Goal: Task Accomplishment & Management: Manage account settings

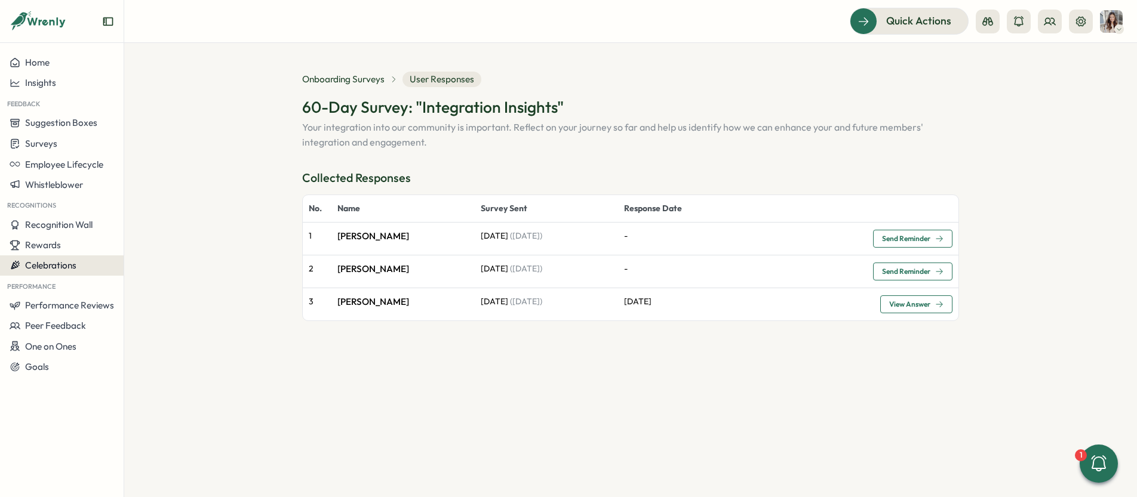
click at [74, 269] on span "Celebrations" at bounding box center [50, 265] width 51 height 11
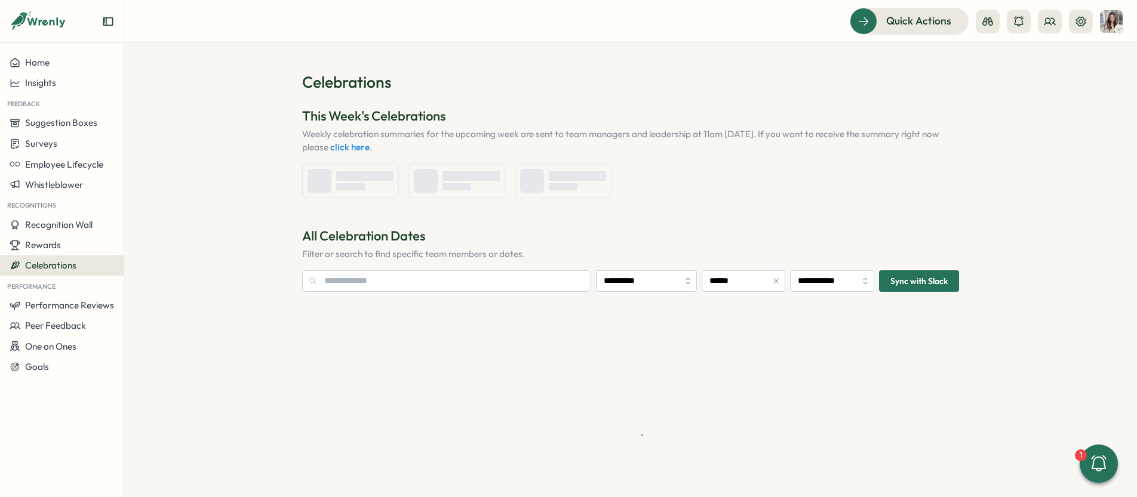
type input "**********"
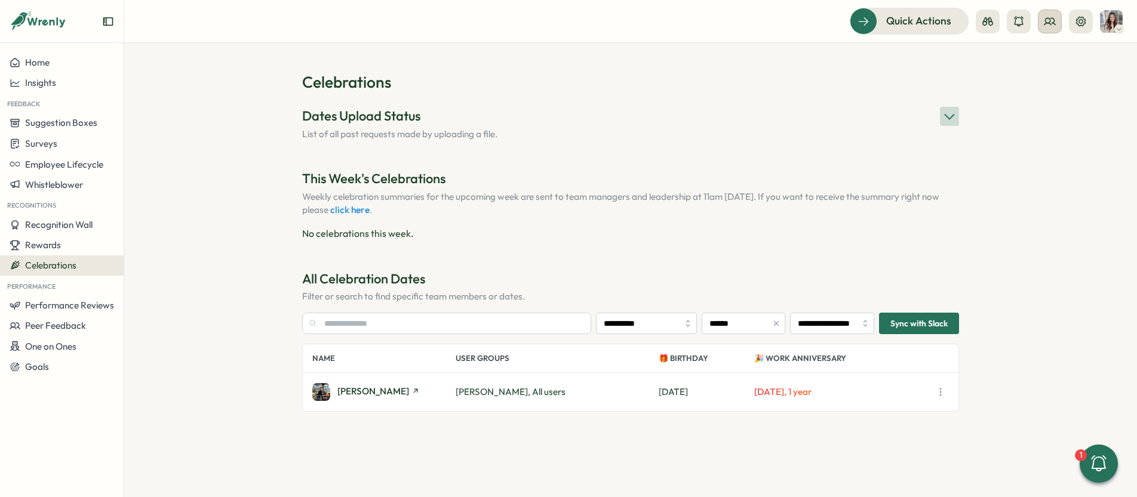
click at [1057, 23] on button at bounding box center [1050, 22] width 24 height 24
click at [1056, 87] on div "User Groups" at bounding box center [1050, 81] width 75 height 13
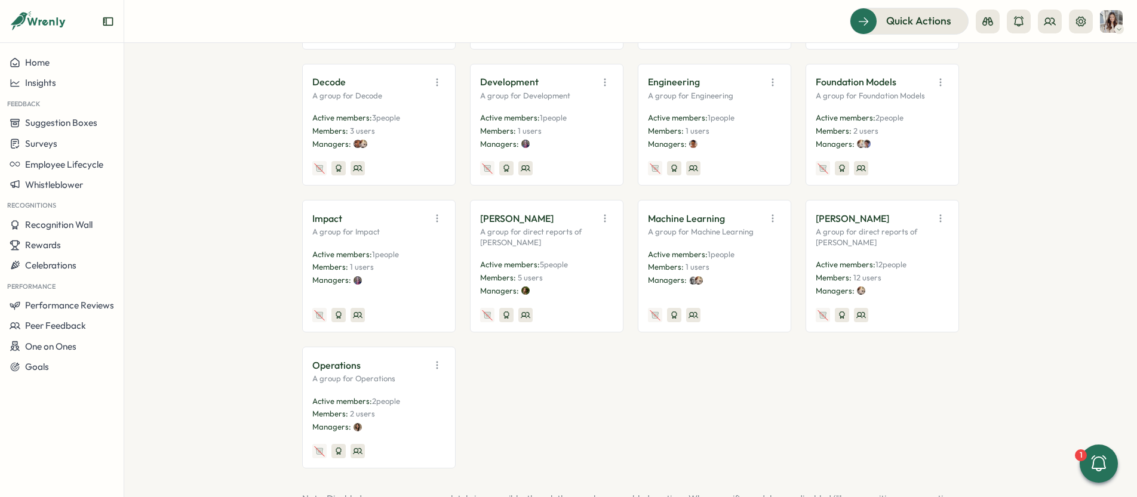
scroll to position [351, 0]
click at [576, 247] on div "[PERSON_NAME] A group for direct reports of [PERSON_NAME] Active members: 5 peo…" at bounding box center [546, 266] width 133 height 112
click at [575, 262] on p "Active members: 5 people" at bounding box center [546, 264] width 133 height 11
click at [540, 266] on span "5 people" at bounding box center [554, 264] width 28 height 10
click at [599, 220] on icon "button" at bounding box center [605, 218] width 12 height 12
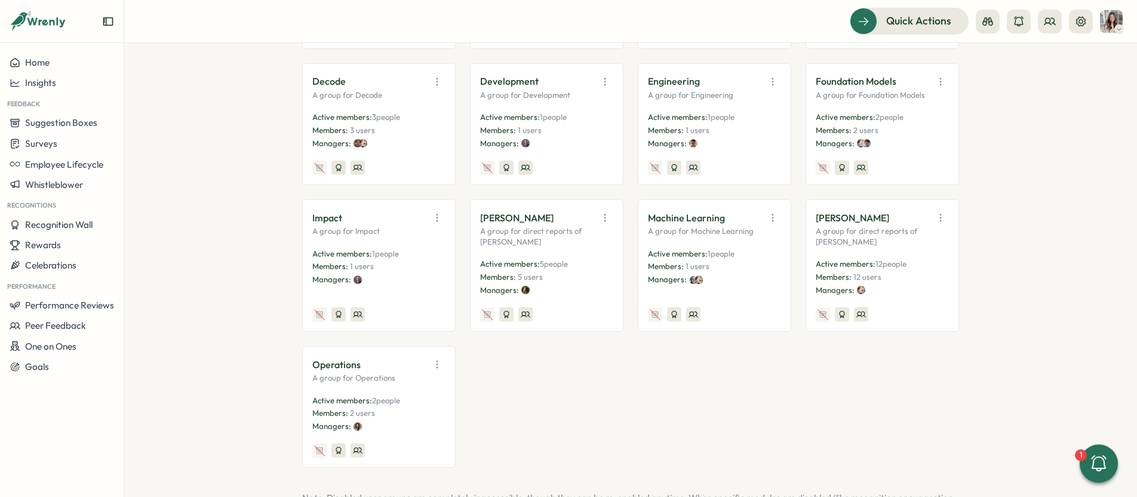
click at [579, 397] on div "All users all users in the #general channel Active members: 24 people Members: …" at bounding box center [630, 192] width 657 height 552
click at [1051, 24] on icon at bounding box center [1049, 21] width 11 height 7
click at [1060, 59] on div "Org Members" at bounding box center [1050, 59] width 75 height 13
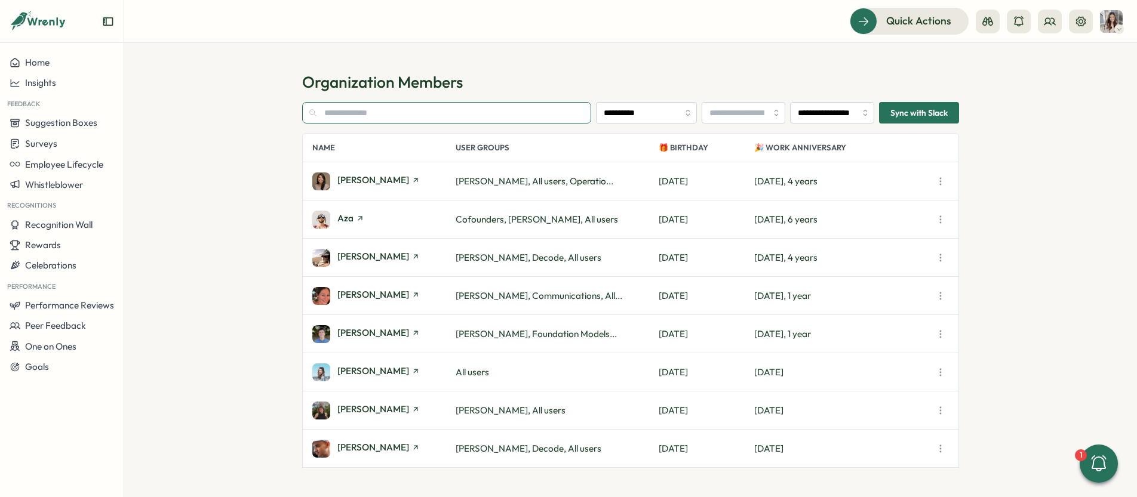
click at [469, 110] on input "text" at bounding box center [446, 112] width 289 height 21
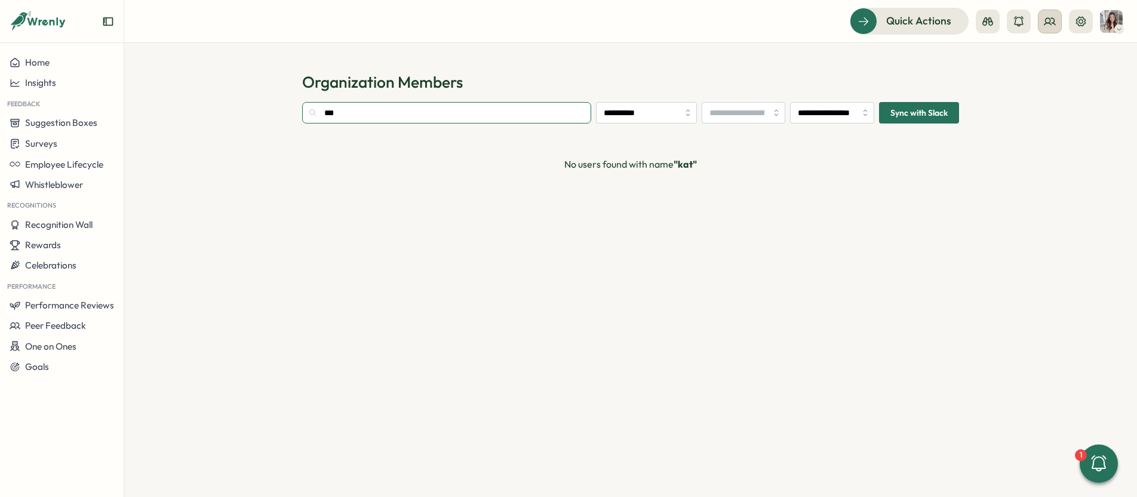
type input "***"
click at [1055, 20] on icon at bounding box center [1050, 22] width 12 height 12
click at [1060, 87] on div "User Groups" at bounding box center [1050, 81] width 75 height 13
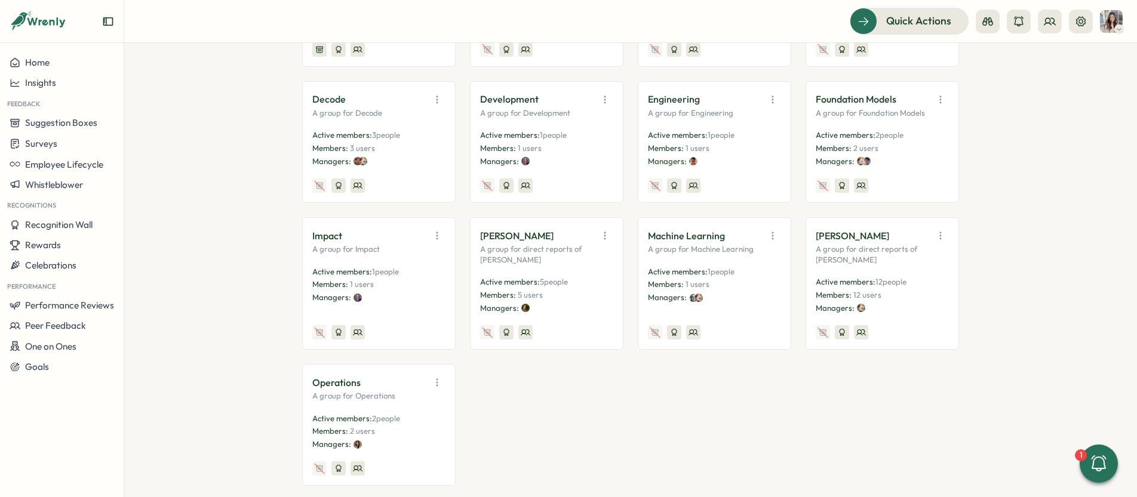
scroll to position [336, 0]
click at [601, 234] on icon "button" at bounding box center [605, 233] width 12 height 12
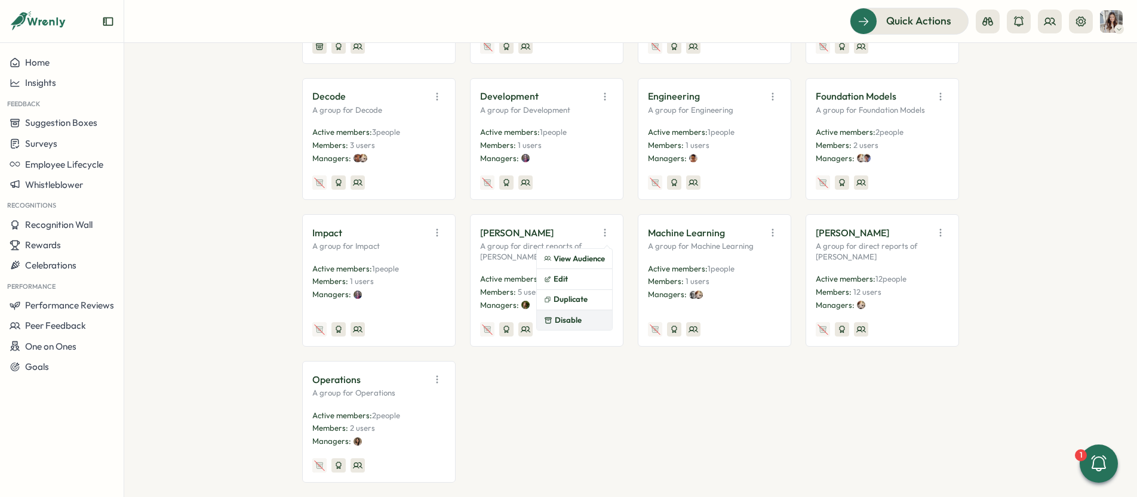
click at [588, 321] on button "Disable" at bounding box center [574, 320] width 75 height 20
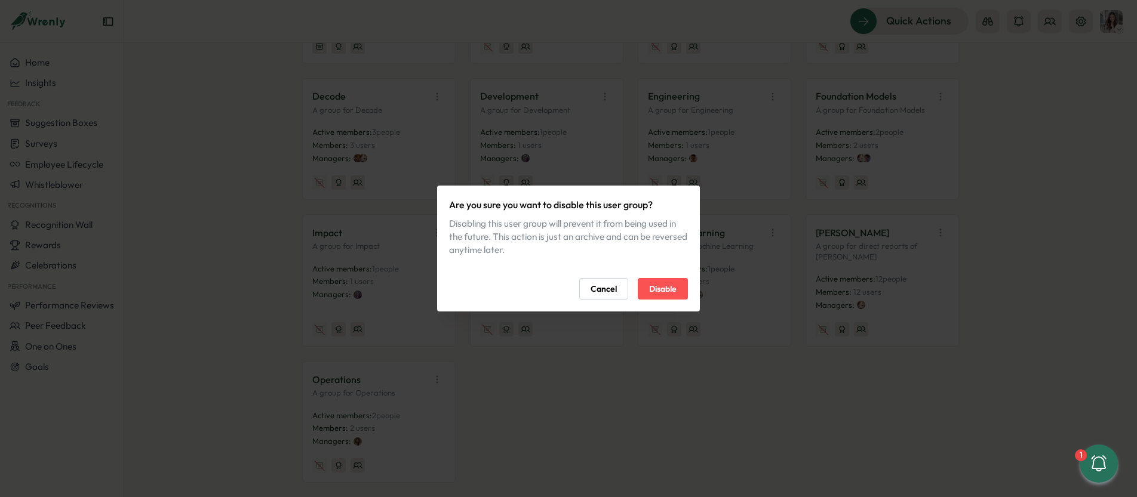
click at [620, 290] on button "Cancel" at bounding box center [603, 288] width 49 height 21
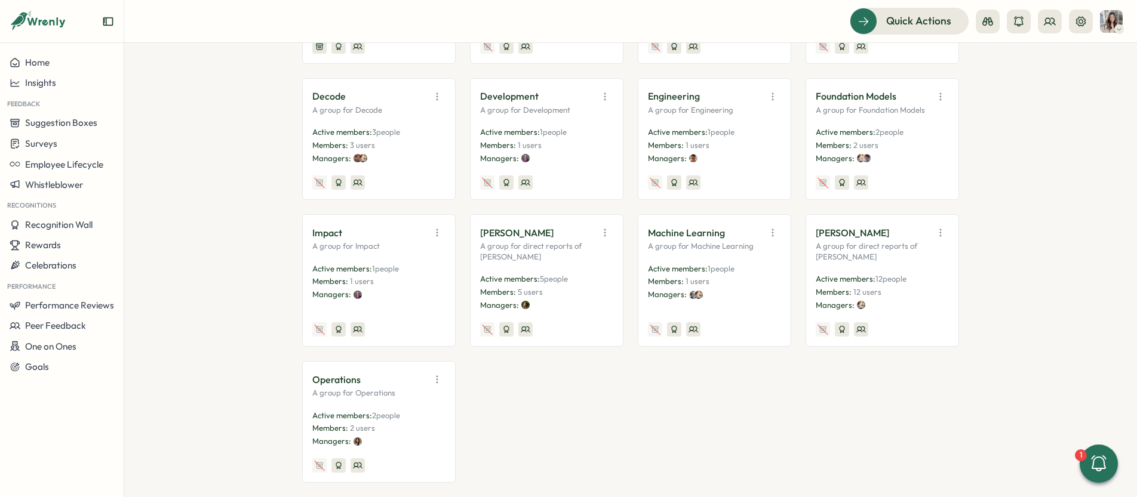
click at [602, 232] on icon "button" at bounding box center [605, 233] width 12 height 12
click at [561, 284] on button "Edit" at bounding box center [574, 279] width 75 height 20
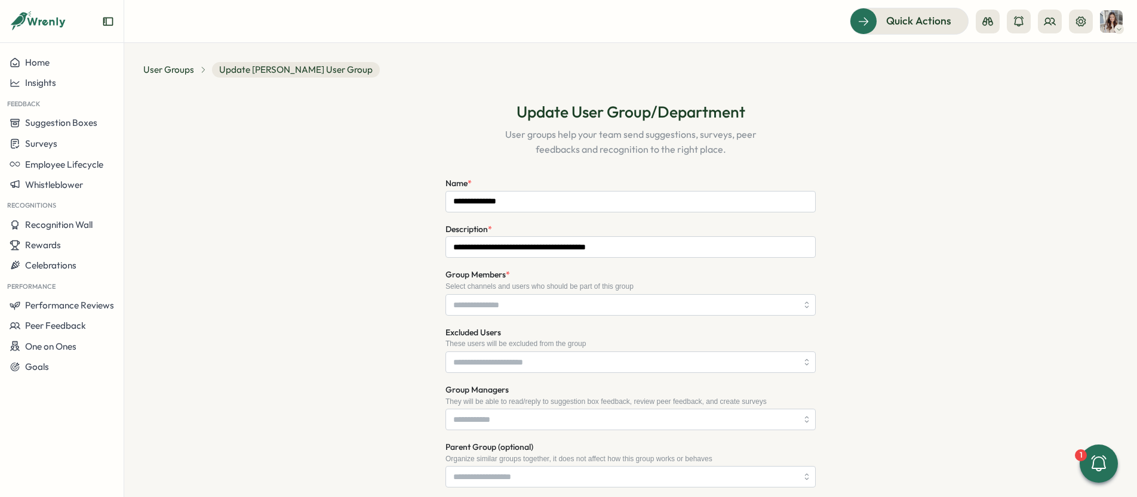
type input "**********"
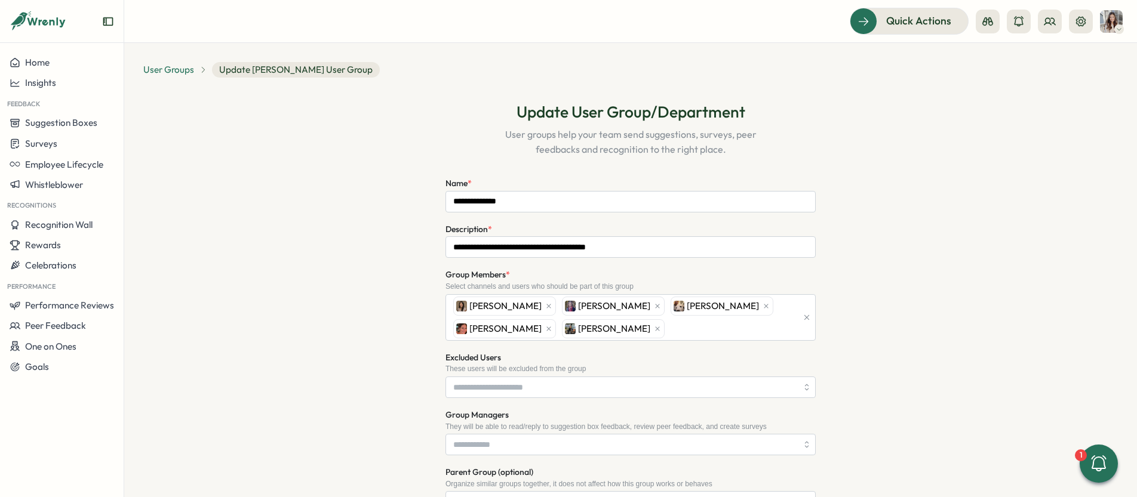
click at [170, 72] on span "User Groups" at bounding box center [168, 69] width 51 height 13
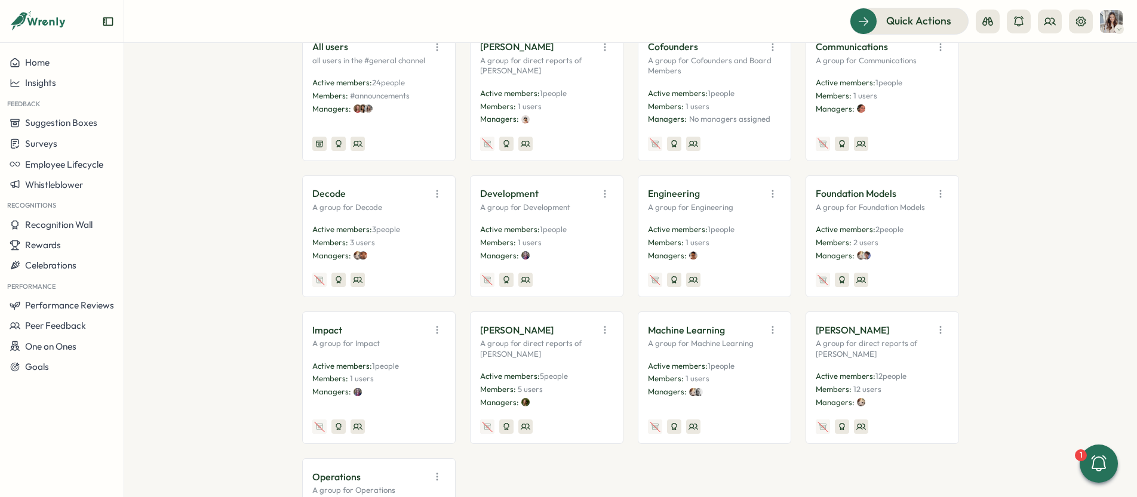
scroll to position [324, 0]
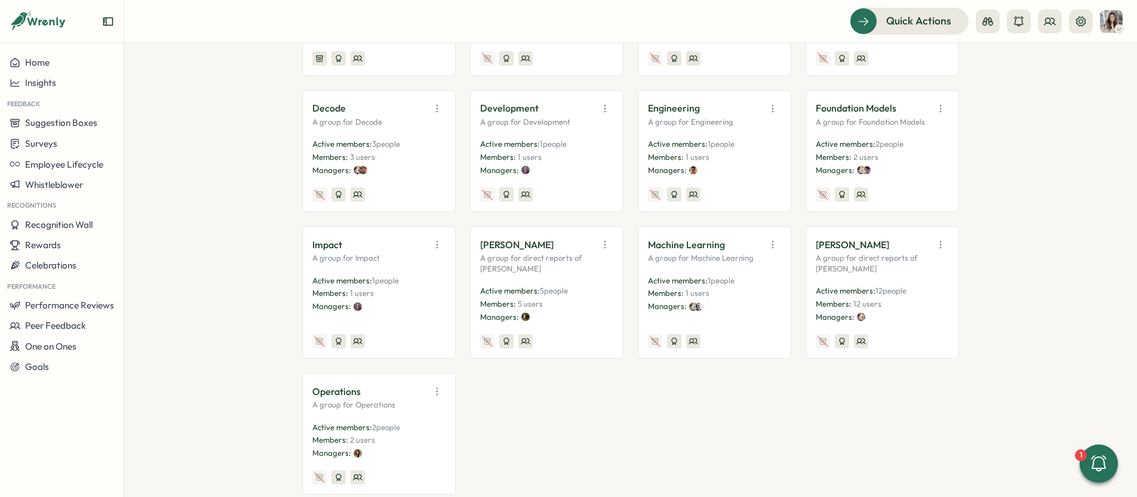
click at [605, 247] on icon "button" at bounding box center [605, 245] width 12 height 12
click at [582, 334] on button "Disable" at bounding box center [574, 332] width 75 height 20
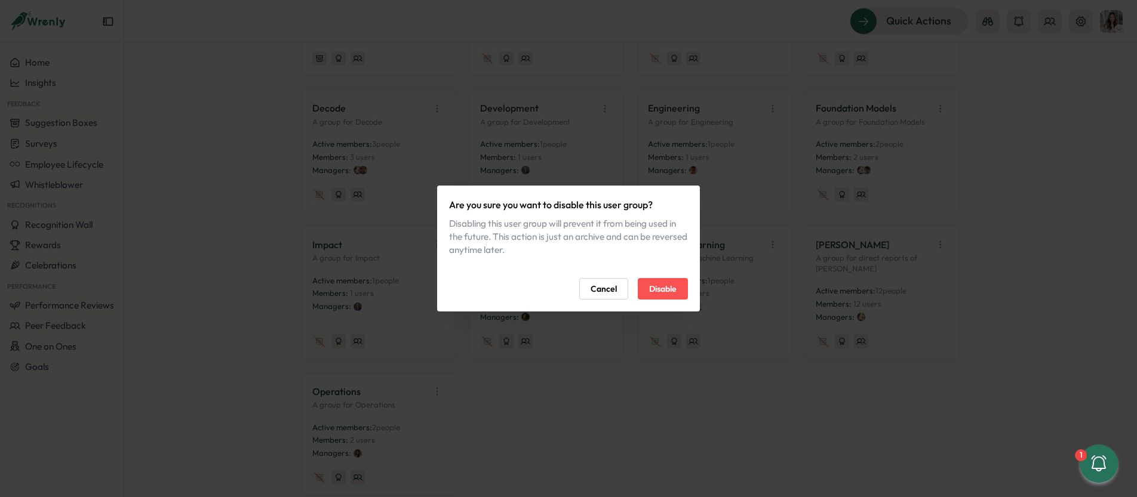
click at [674, 279] on span "Disable" at bounding box center [662, 289] width 27 height 20
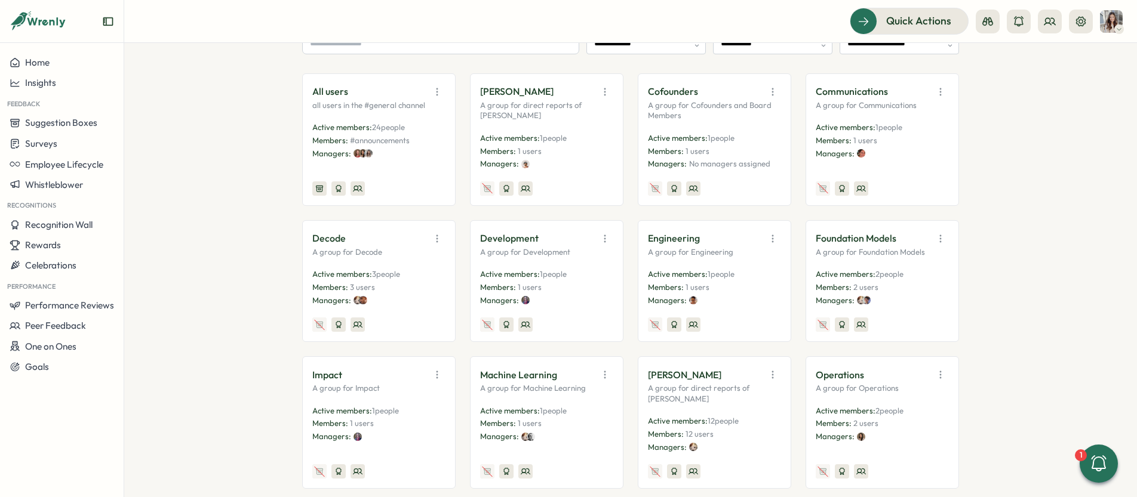
scroll to position [197, 0]
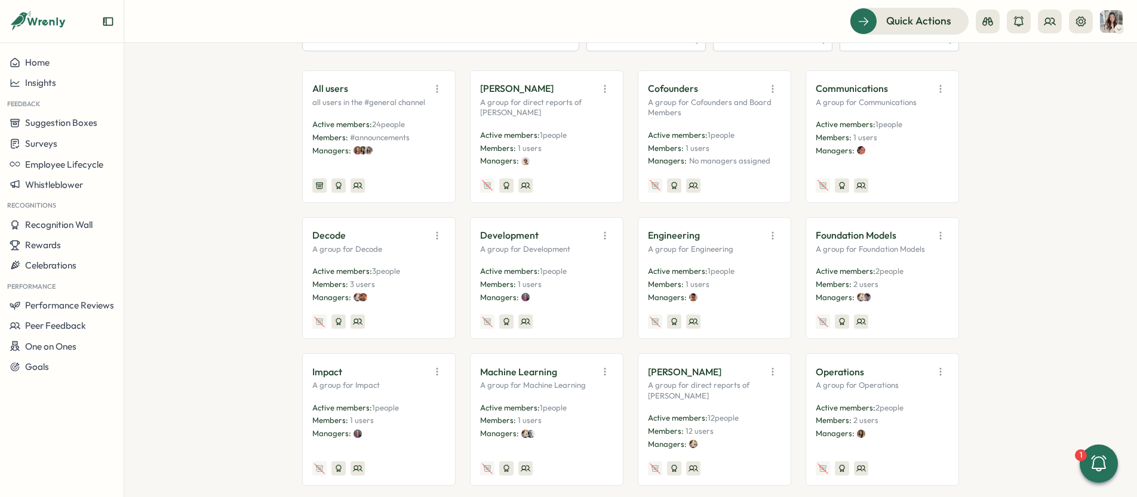
click at [601, 90] on icon "button" at bounding box center [605, 89] width 12 height 12
click at [585, 142] on button "Edit" at bounding box center [574, 135] width 75 height 20
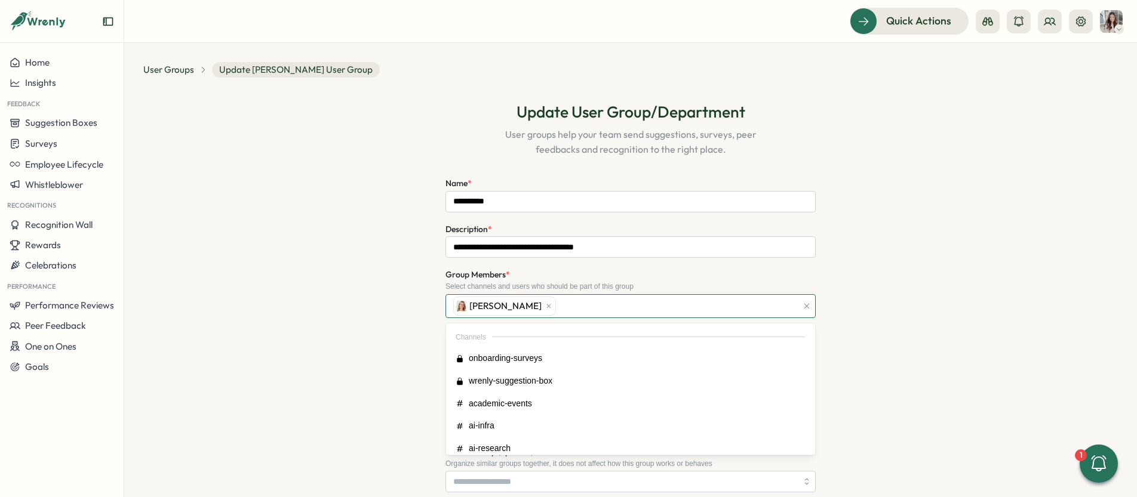
click at [555, 308] on div "[PERSON_NAME]" at bounding box center [623, 306] width 347 height 23
type input "***"
click at [648, 306] on div "[PERSON_NAME] [PERSON_NAME]" at bounding box center [623, 306] width 347 height 23
type input "***"
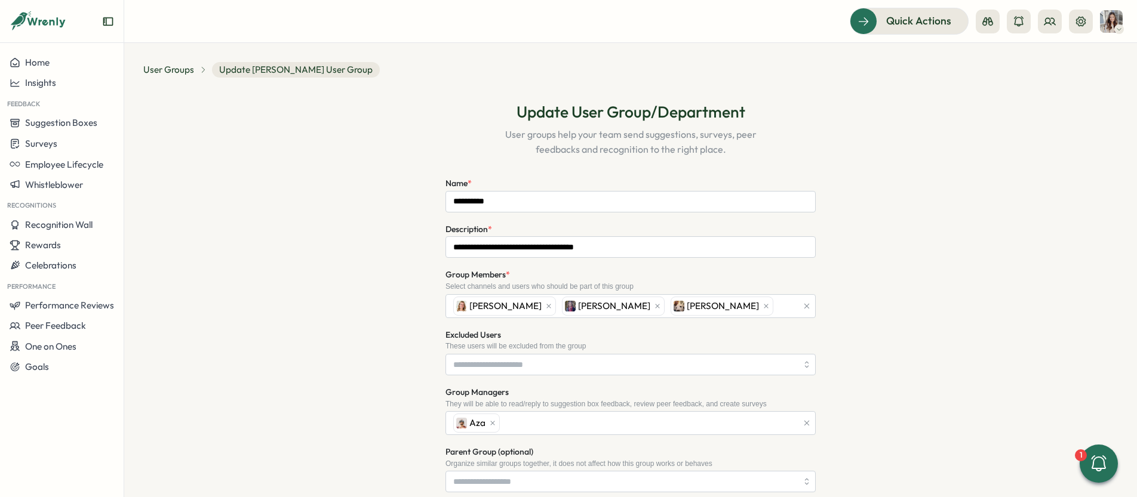
click at [835, 347] on div "**********" at bounding box center [630, 430] width 974 height 686
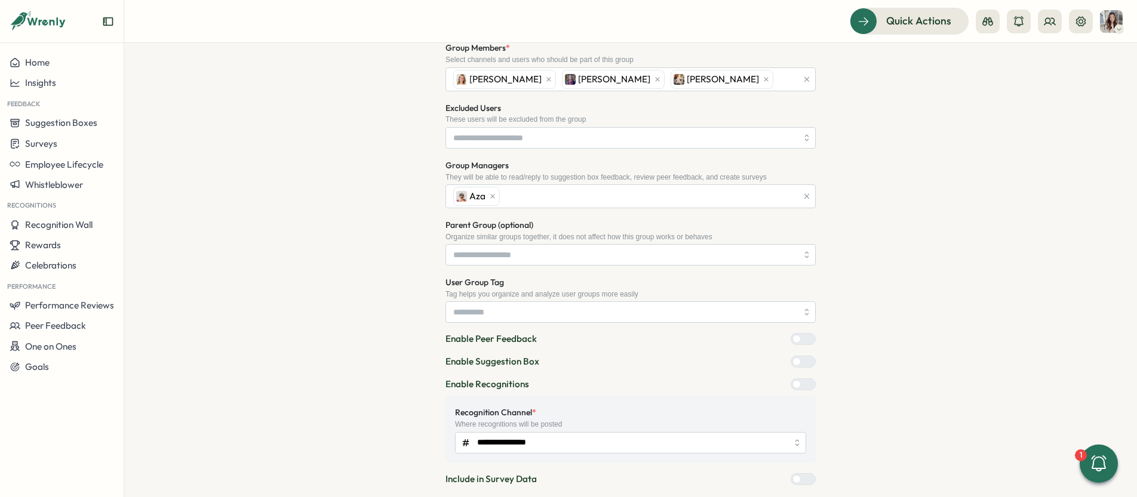
scroll to position [295, 0]
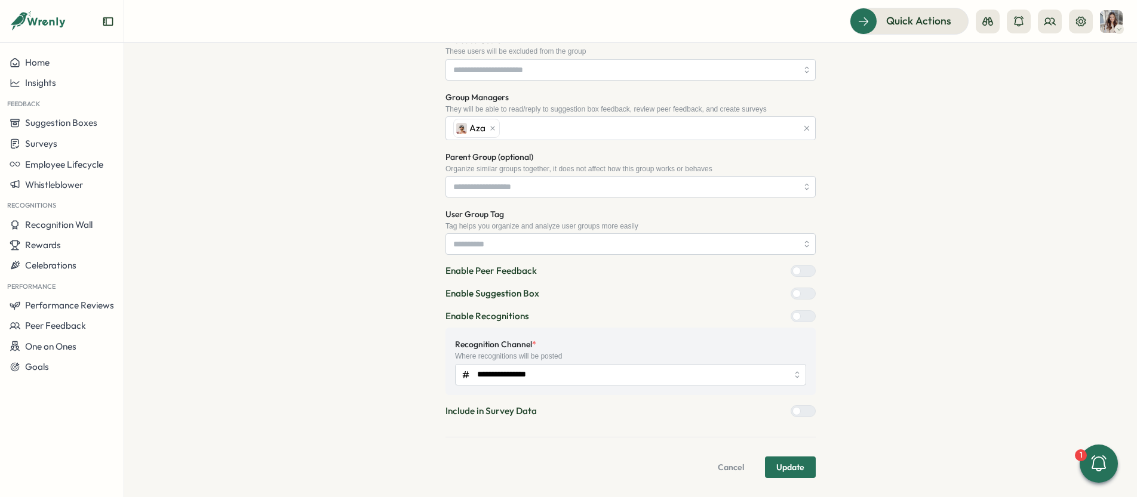
click at [797, 469] on span "Update" at bounding box center [790, 467] width 28 height 20
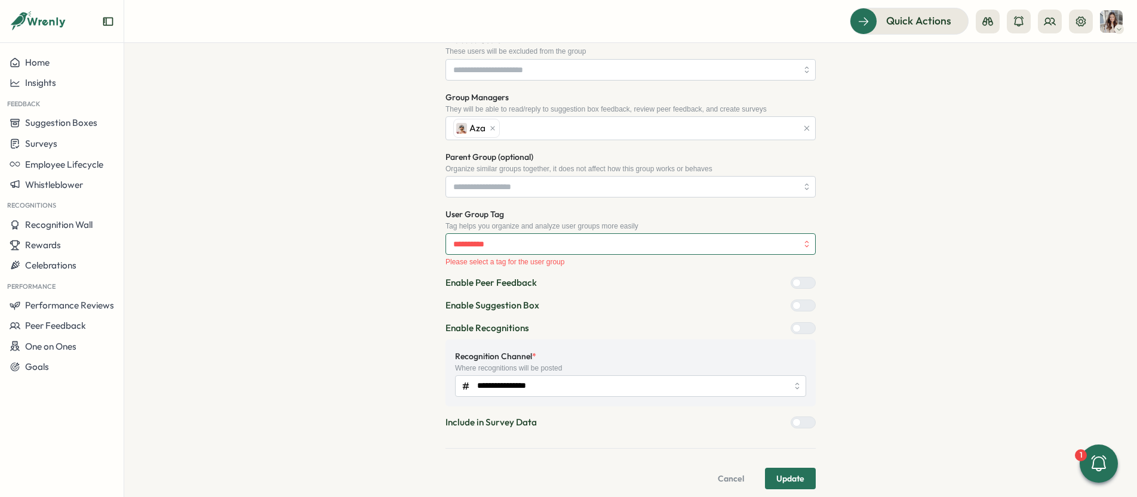
click at [559, 244] on input "User Group Tag" at bounding box center [630, 243] width 370 height 21
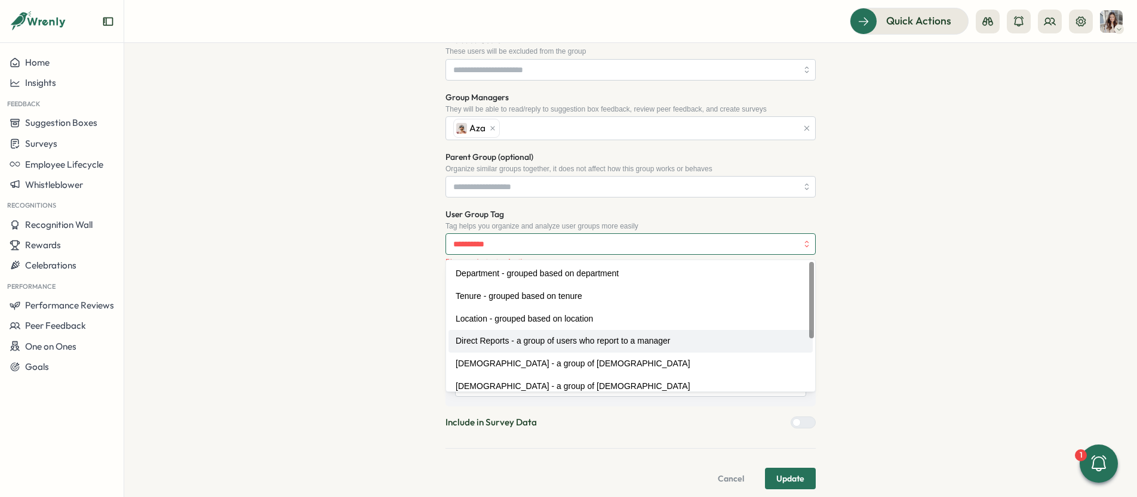
scroll to position [5, 0]
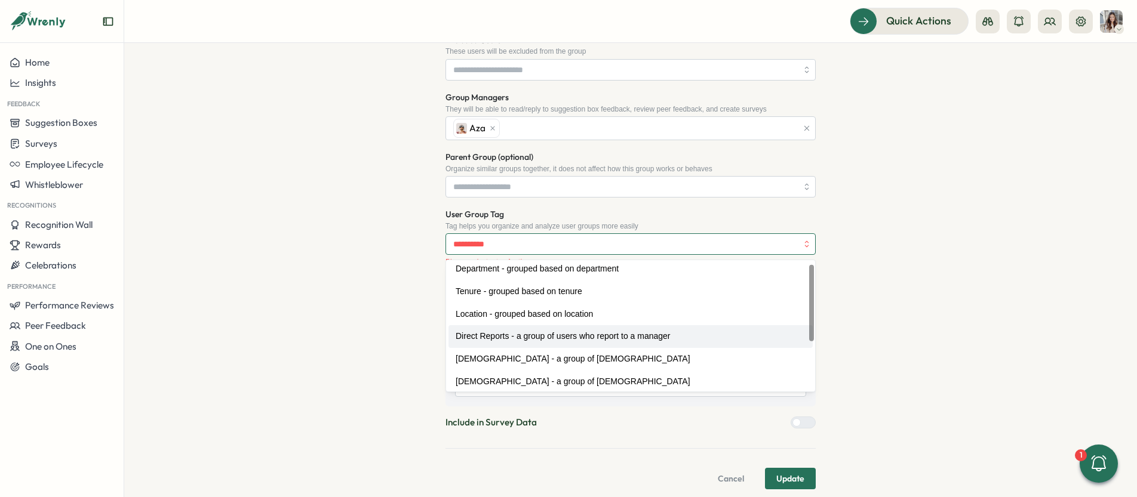
type input "**********"
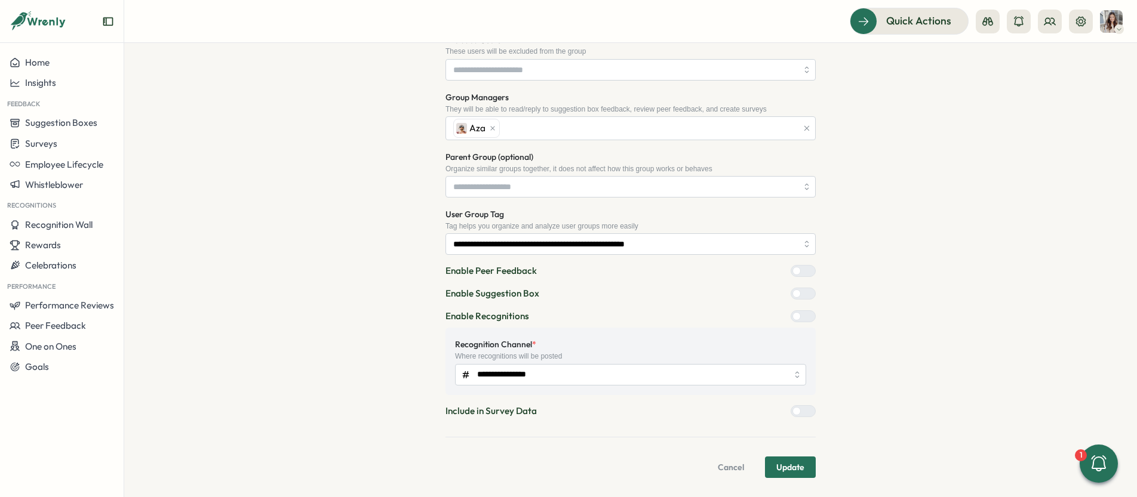
click at [776, 470] on span "Update" at bounding box center [790, 467] width 28 height 20
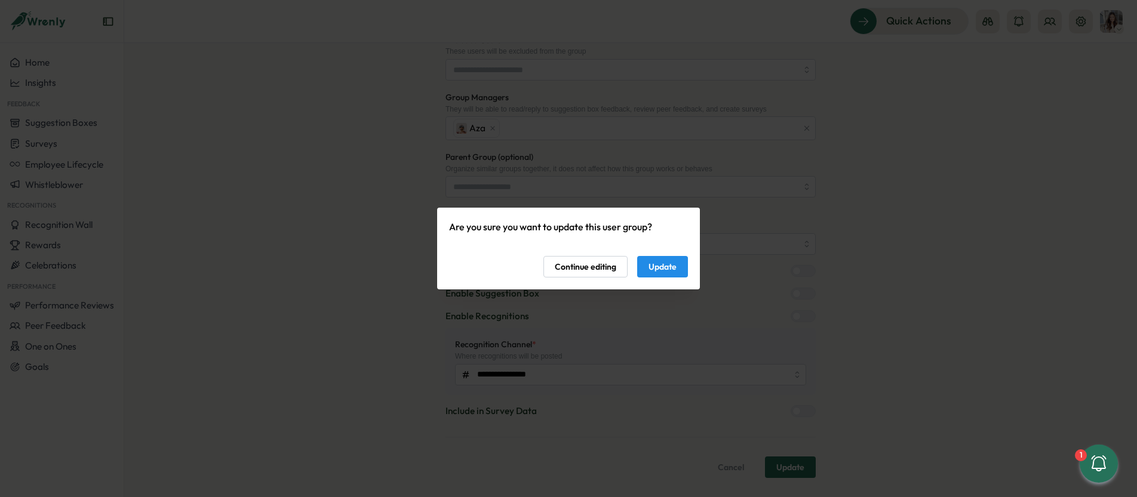
click at [651, 268] on span "Update" at bounding box center [662, 267] width 28 height 20
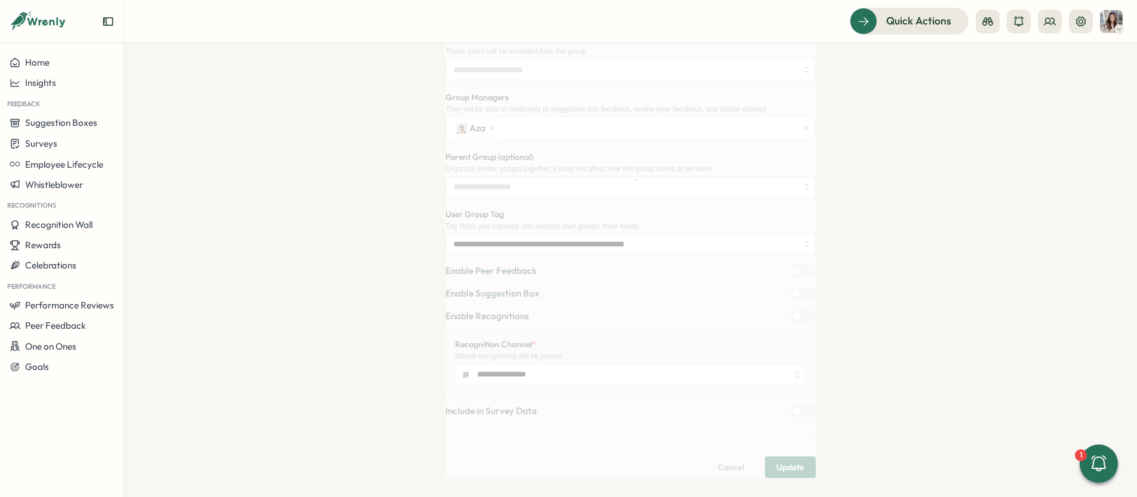
scroll to position [0, 0]
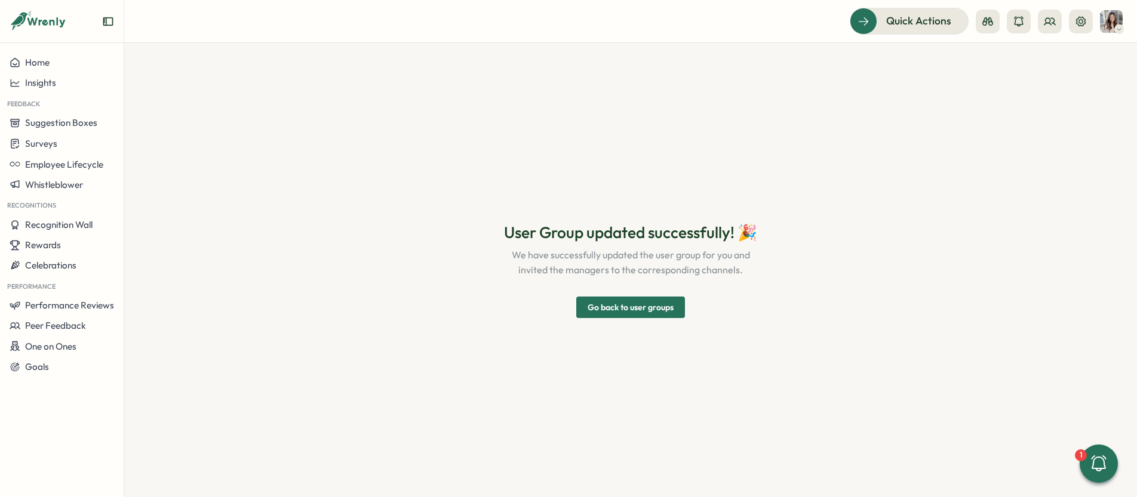
click at [634, 311] on span "Go back to user groups" at bounding box center [631, 307] width 86 height 20
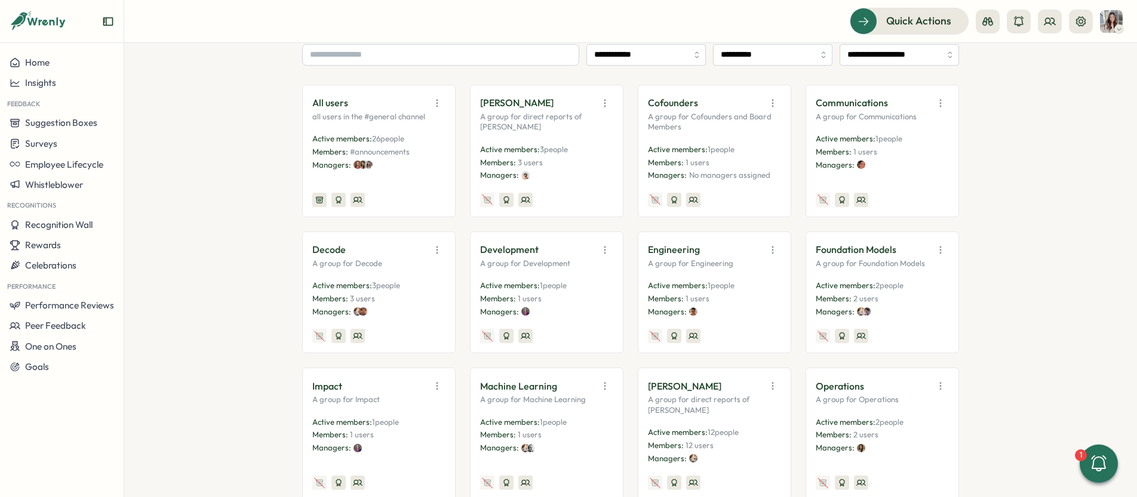
scroll to position [183, 0]
click at [768, 251] on icon "button" at bounding box center [773, 250] width 12 height 12
click at [745, 296] on button "Edit" at bounding box center [742, 296] width 75 height 20
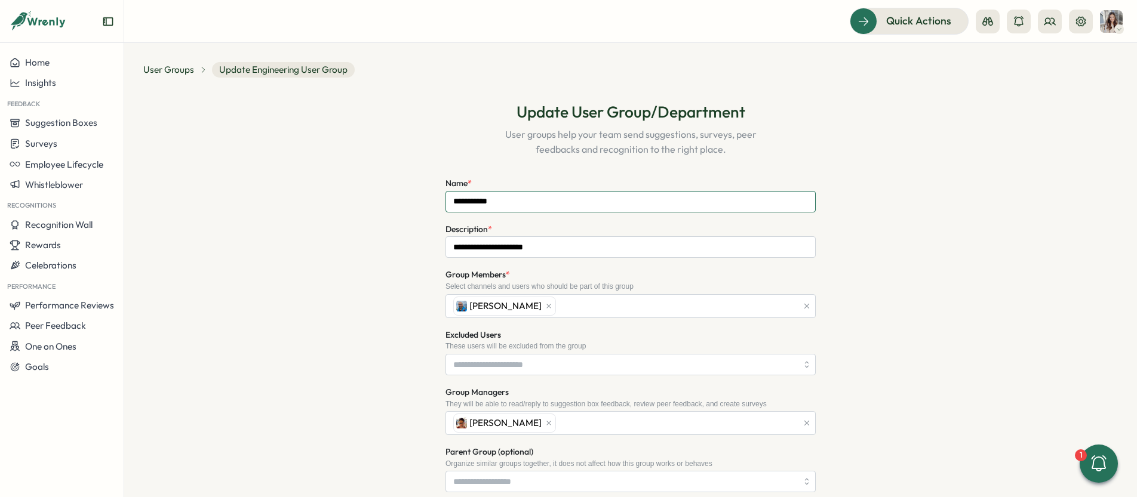
drag, startPoint x: 452, startPoint y: 195, endPoint x: 413, endPoint y: 192, distance: 39.6
click at [413, 192] on div "**********" at bounding box center [630, 430] width 974 height 686
type input "**********"
click at [977, 245] on div "**********" at bounding box center [630, 430] width 974 height 686
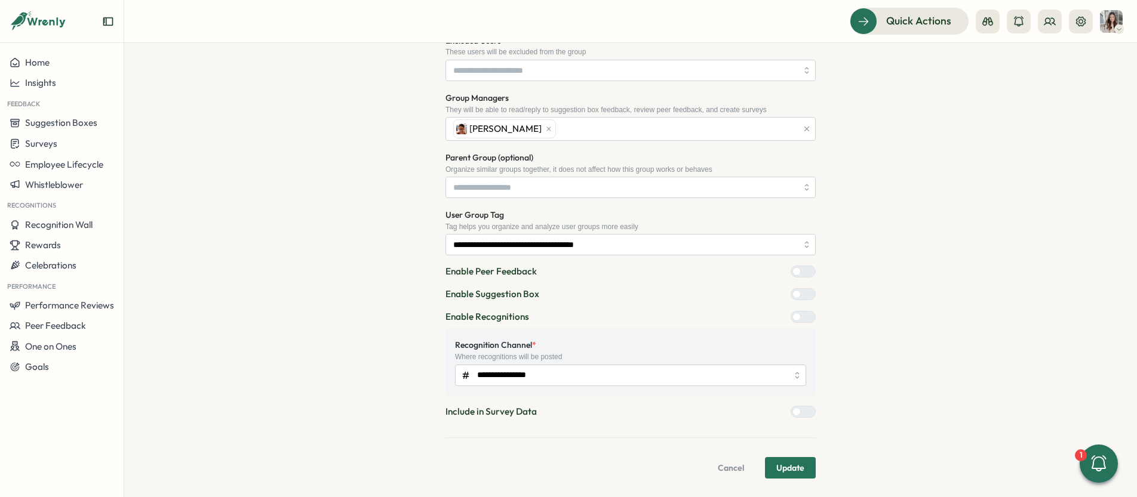
scroll to position [295, 0]
click at [771, 466] on button "Update" at bounding box center [790, 467] width 51 height 21
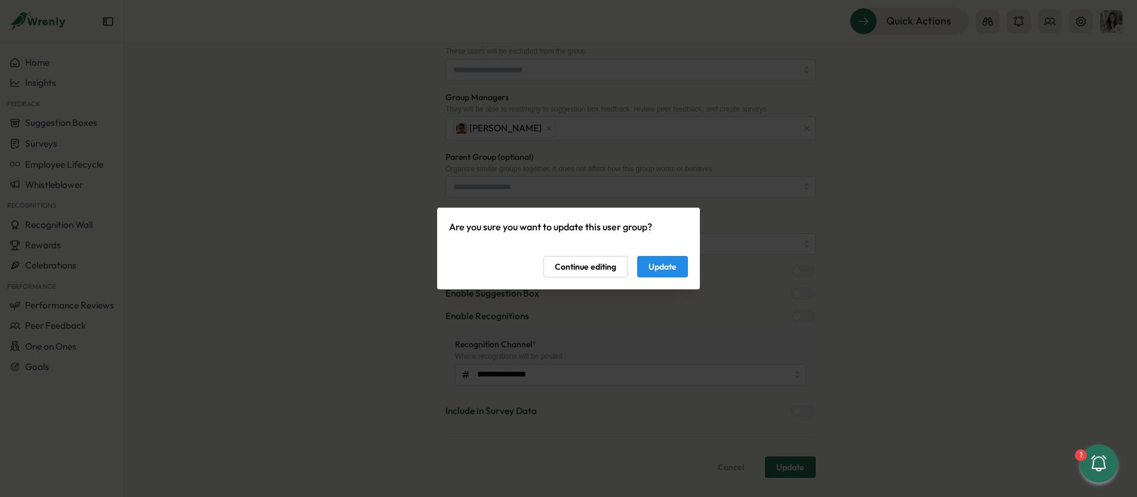
click at [665, 268] on span "Update" at bounding box center [662, 267] width 28 height 20
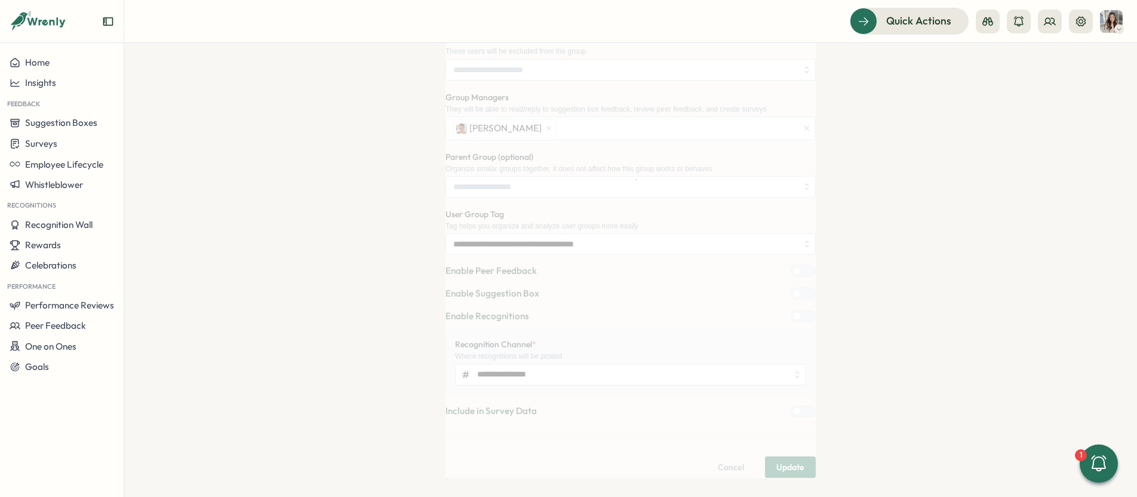
scroll to position [0, 0]
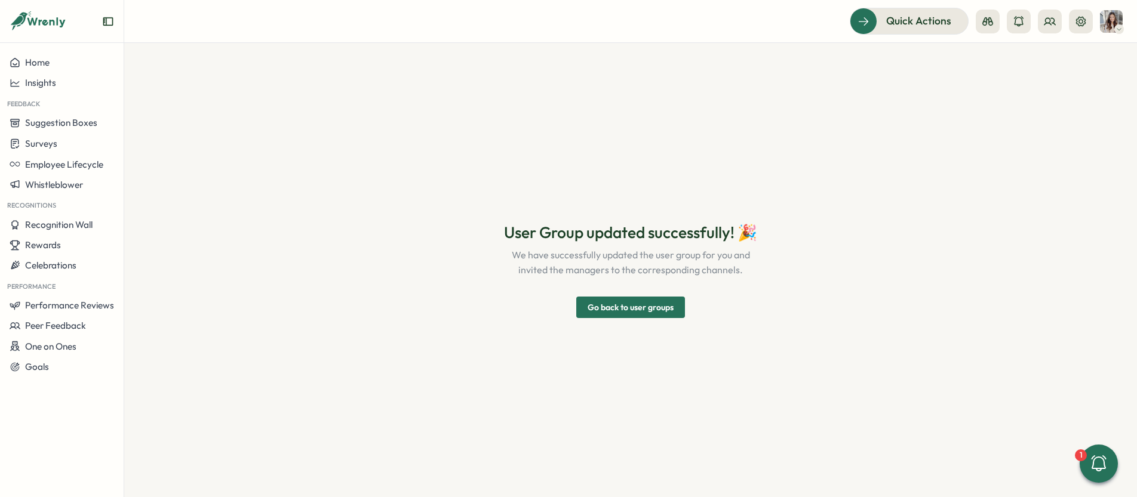
click at [657, 312] on span "Go back to user groups" at bounding box center [631, 307] width 86 height 20
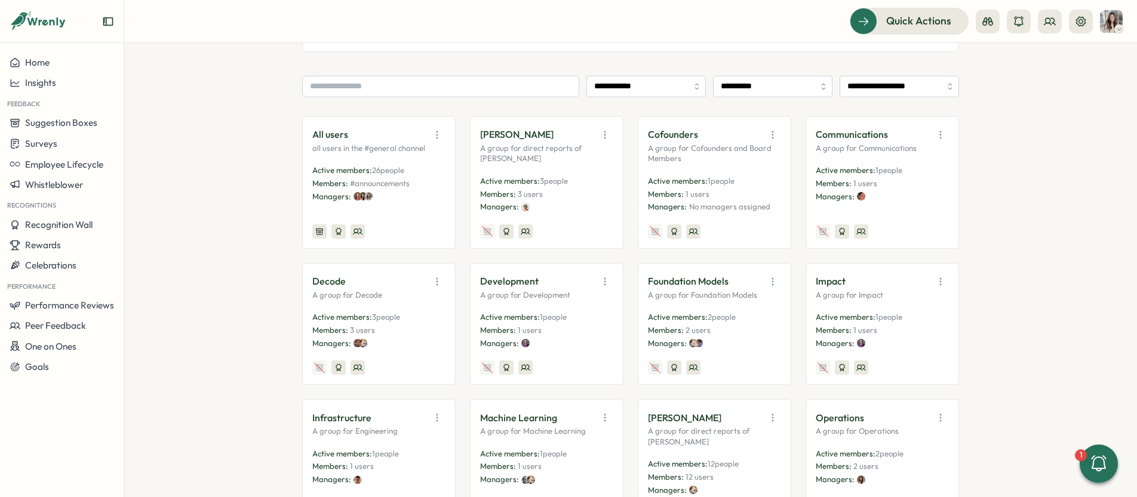
scroll to position [155, 0]
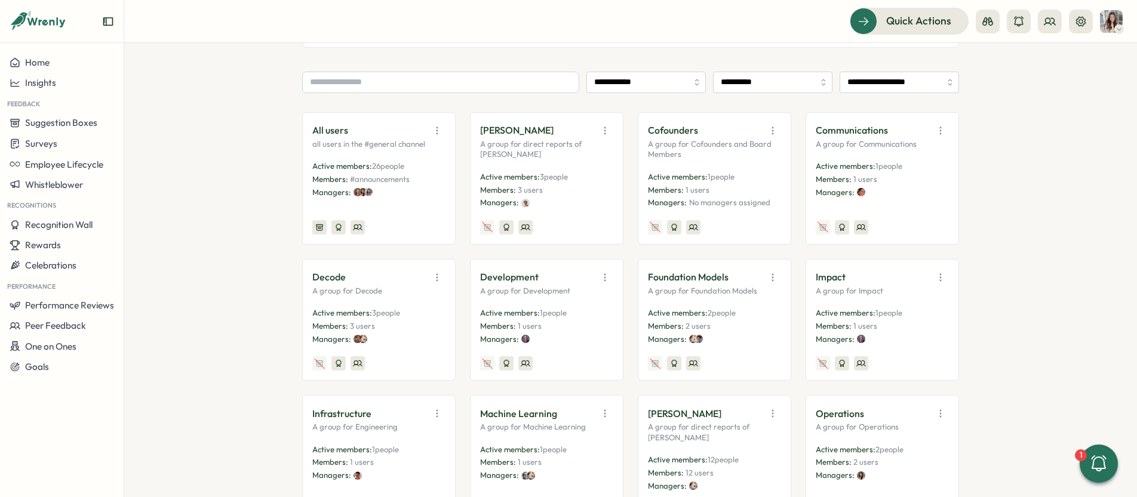
click at [770, 130] on icon "button" at bounding box center [773, 131] width 12 height 12
click at [758, 214] on button "Disable" at bounding box center [742, 218] width 75 height 20
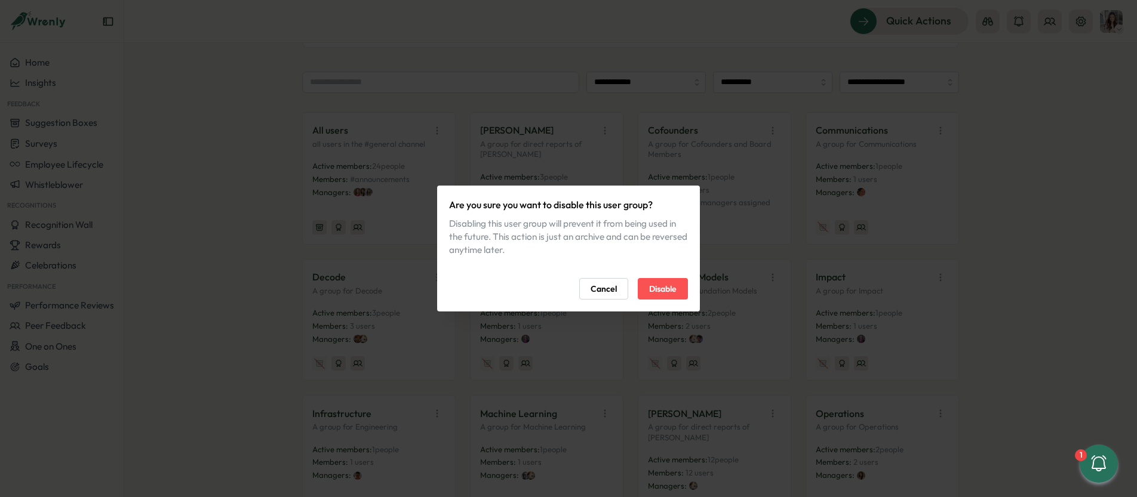
click at [669, 296] on span "Disable" at bounding box center [662, 289] width 27 height 20
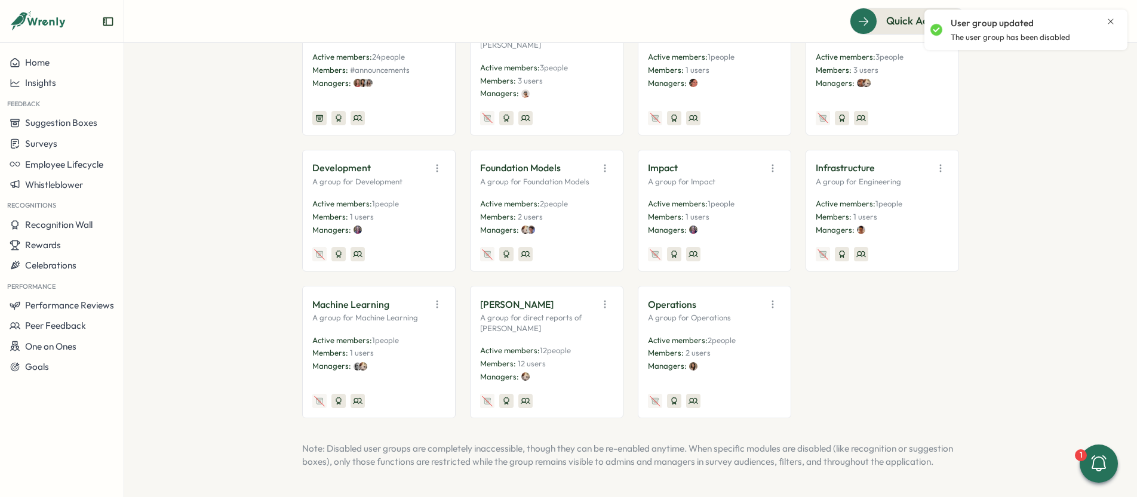
scroll to position [275, 0]
click at [605, 162] on icon "button" at bounding box center [605, 168] width 12 height 12
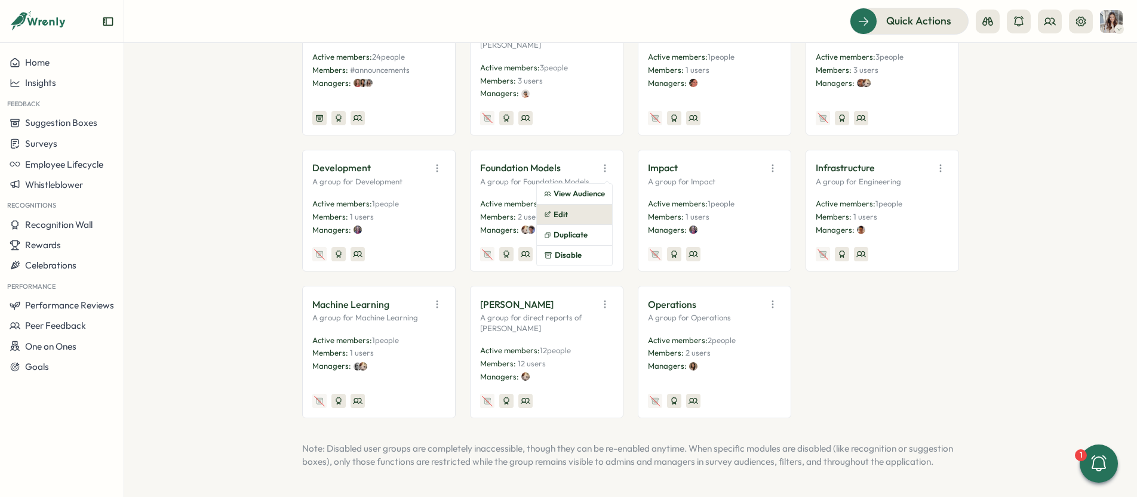
click at [569, 208] on button "Edit" at bounding box center [574, 215] width 75 height 20
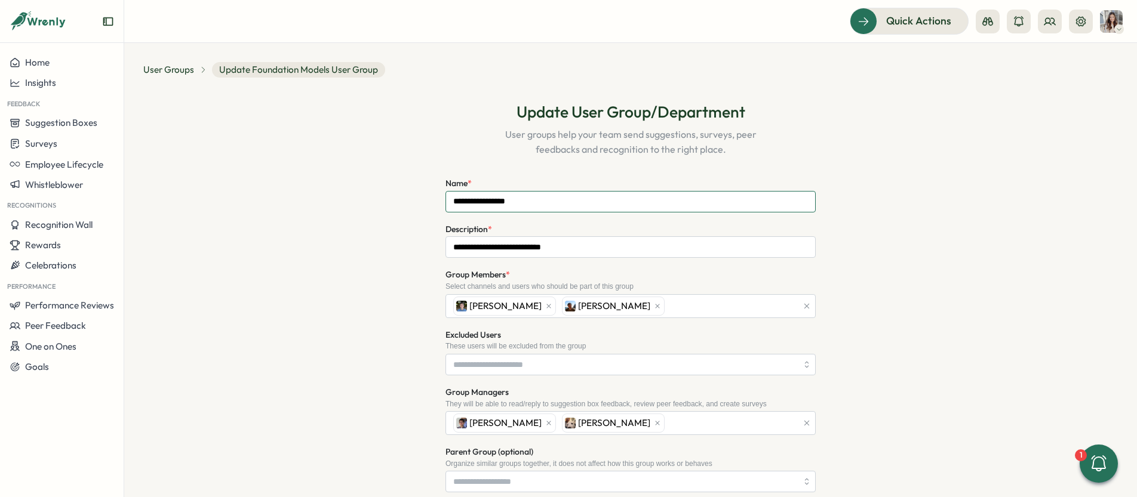
drag, startPoint x: 547, startPoint y: 200, endPoint x: 497, endPoint y: 199, distance: 50.2
click at [497, 199] on input "**********" at bounding box center [630, 201] width 370 height 21
type input "**********"
click at [685, 429] on div "[PERSON_NAME] [PERSON_NAME]" at bounding box center [623, 423] width 347 height 23
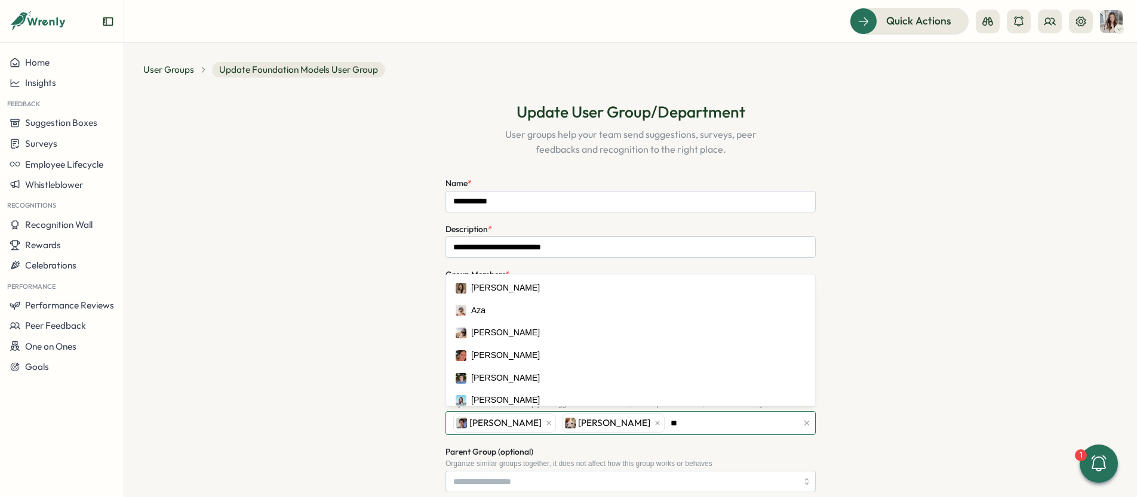
type input "***"
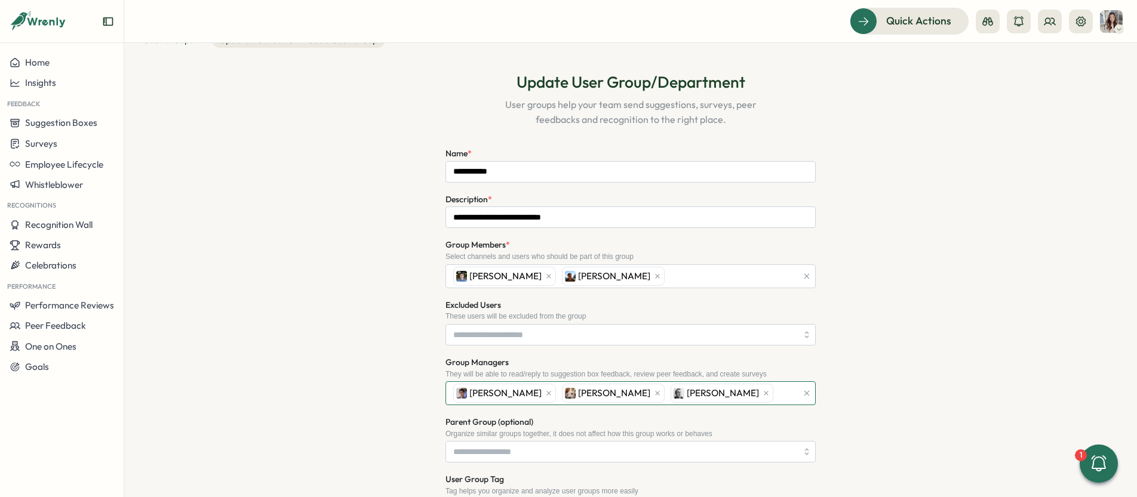
scroll to position [30, 0]
click at [583, 214] on input "**********" at bounding box center [630, 216] width 370 height 21
type input "**********"
click at [932, 344] on div "**********" at bounding box center [630, 400] width 974 height 686
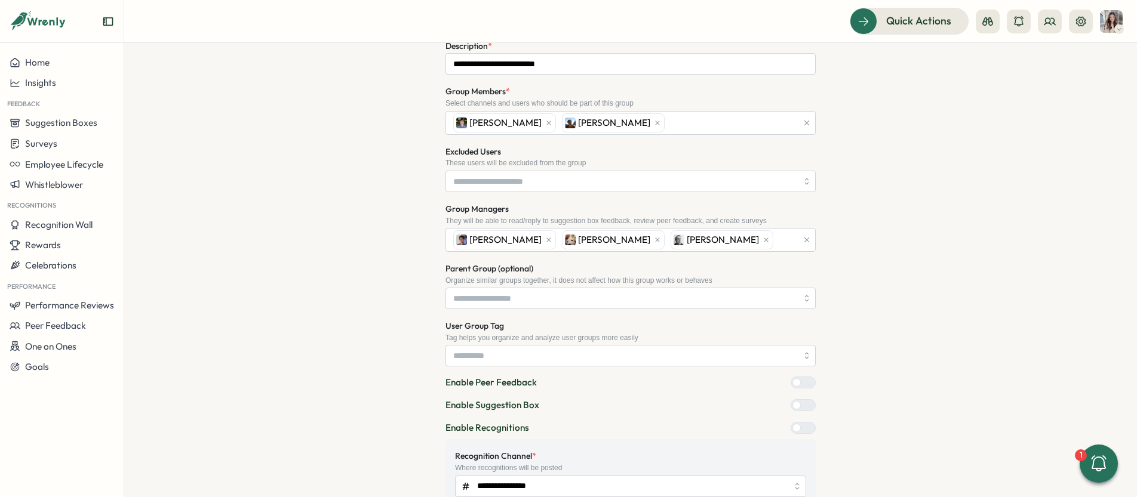
scroll to position [201, 0]
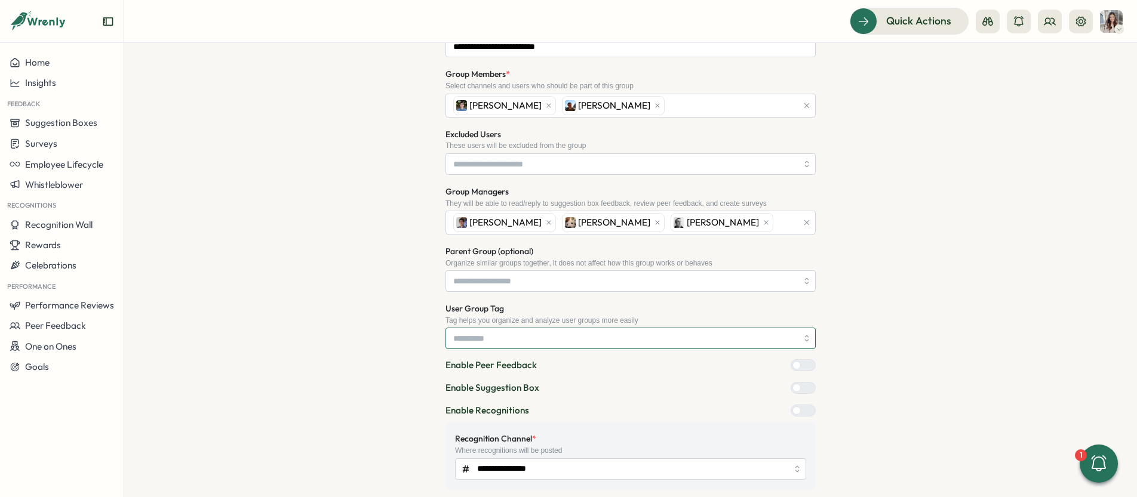
click at [751, 336] on input "User Group Tag" at bounding box center [630, 338] width 370 height 21
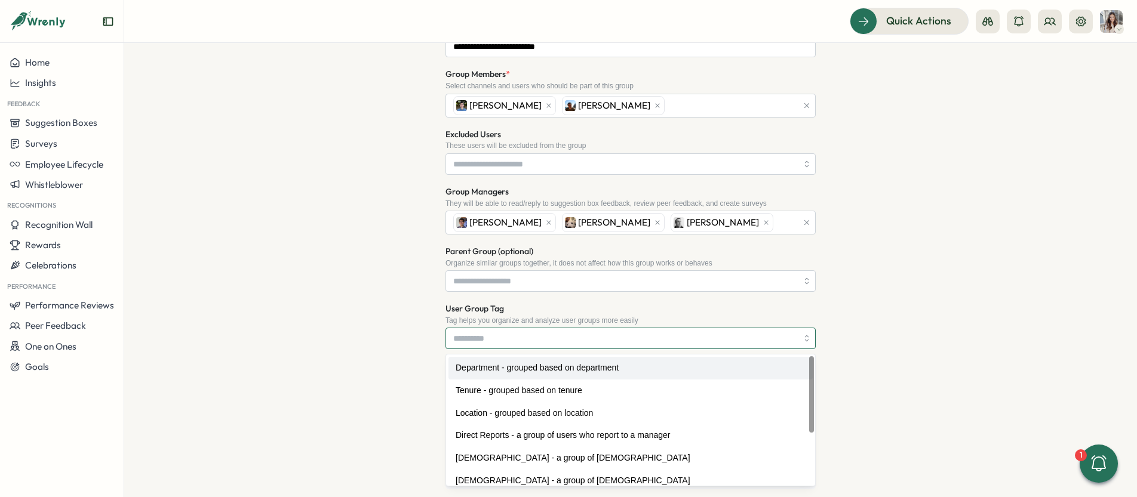
type input "**********"
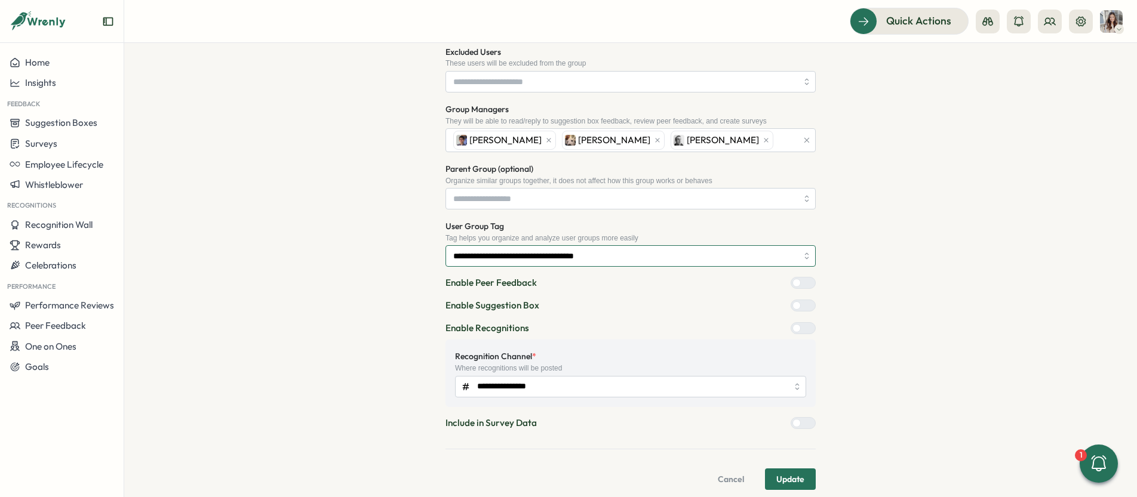
scroll to position [295, 0]
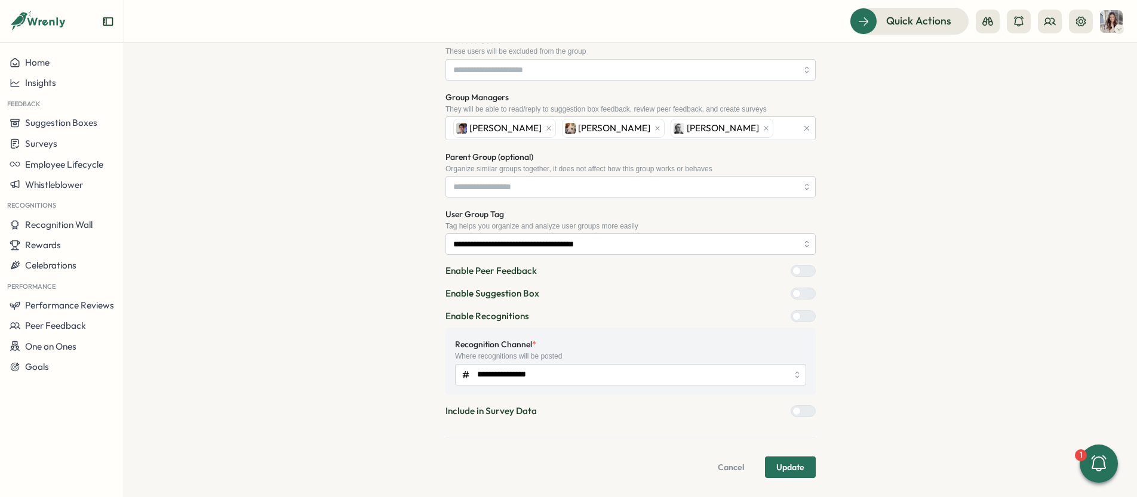
click at [797, 470] on span "Update" at bounding box center [790, 467] width 28 height 20
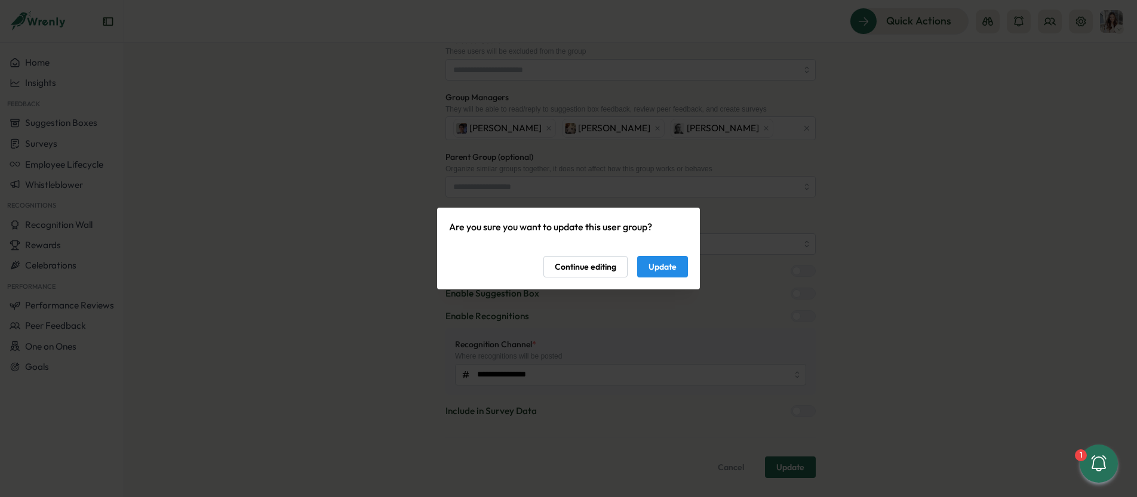
click at [663, 273] on span "Update" at bounding box center [662, 267] width 28 height 20
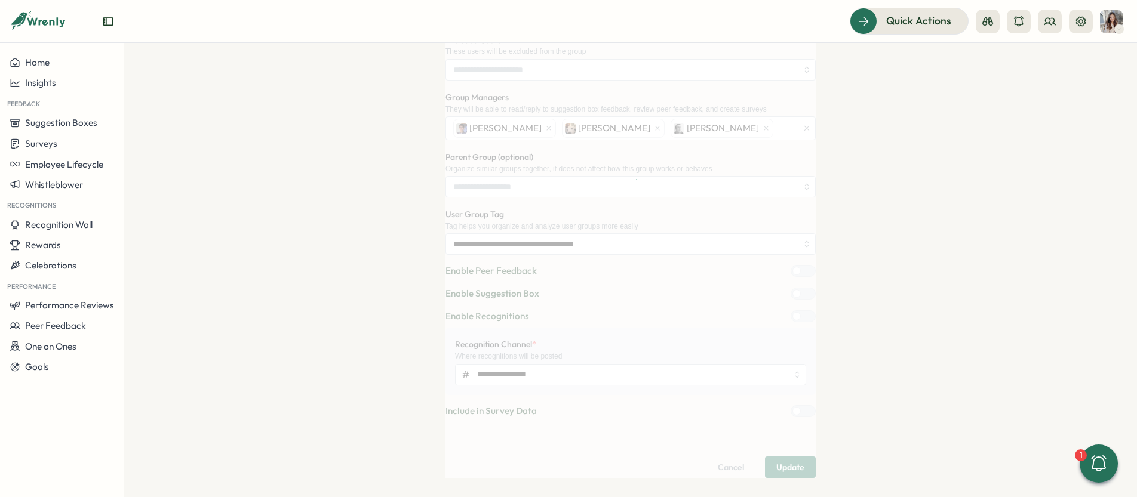
scroll to position [0, 0]
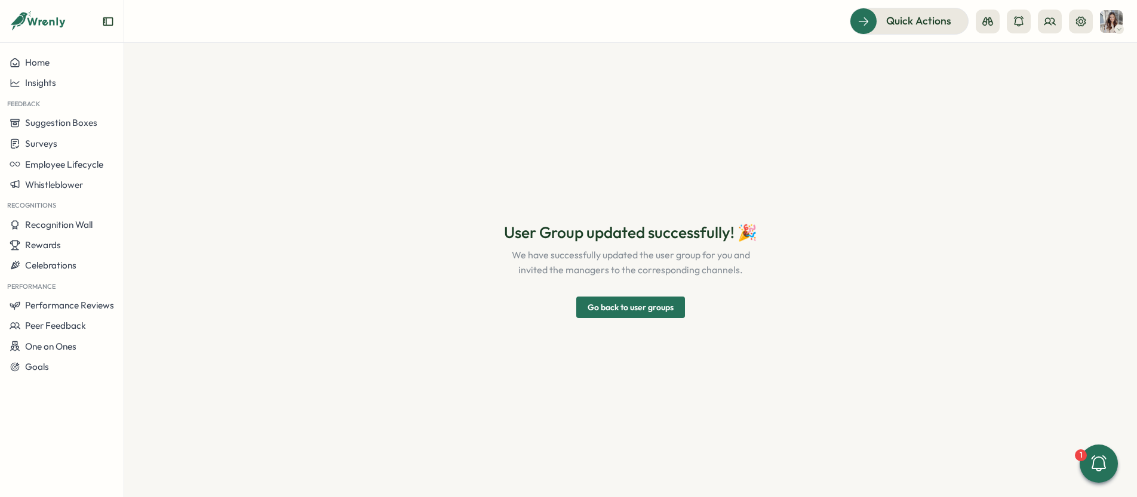
click at [662, 306] on span "Go back to user groups" at bounding box center [631, 307] width 86 height 20
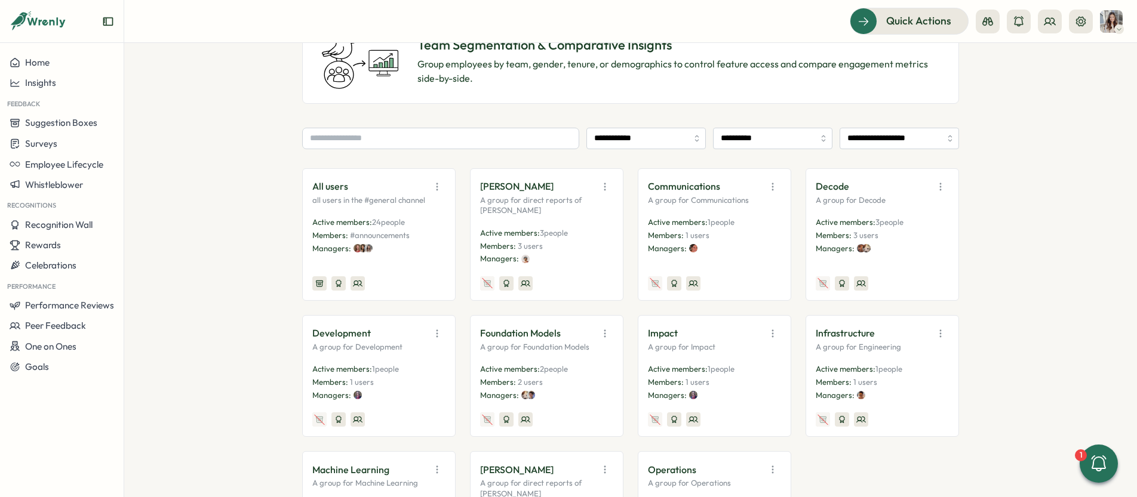
scroll to position [102, 0]
click at [939, 184] on icon "button" at bounding box center [940, 185] width 12 height 12
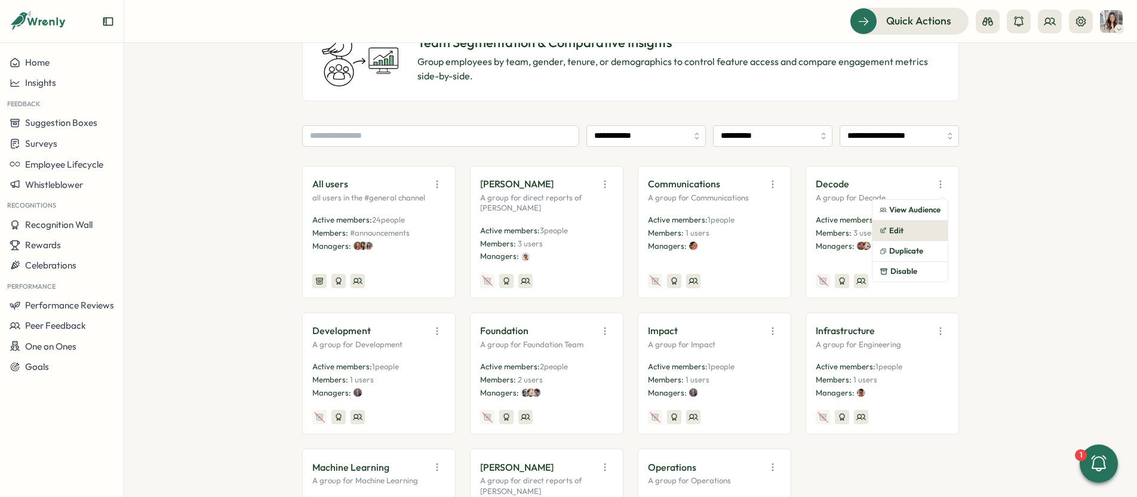
click at [921, 229] on button "Edit" at bounding box center [909, 231] width 75 height 20
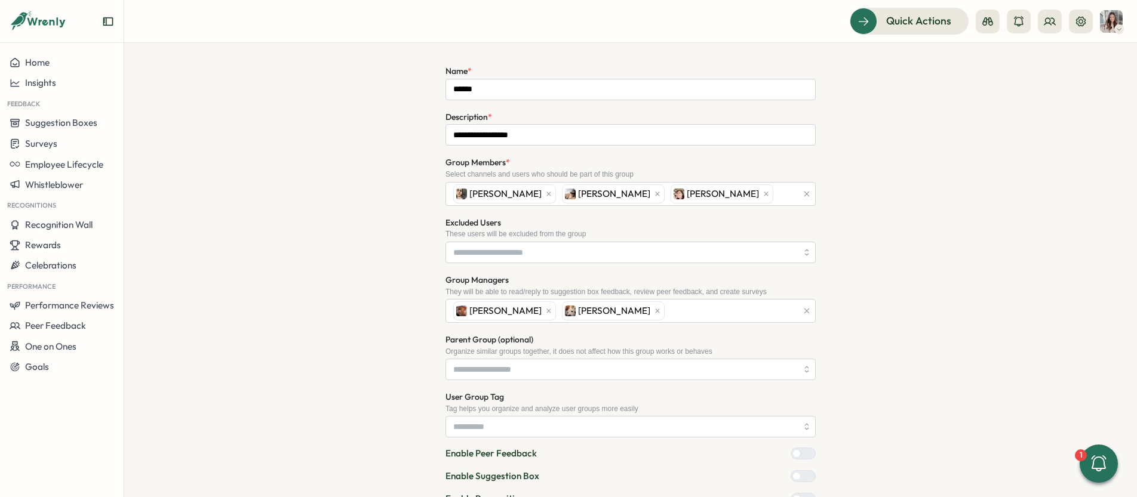
scroll to position [141, 0]
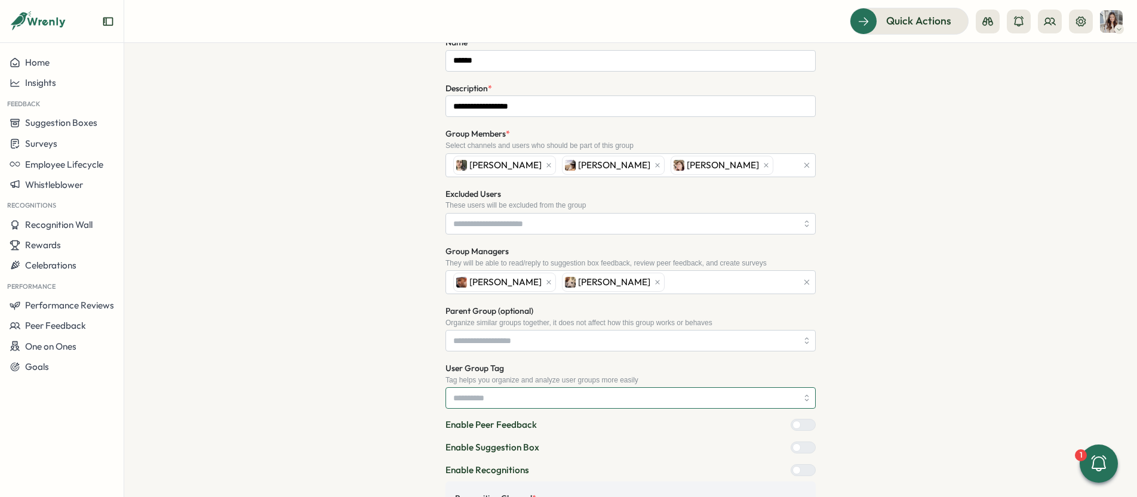
click at [731, 399] on input "User Group Tag" at bounding box center [630, 397] width 370 height 21
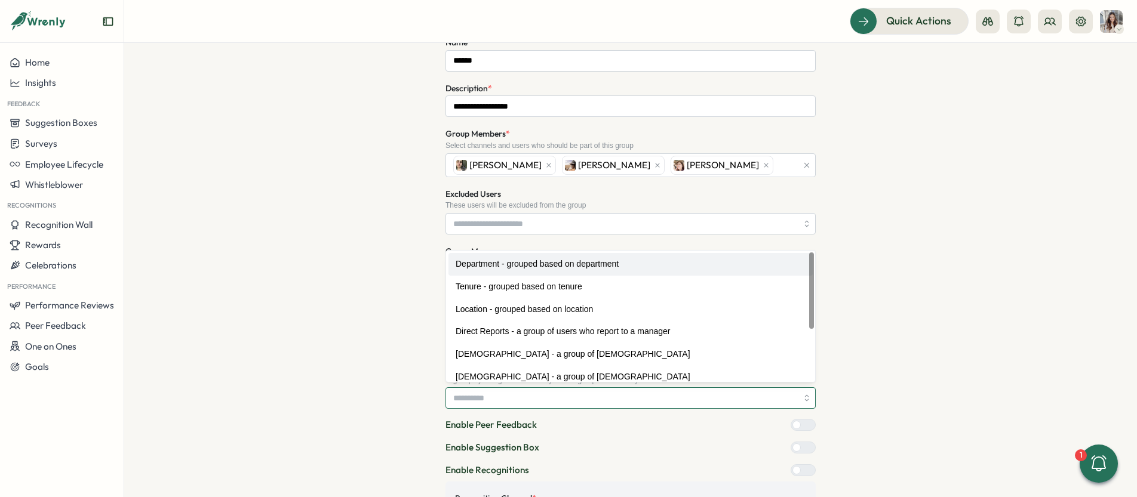
type input "**********"
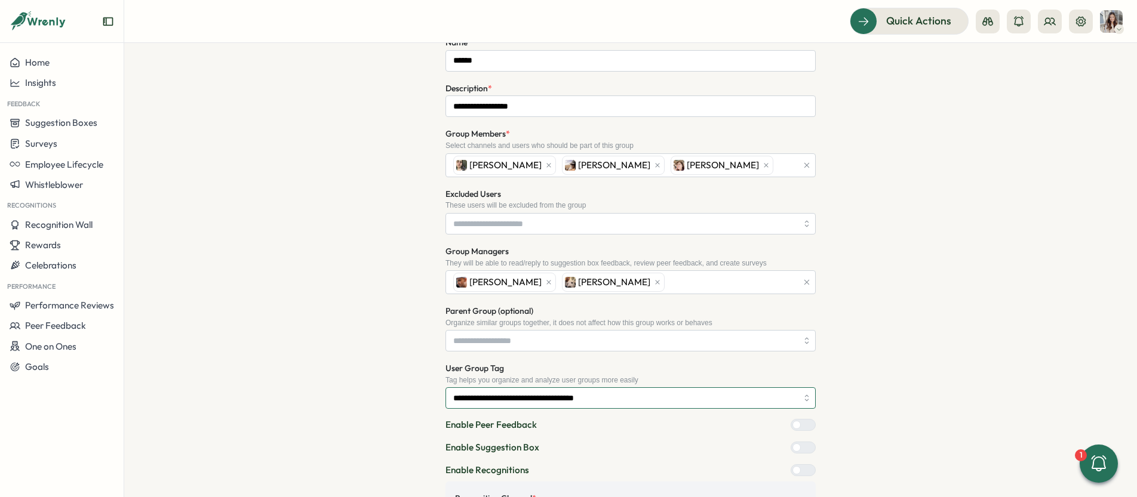
scroll to position [295, 0]
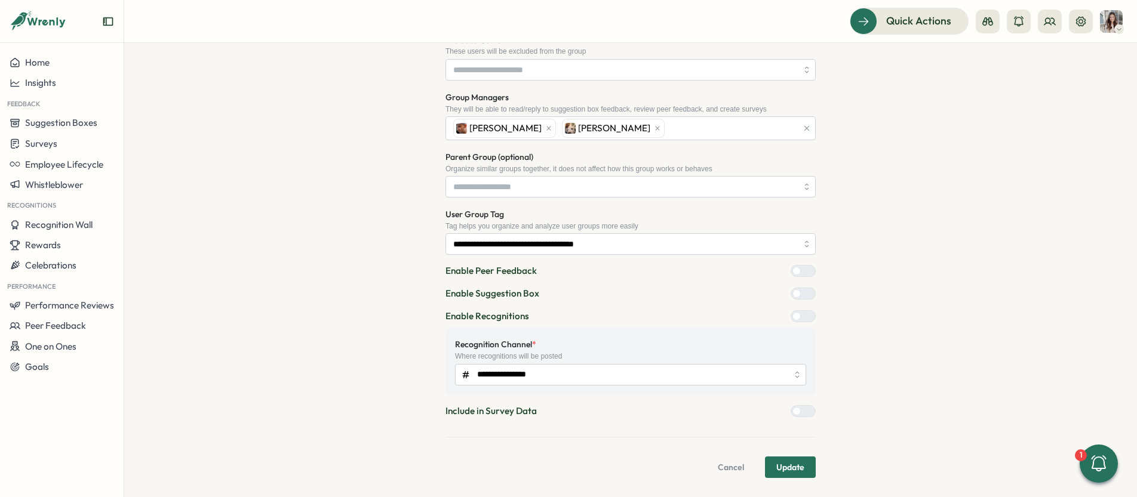
click at [801, 293] on div at bounding box center [808, 293] width 14 height 11
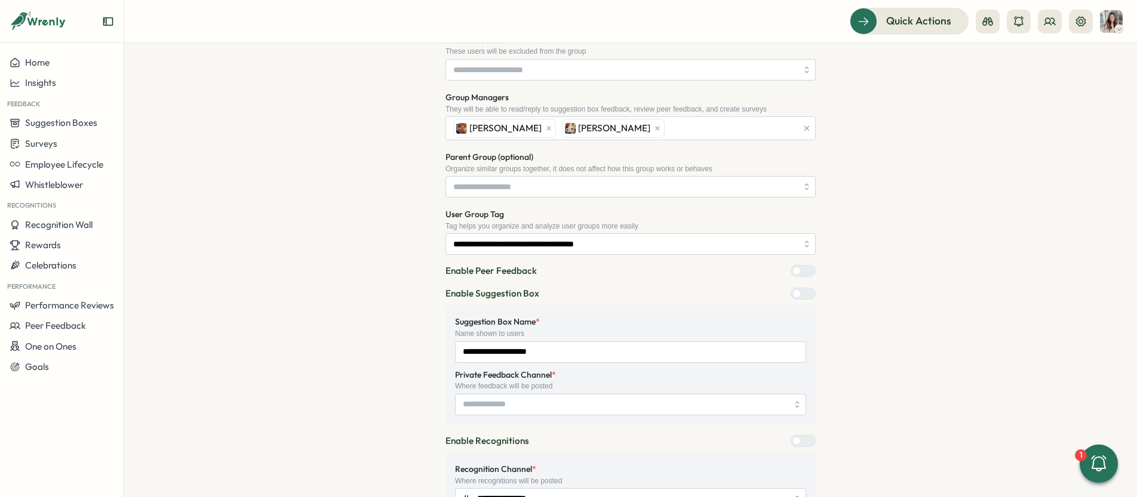
click at [801, 293] on div at bounding box center [796, 294] width 8 height 8
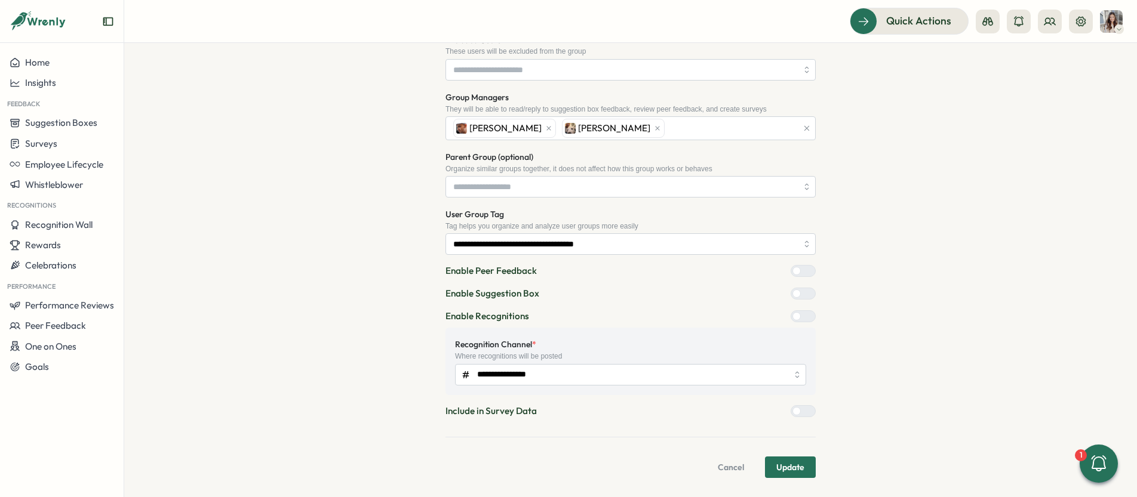
click at [778, 474] on span "Update" at bounding box center [790, 467] width 28 height 20
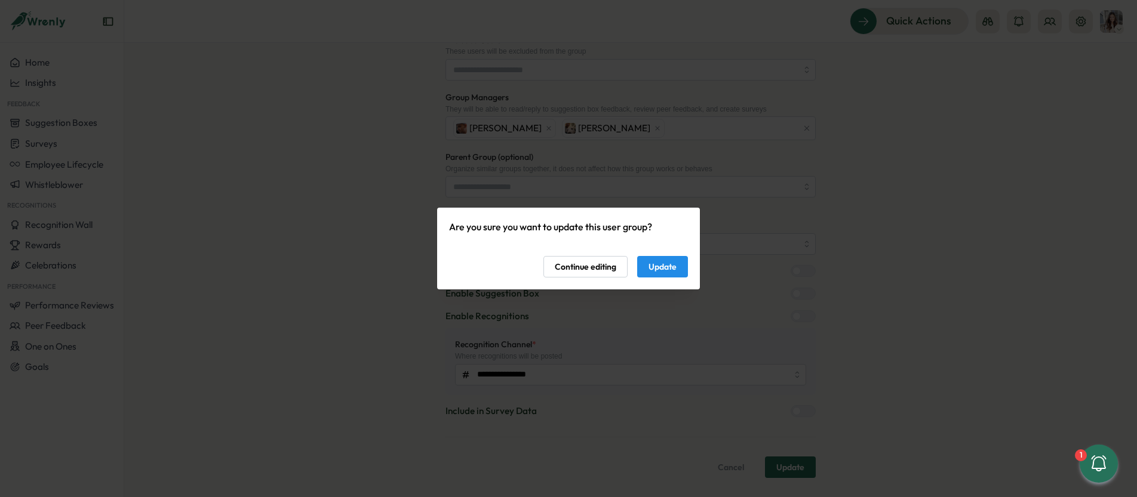
click at [672, 265] on span "Update" at bounding box center [662, 267] width 28 height 20
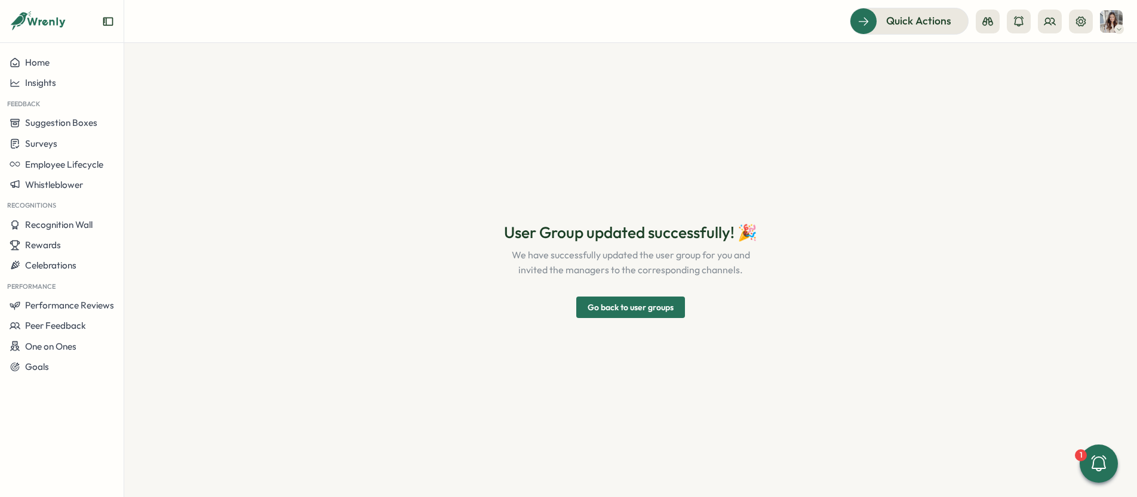
scroll to position [0, 0]
drag, startPoint x: 668, startPoint y: 305, endPoint x: 660, endPoint y: 303, distance: 8.4
click at [667, 305] on span "Go back to user groups" at bounding box center [631, 307] width 86 height 20
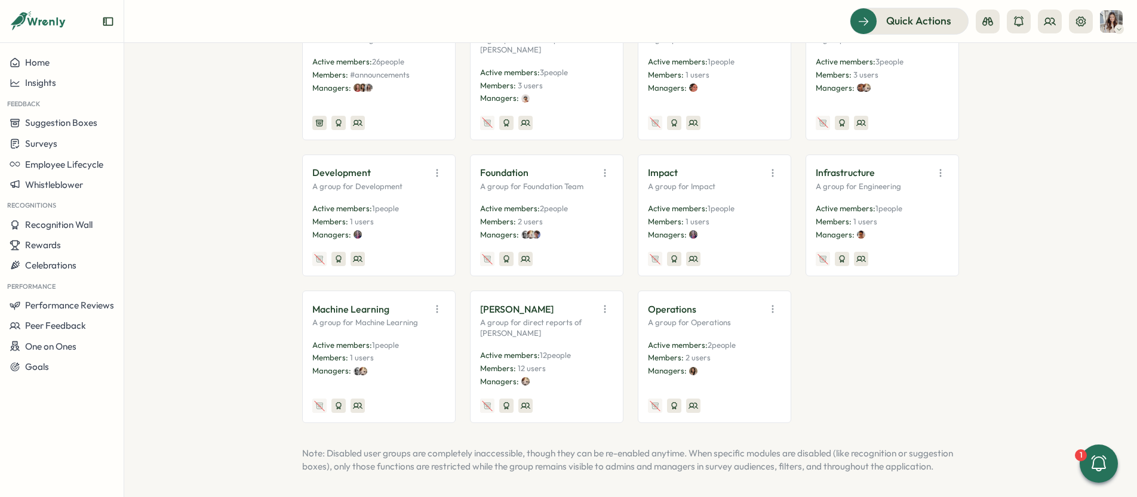
scroll to position [262, 0]
click at [433, 312] on icon "button" at bounding box center [437, 308] width 12 height 12
click at [415, 357] on button "Edit" at bounding box center [406, 354] width 75 height 20
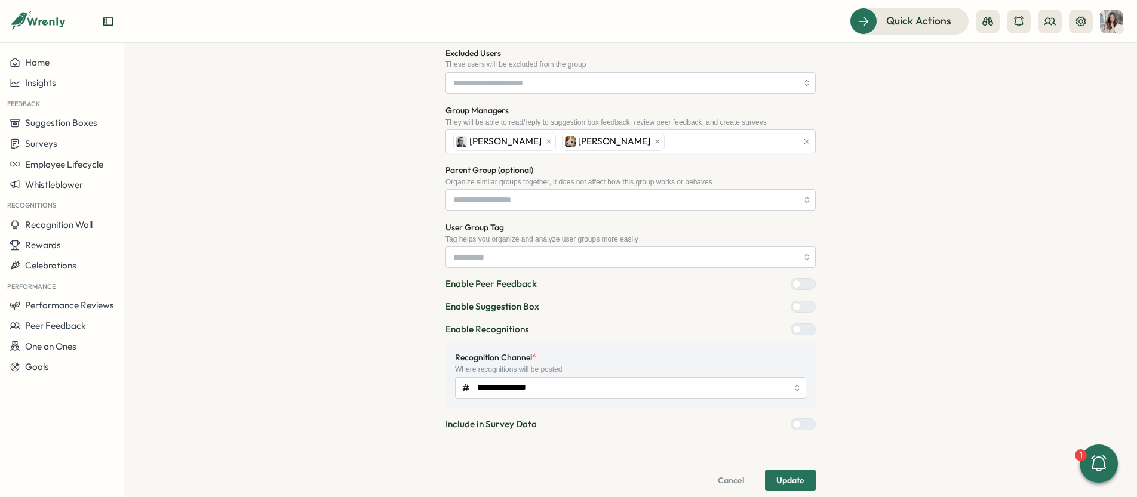
scroll to position [295, 0]
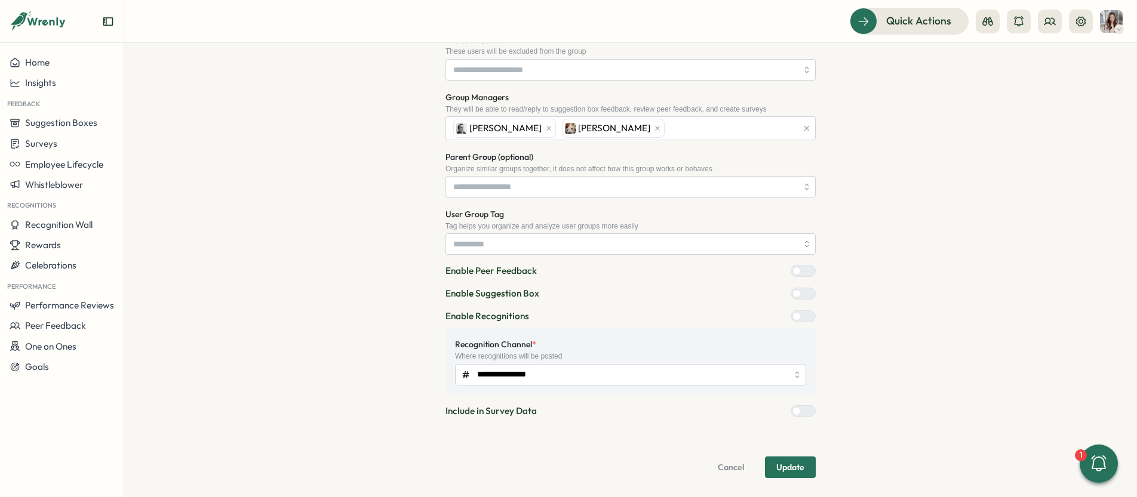
click at [719, 466] on span "Cancel" at bounding box center [731, 467] width 26 height 20
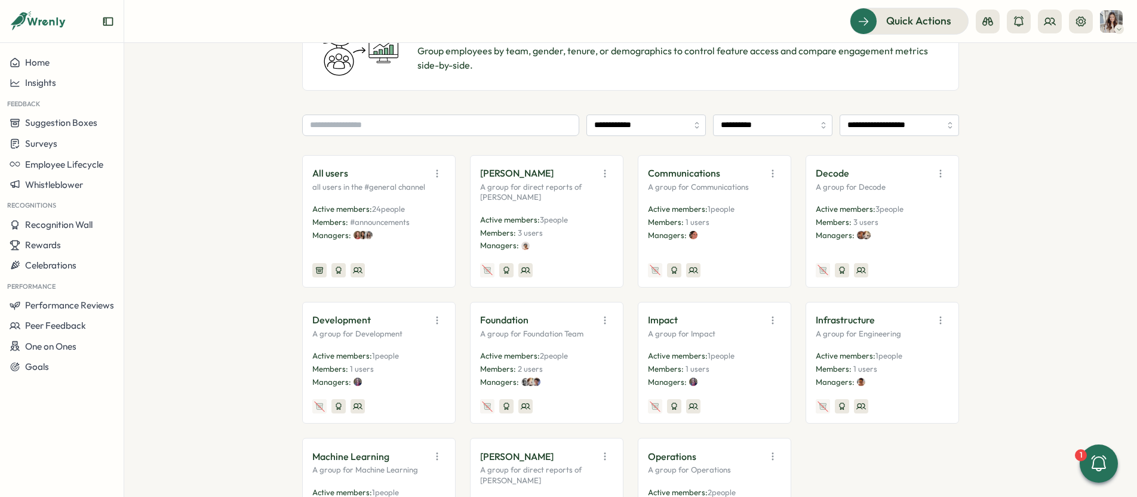
scroll to position [113, 0]
click at [605, 319] on icon "button" at bounding box center [605, 319] width 12 height 12
click at [590, 369] on button "Edit" at bounding box center [574, 366] width 75 height 20
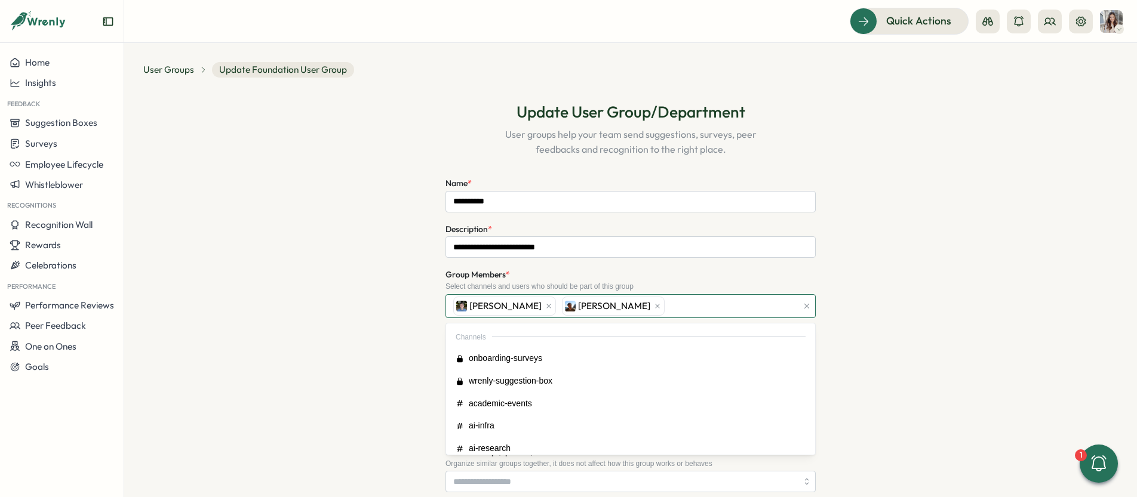
click at [668, 305] on div "[PERSON_NAME]" at bounding box center [623, 306] width 347 height 23
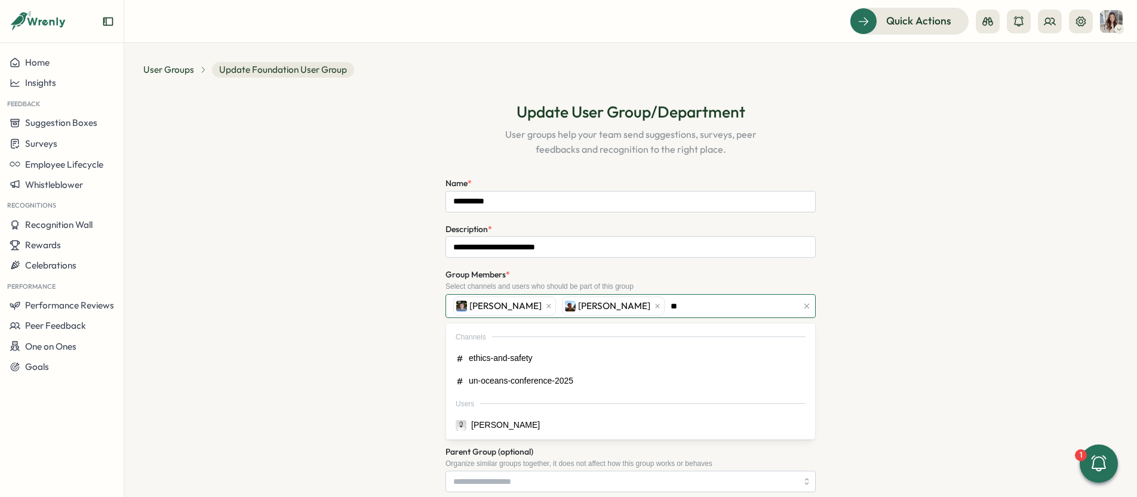
type input "***"
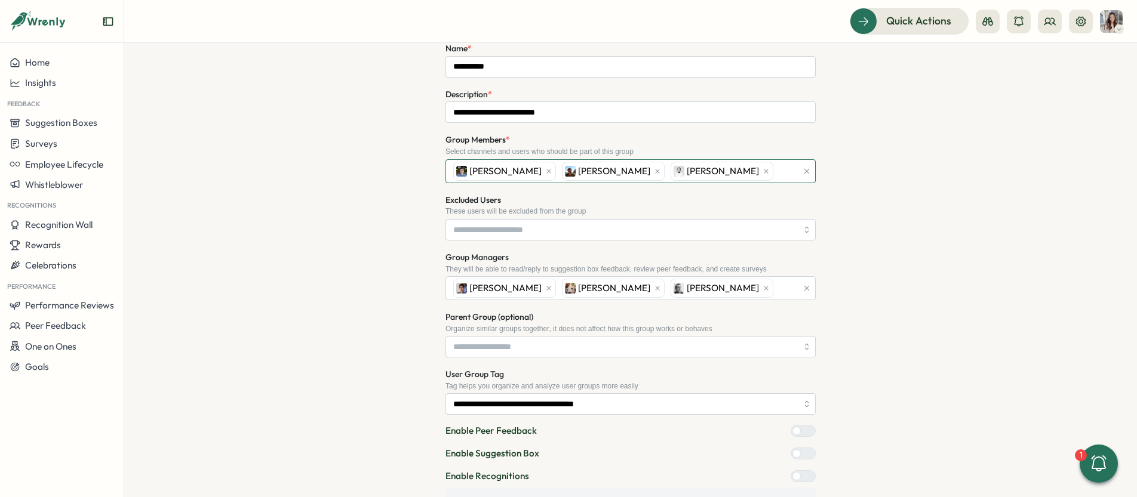
scroll to position [295, 0]
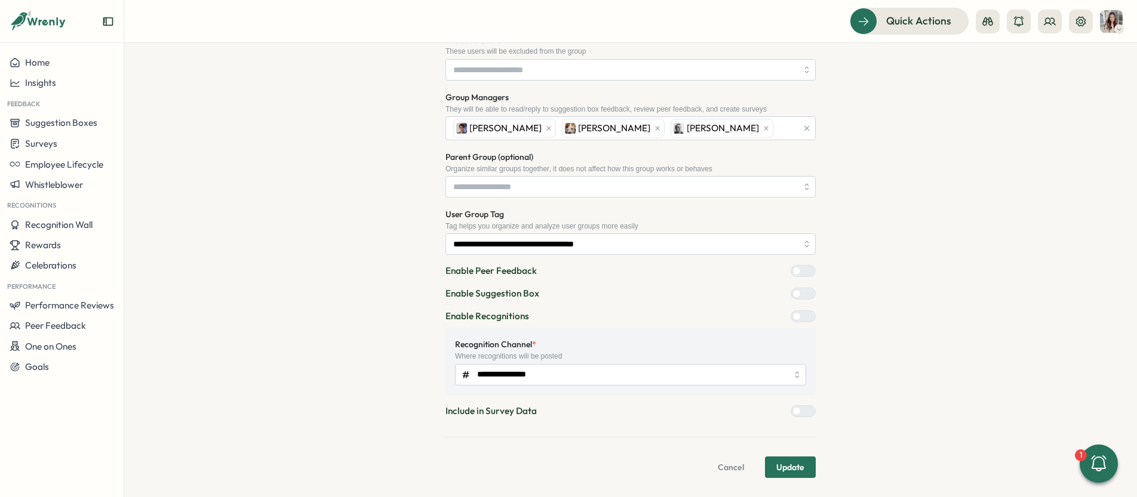
click at [798, 464] on span "Update" at bounding box center [790, 467] width 28 height 20
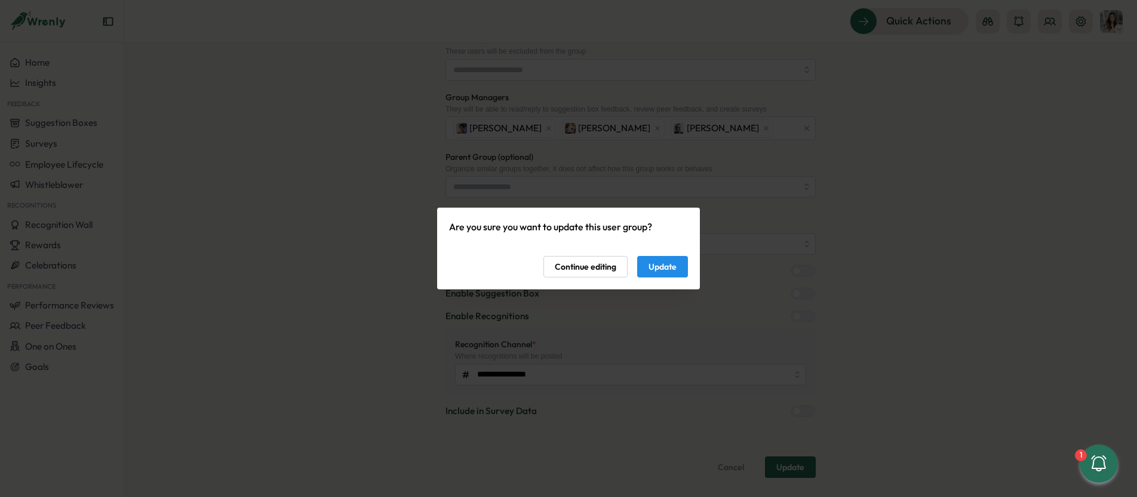
click at [651, 267] on span "Update" at bounding box center [662, 267] width 28 height 20
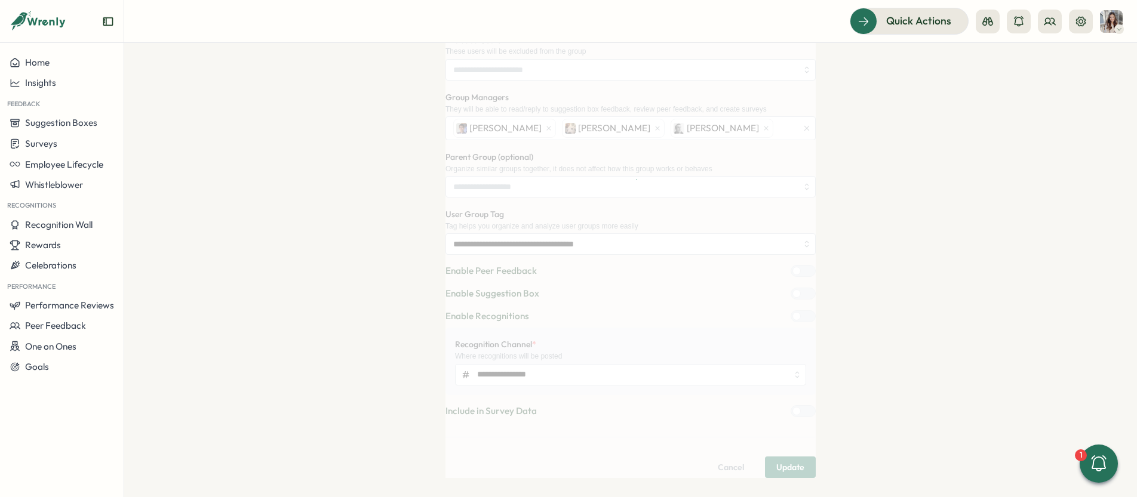
scroll to position [0, 0]
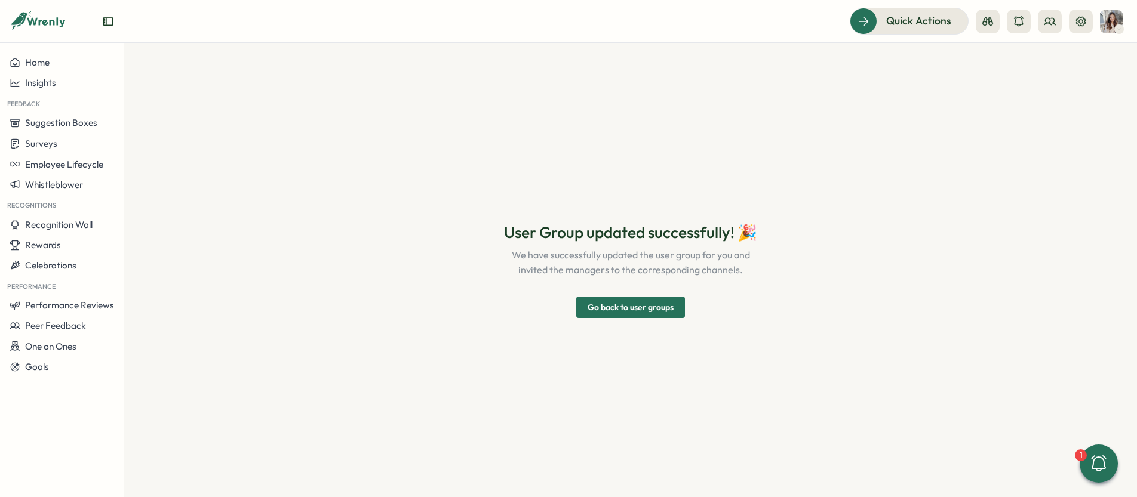
click at [638, 306] on span "Go back to user groups" at bounding box center [631, 307] width 86 height 20
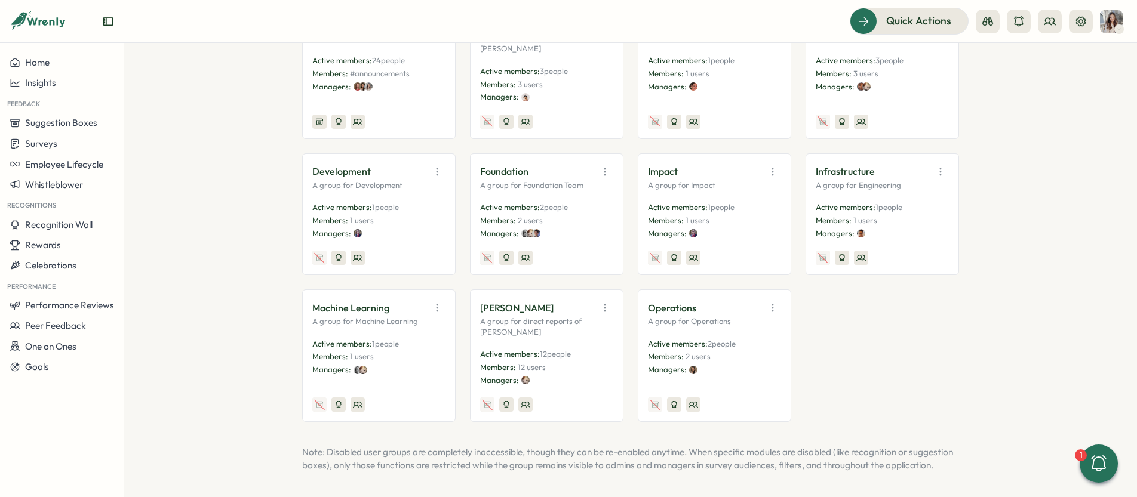
scroll to position [278, 0]
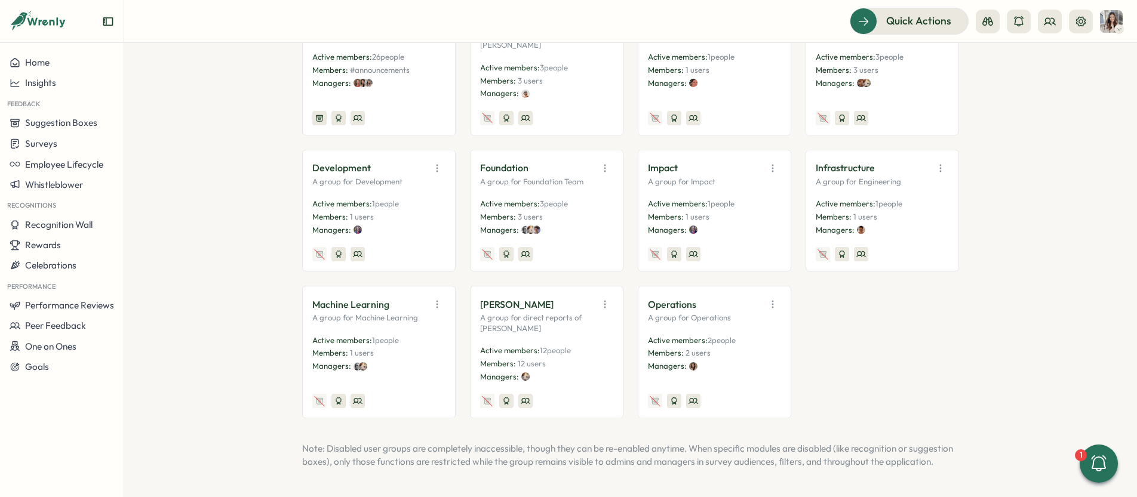
click at [437, 299] on icon "button" at bounding box center [437, 305] width 12 height 12
click at [418, 382] on button "Disable" at bounding box center [406, 392] width 75 height 20
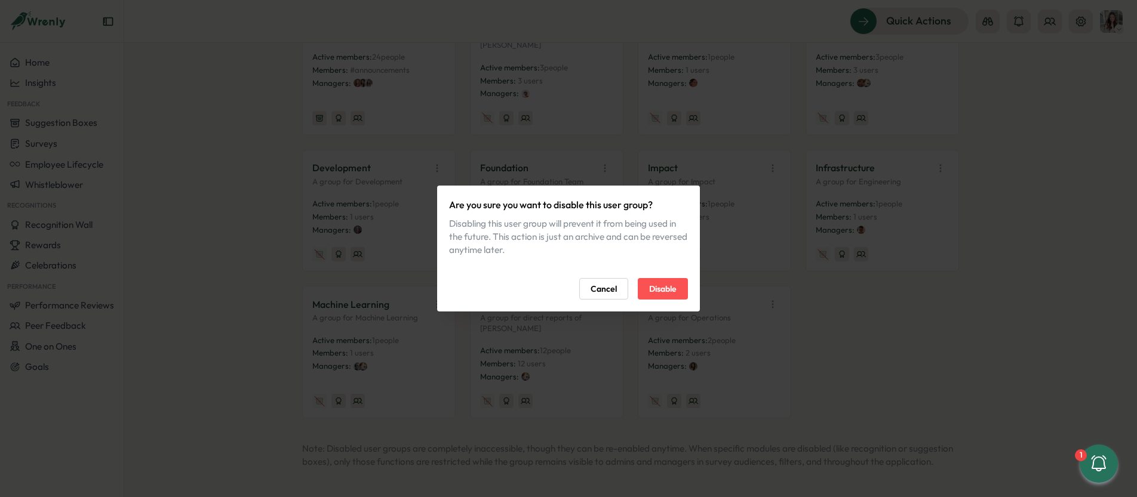
click at [673, 286] on span "Disable" at bounding box center [662, 289] width 27 height 20
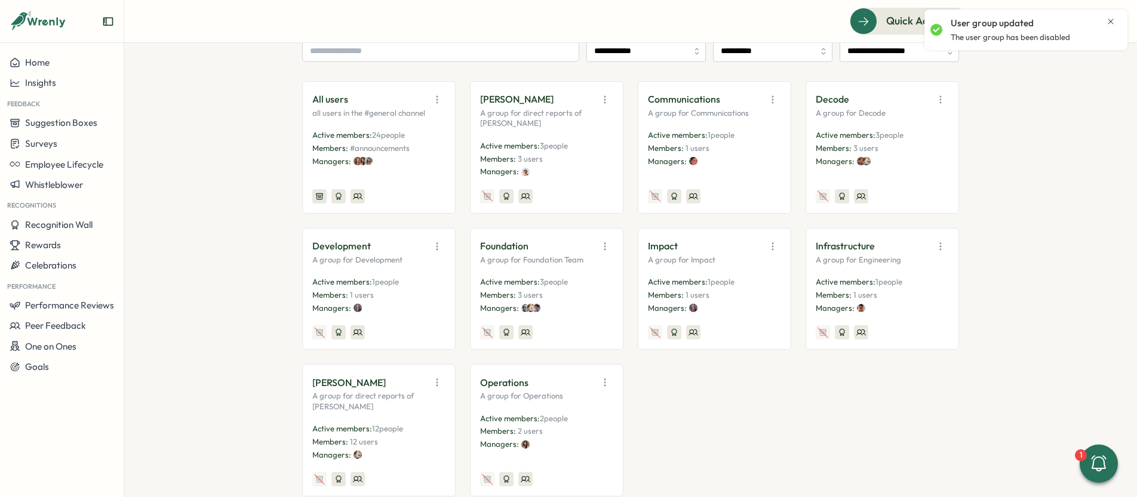
scroll to position [176, 0]
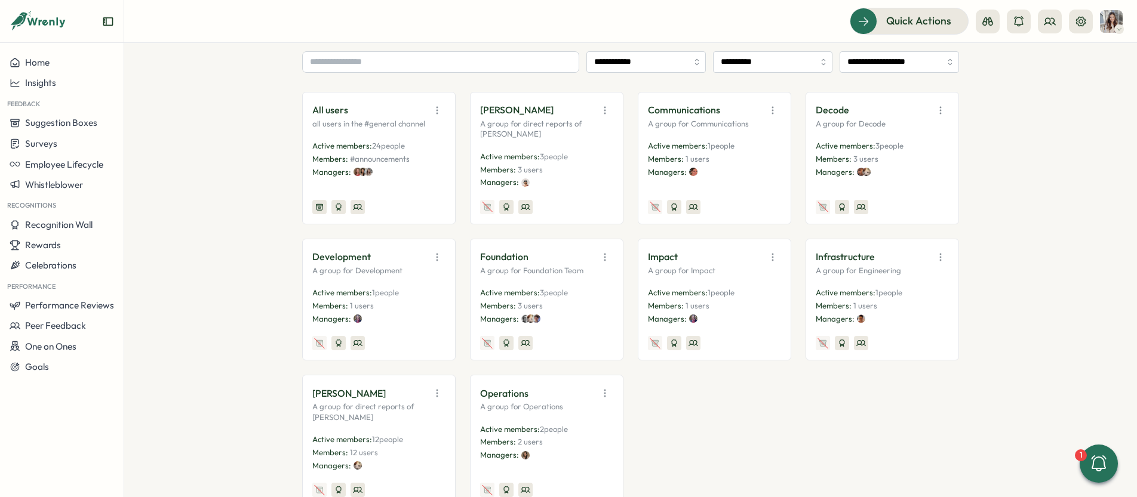
click at [432, 396] on icon "button" at bounding box center [437, 393] width 12 height 12
click at [410, 439] on button "Edit" at bounding box center [406, 440] width 75 height 20
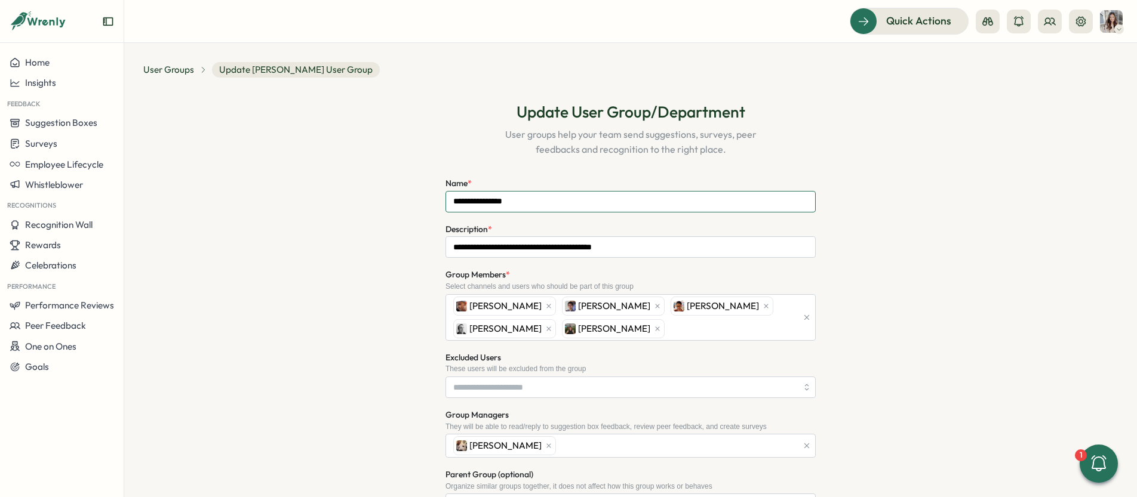
drag, startPoint x: 525, startPoint y: 199, endPoint x: 449, endPoint y: 192, distance: 76.8
click at [449, 192] on input "**********" at bounding box center [630, 201] width 370 height 21
type input "********"
click at [928, 219] on div "**********" at bounding box center [630, 441] width 974 height 709
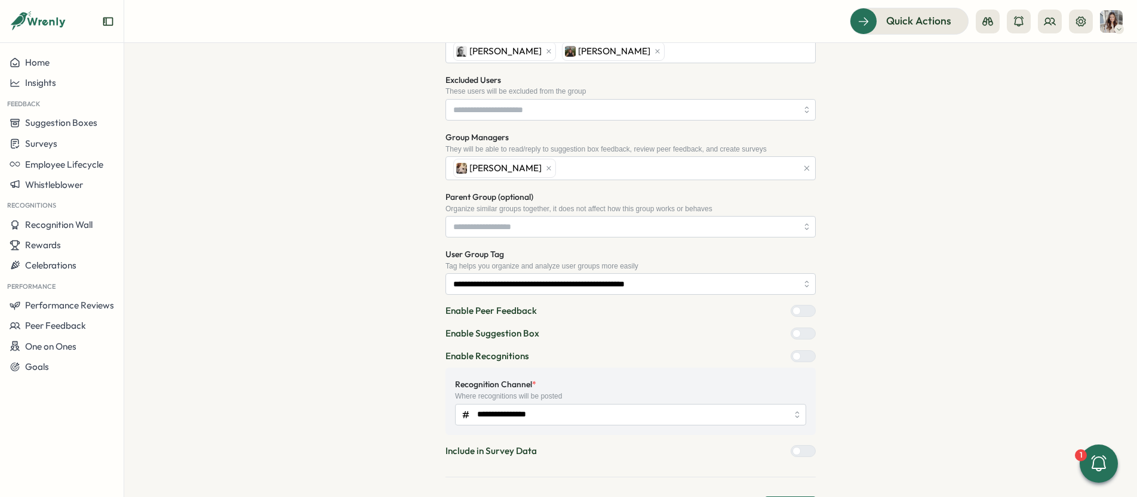
scroll to position [318, 0]
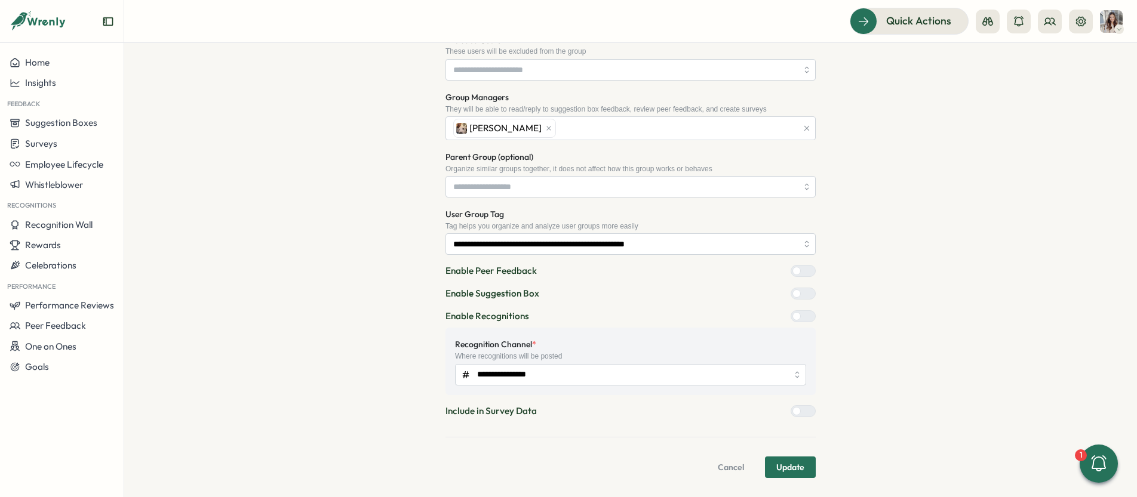
click at [784, 469] on span "Update" at bounding box center [790, 467] width 28 height 20
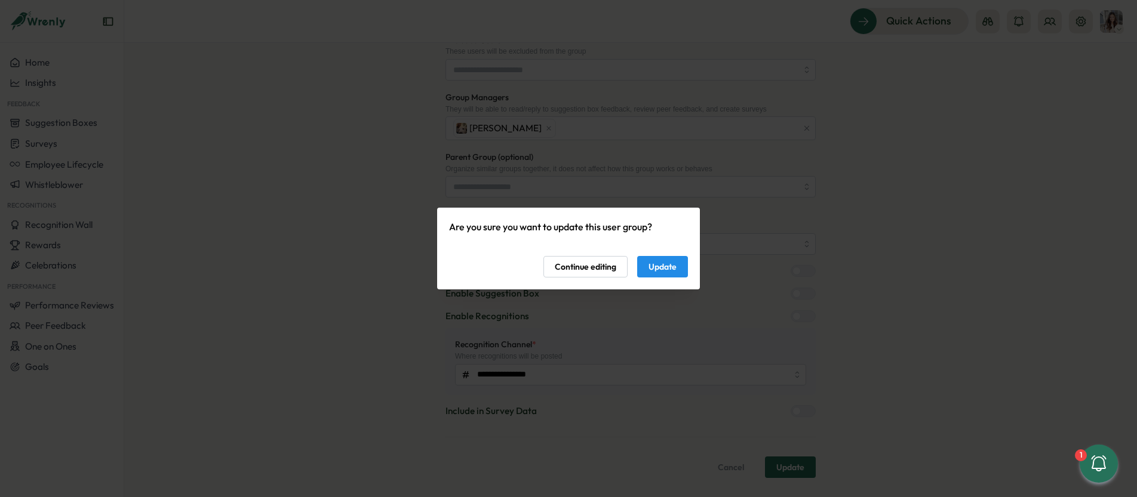
click at [662, 271] on span "Update" at bounding box center [662, 267] width 28 height 20
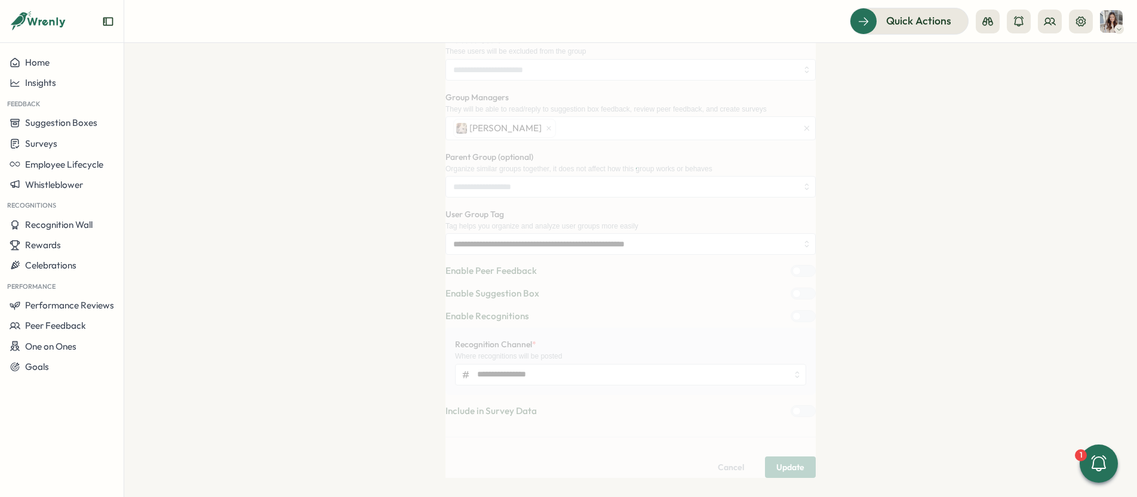
scroll to position [0, 0]
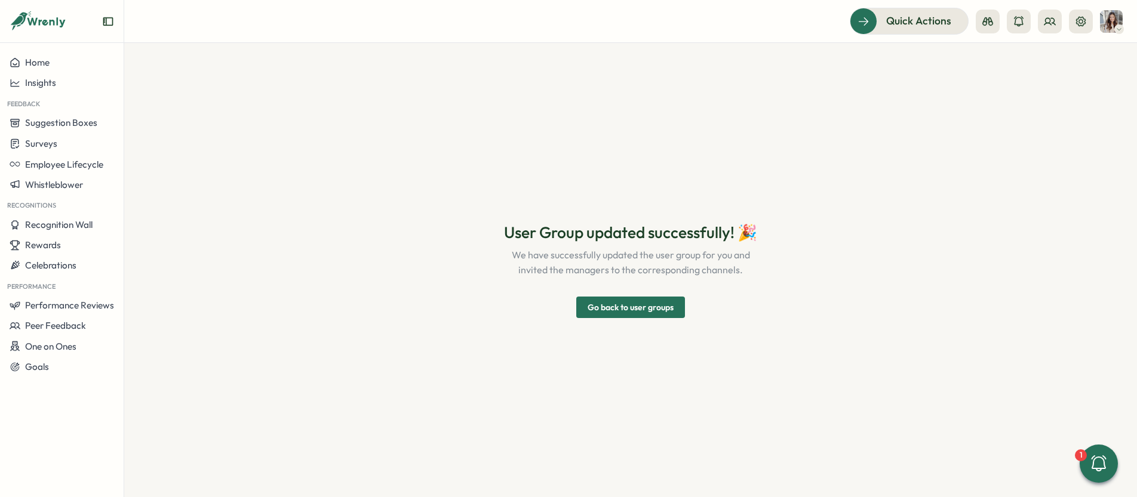
click at [616, 299] on span "Go back to user groups" at bounding box center [631, 307] width 86 height 20
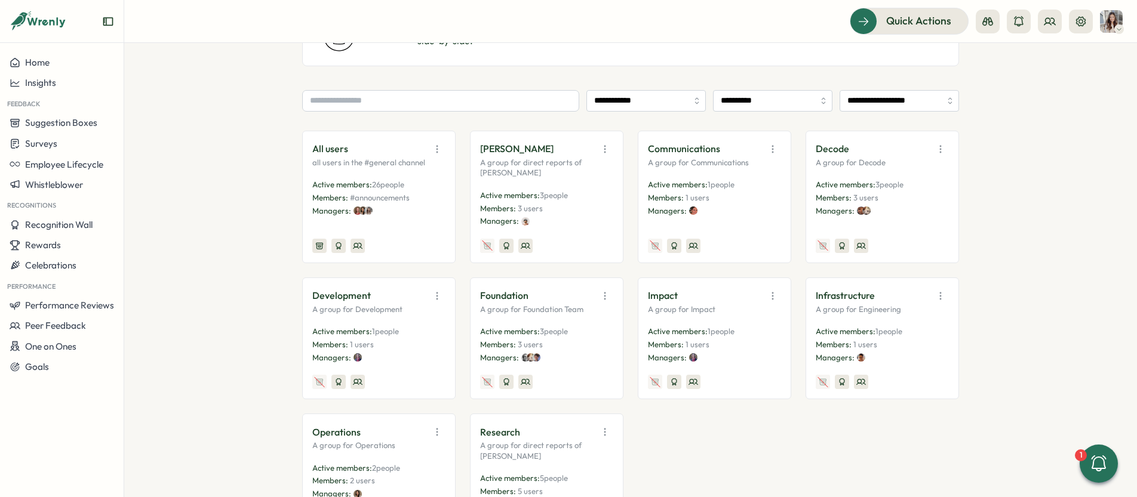
scroll to position [139, 0]
click at [719, 182] on span "1 people" at bounding box center [721, 182] width 27 height 10
click at [767, 149] on icon "button" at bounding box center [773, 147] width 12 height 12
click at [762, 197] on button "Edit" at bounding box center [742, 193] width 75 height 20
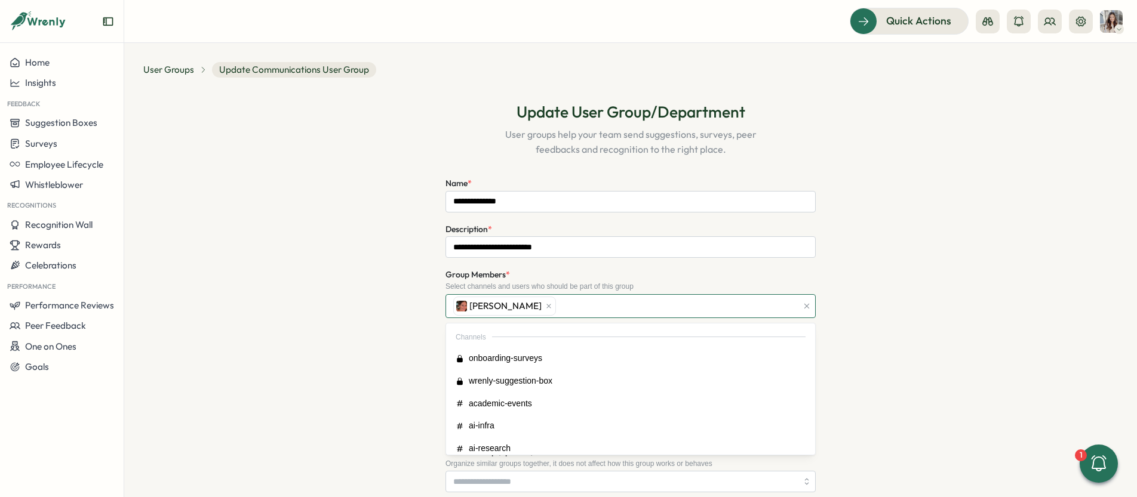
click at [539, 304] on div "[PERSON_NAME]" at bounding box center [623, 306] width 347 height 23
type input "***"
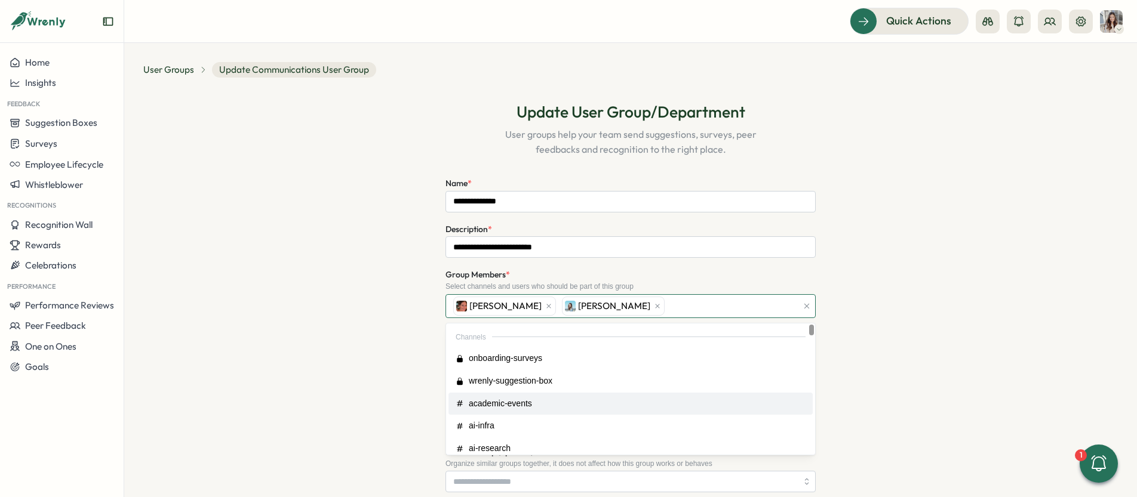
drag, startPoint x: 518, startPoint y: 399, endPoint x: 511, endPoint y: 399, distance: 6.6
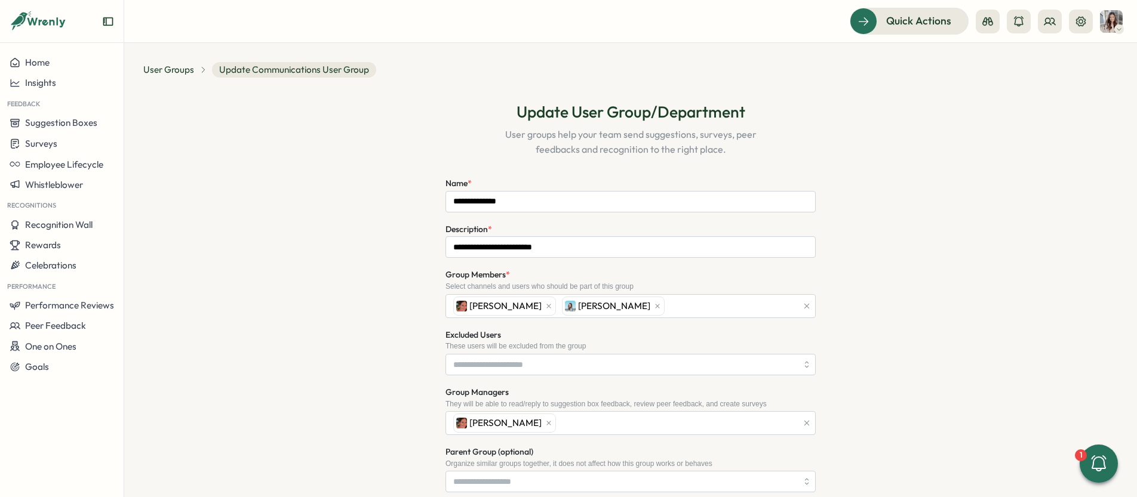
click at [864, 328] on div "**********" at bounding box center [630, 430] width 974 height 686
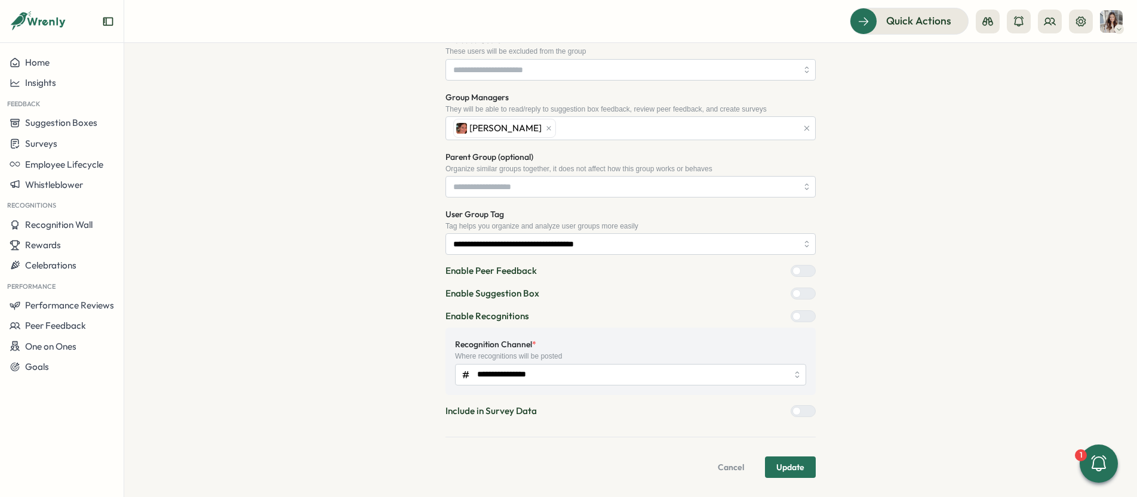
click at [785, 465] on span "Update" at bounding box center [790, 467] width 28 height 20
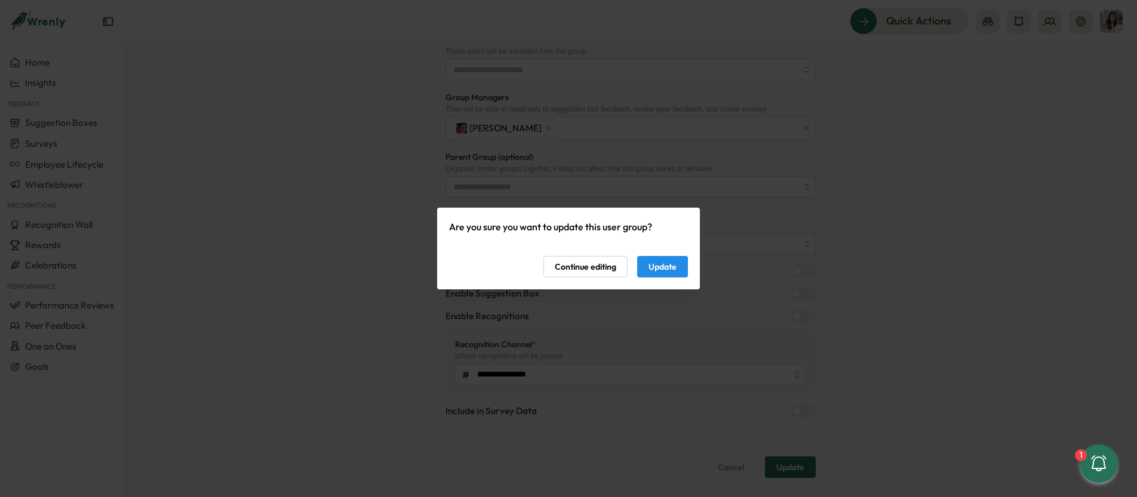
click at [645, 265] on button "Update" at bounding box center [662, 266] width 51 height 21
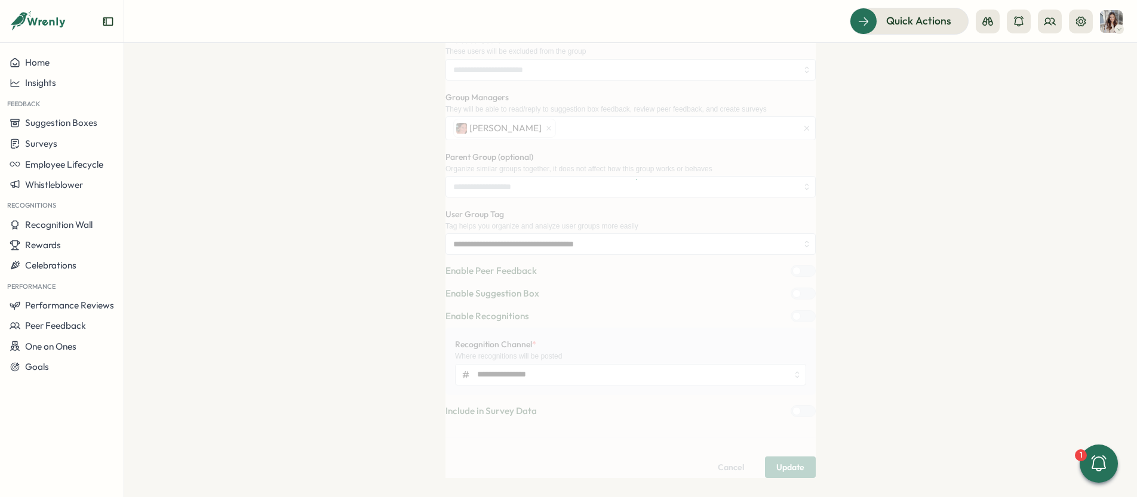
scroll to position [0, 0]
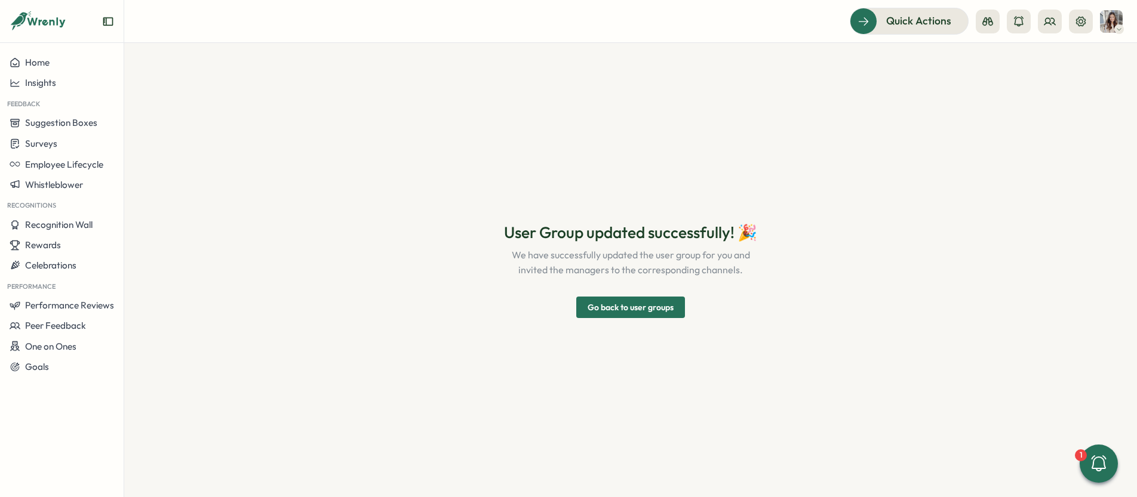
click at [664, 299] on span "Go back to user groups" at bounding box center [631, 307] width 86 height 20
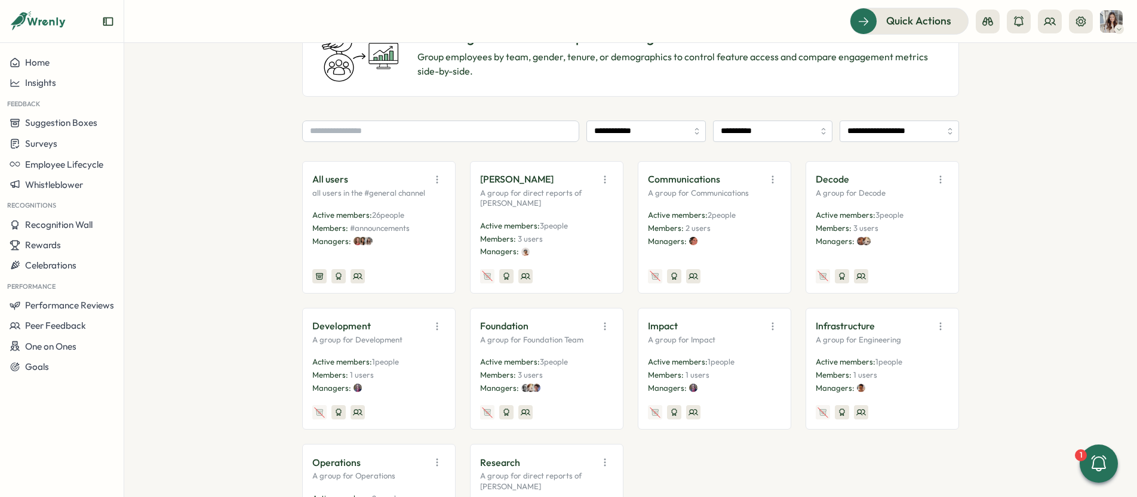
scroll to position [109, 0]
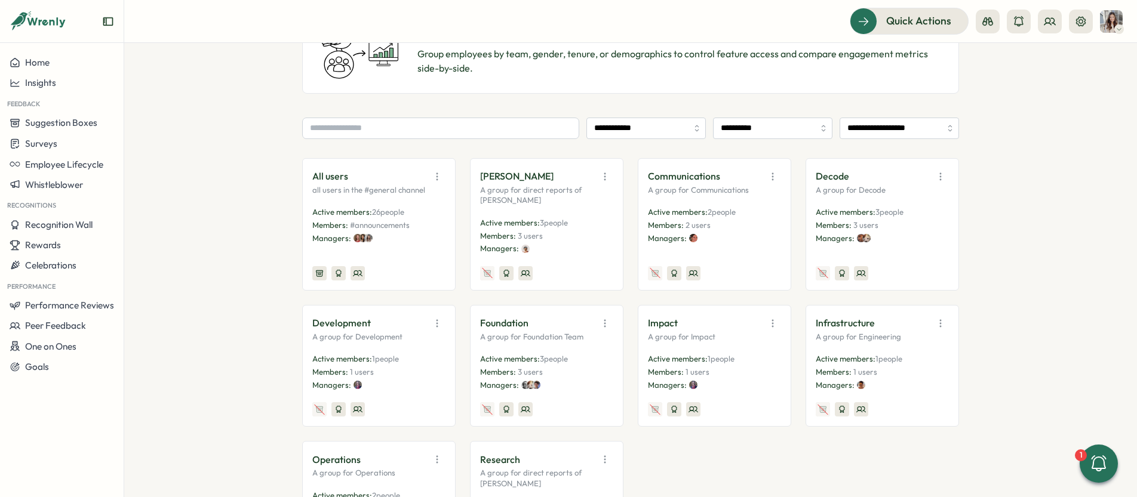
click at [432, 324] on icon "button" at bounding box center [437, 324] width 12 height 12
click at [421, 370] on button "Edit" at bounding box center [406, 370] width 75 height 20
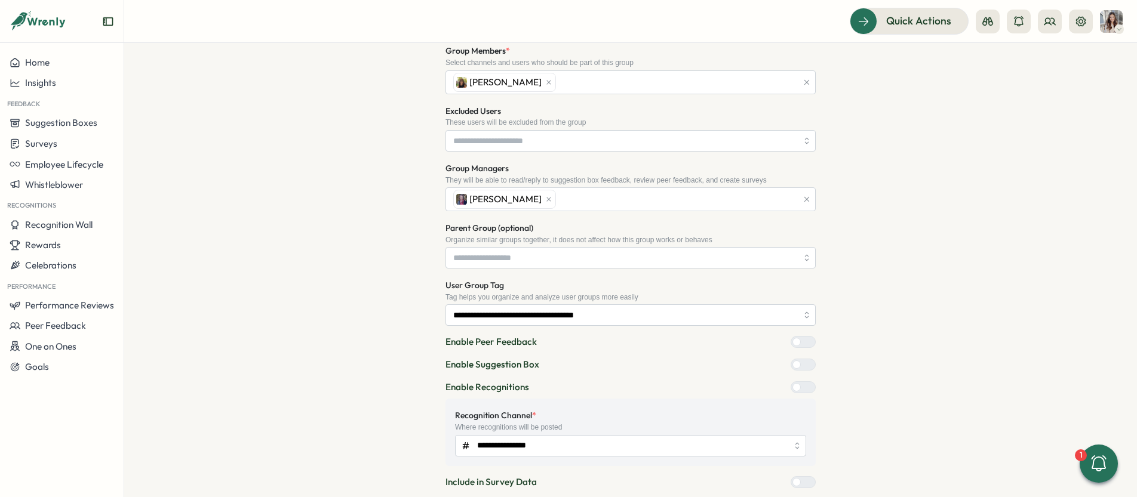
scroll to position [295, 0]
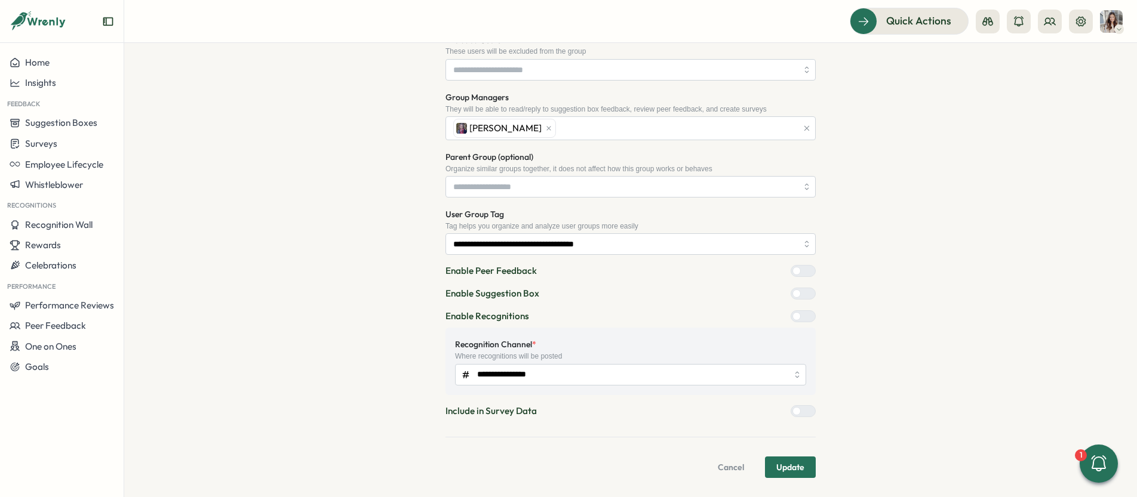
click at [734, 468] on span "Cancel" at bounding box center [731, 467] width 26 height 20
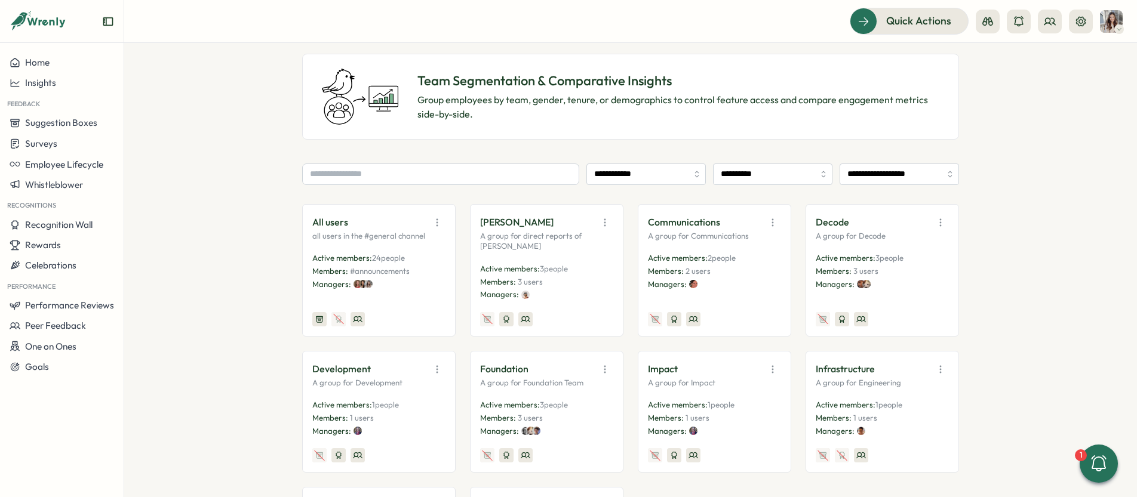
scroll to position [64, 0]
click at [775, 368] on icon "button" at bounding box center [773, 369] width 12 height 12
click at [736, 422] on button "Edit" at bounding box center [742, 415] width 75 height 20
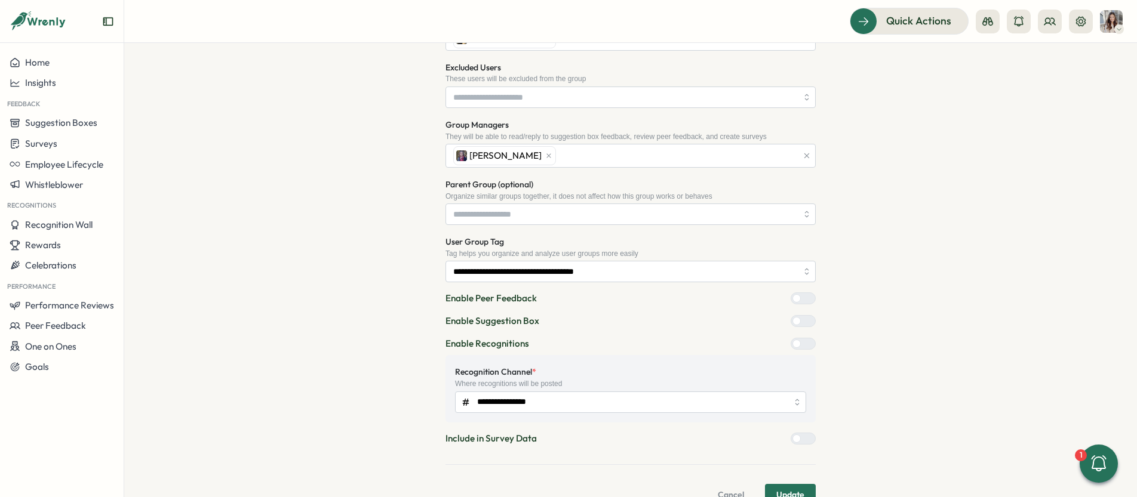
scroll to position [295, 0]
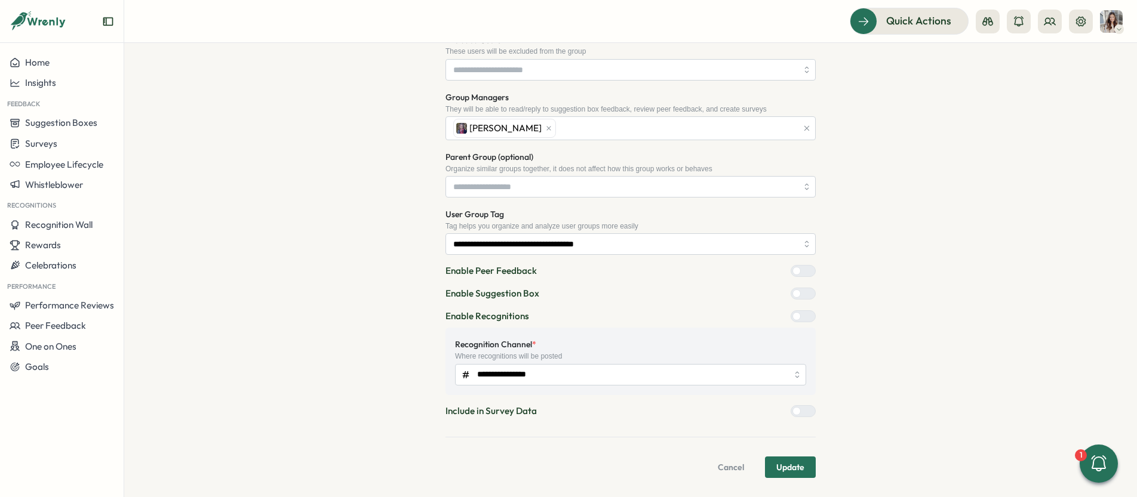
click at [731, 468] on span "Cancel" at bounding box center [731, 467] width 26 height 20
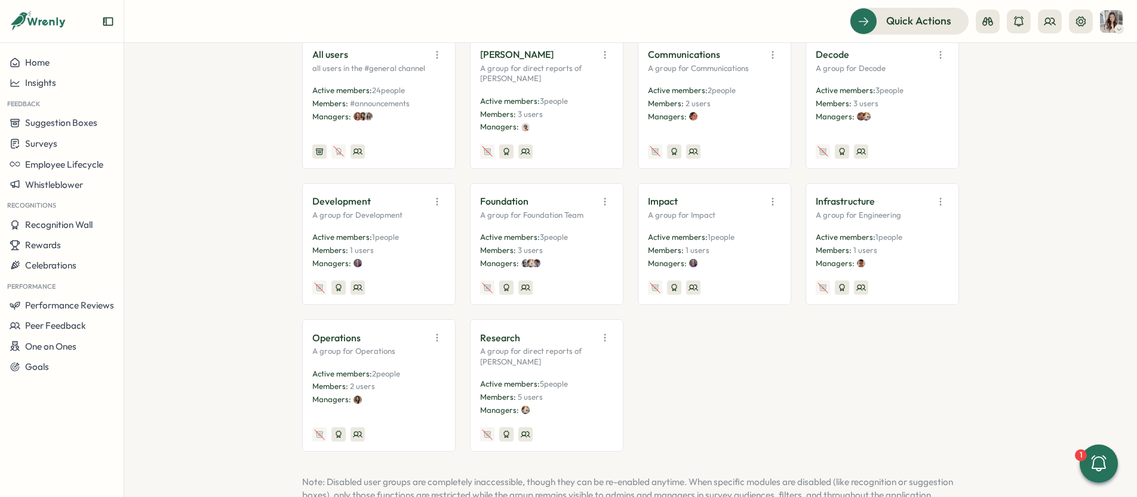
scroll to position [233, 0]
click at [720, 333] on div "All users all users in the #general channel Active members: 24 people Members: …" at bounding box center [630, 242] width 657 height 416
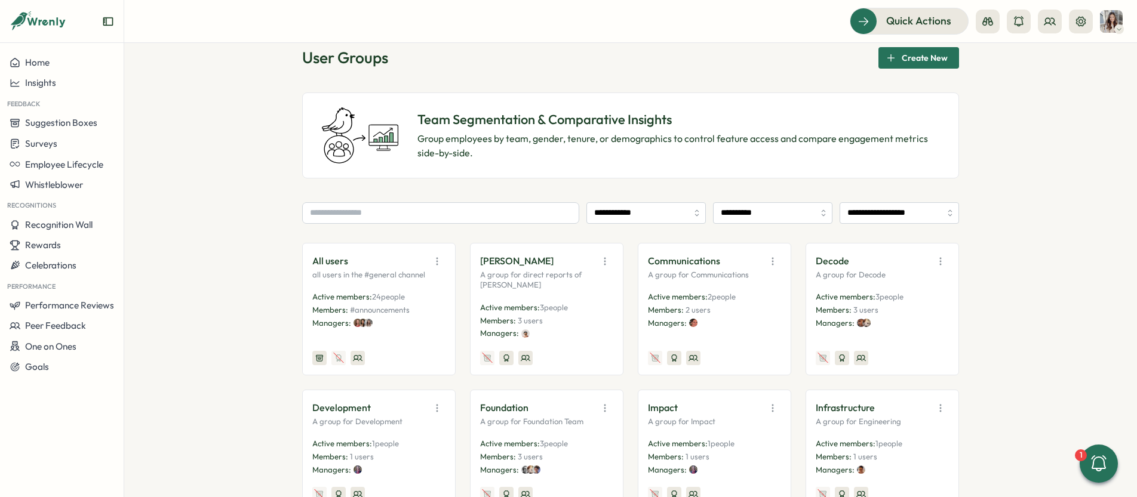
scroll to position [23, 0]
click at [946, 56] on button "Create New" at bounding box center [918, 59] width 81 height 21
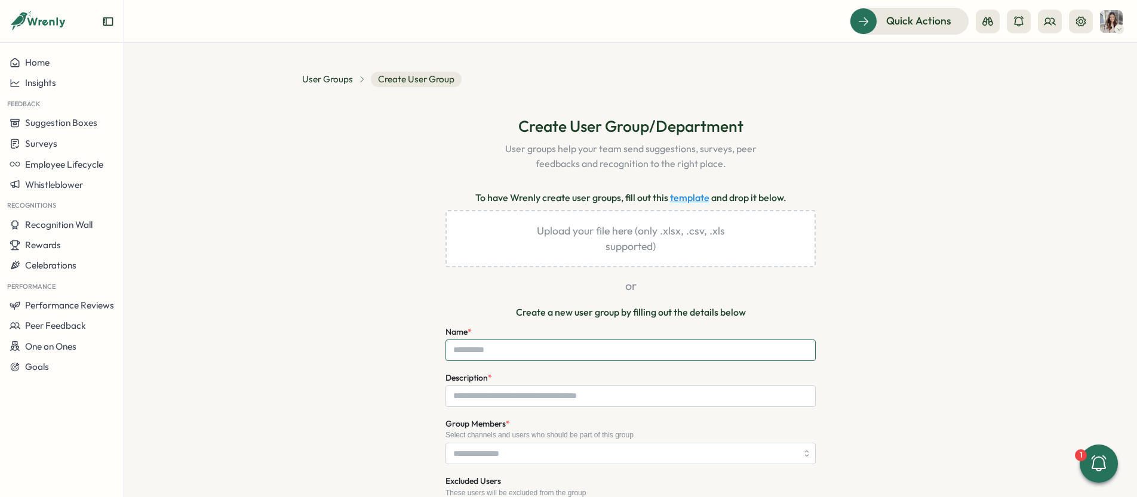
click at [570, 359] on input "Name *" at bounding box center [630, 350] width 370 height 21
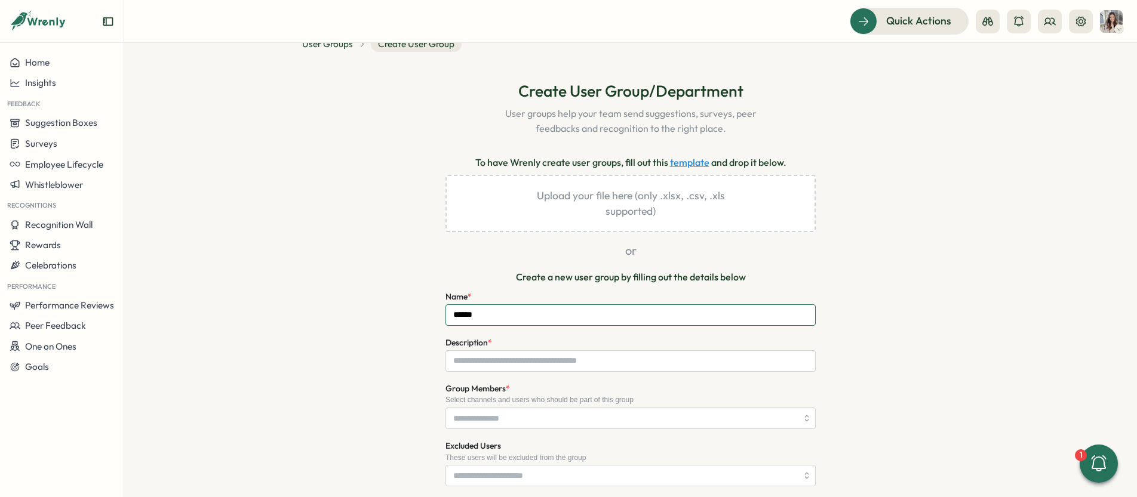
scroll to position [61, 0]
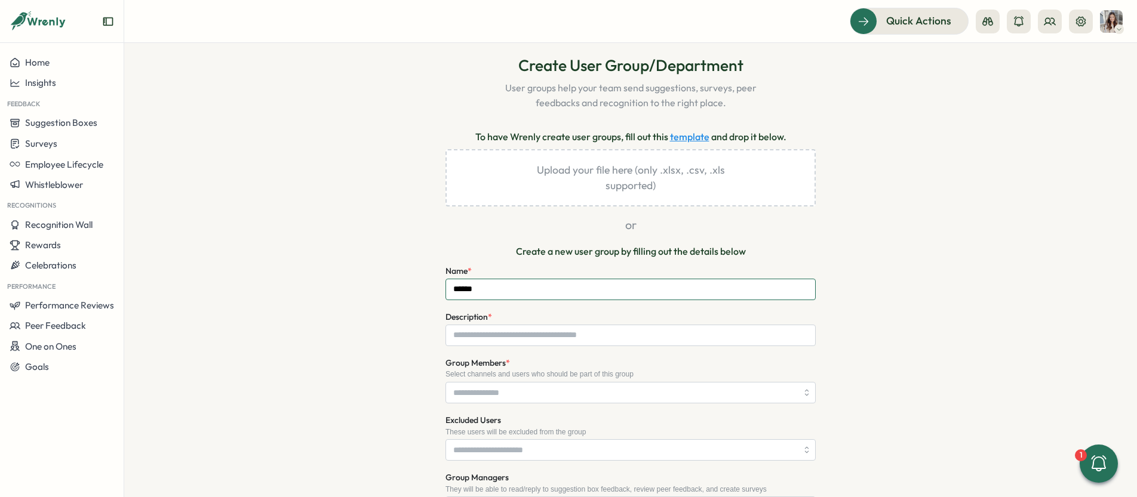
type input "*****"
click at [575, 340] on input "Description *" at bounding box center [630, 335] width 370 height 21
type input "**********"
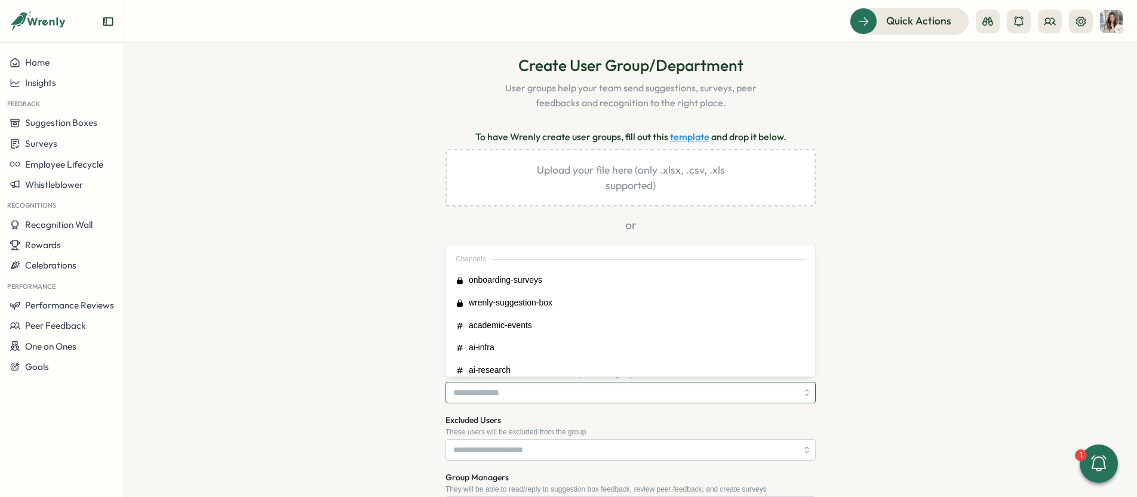
click at [528, 387] on input "Group Members *" at bounding box center [625, 393] width 344 height 20
type input "**"
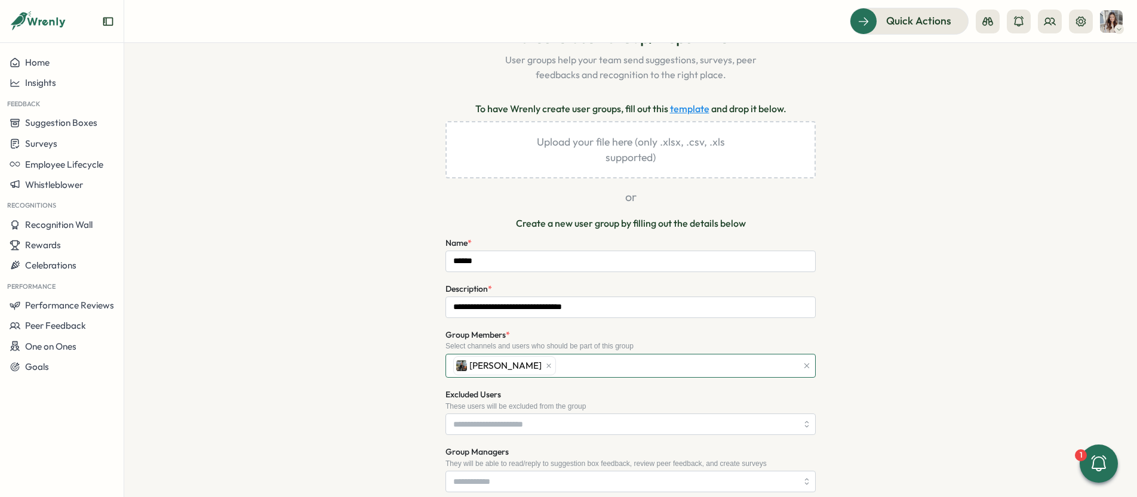
scroll to position [92, 0]
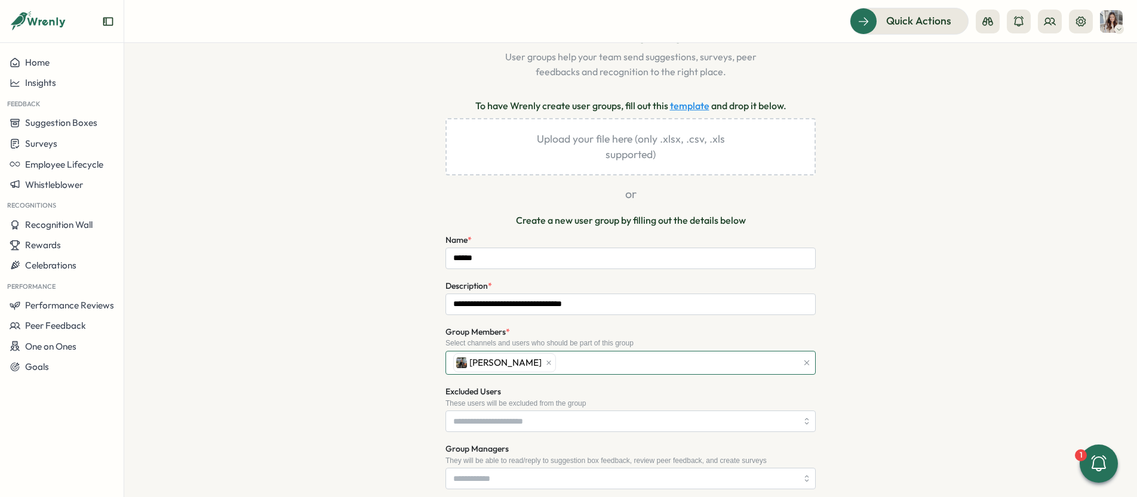
click at [559, 358] on div "[PERSON_NAME]" at bounding box center [623, 363] width 347 height 23
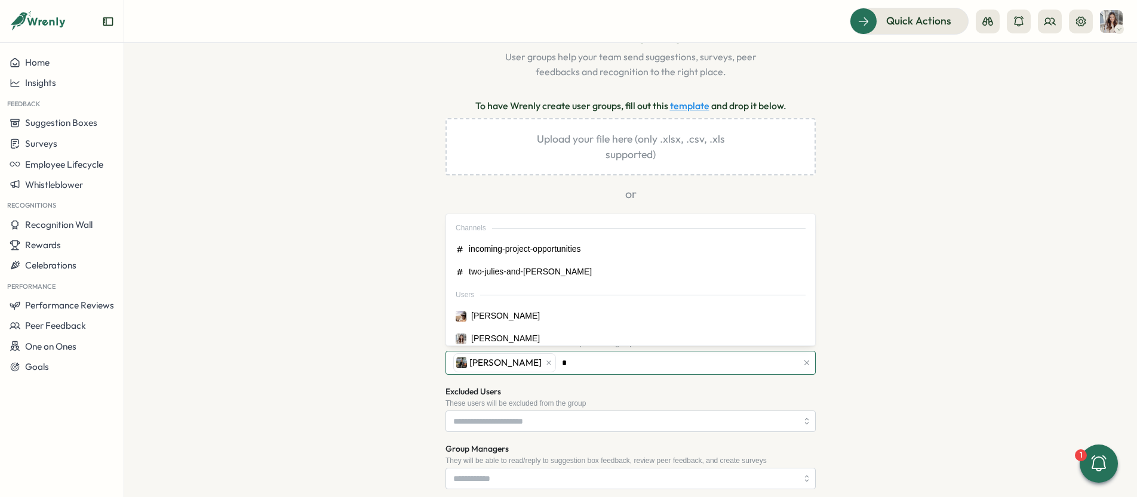
type input "**"
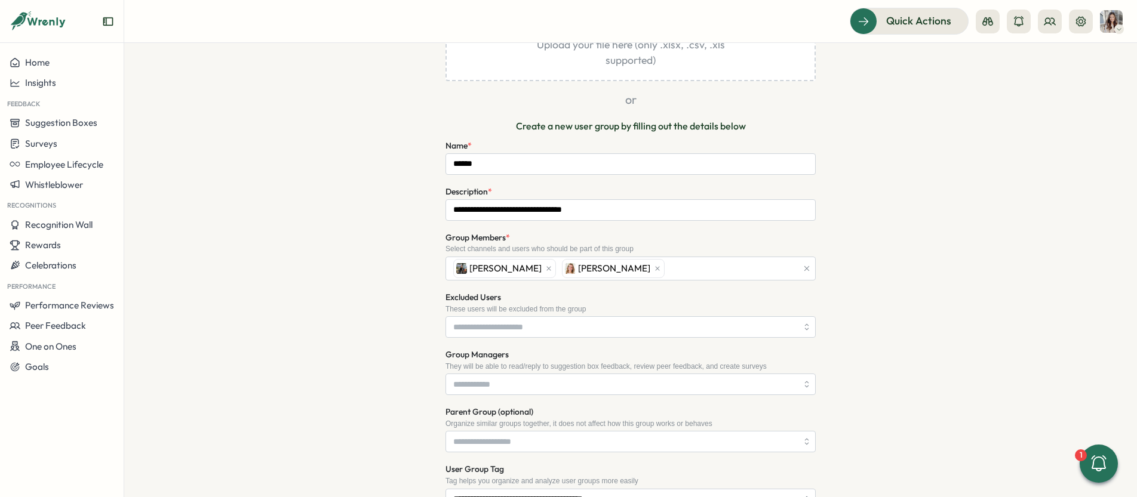
click at [936, 287] on div "**********" at bounding box center [630, 296] width 657 height 732
click at [559, 382] on input "Group Managers" at bounding box center [625, 384] width 344 height 20
click at [562, 386] on div "[PERSON_NAME]" at bounding box center [623, 385] width 347 height 23
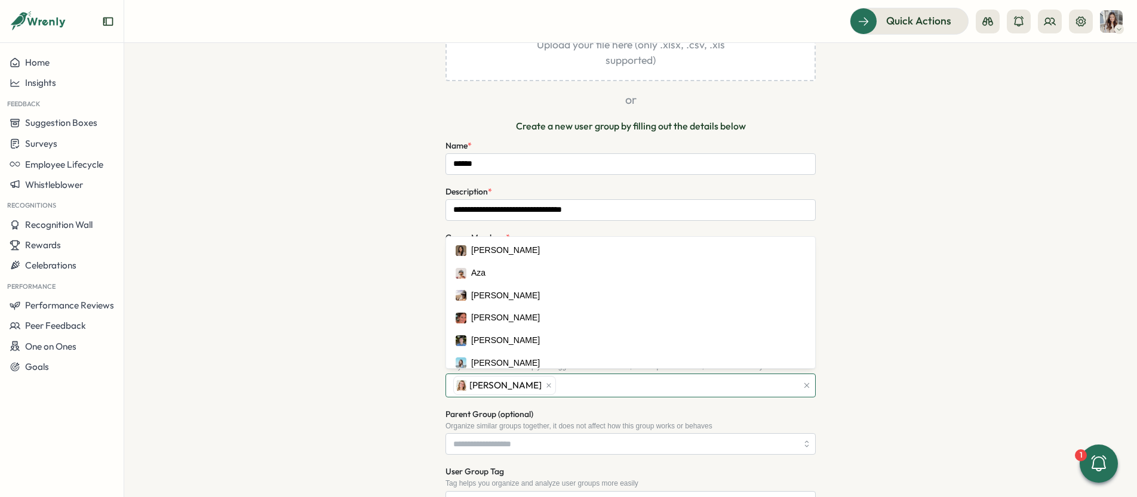
scroll to position [187, 0]
type input "**"
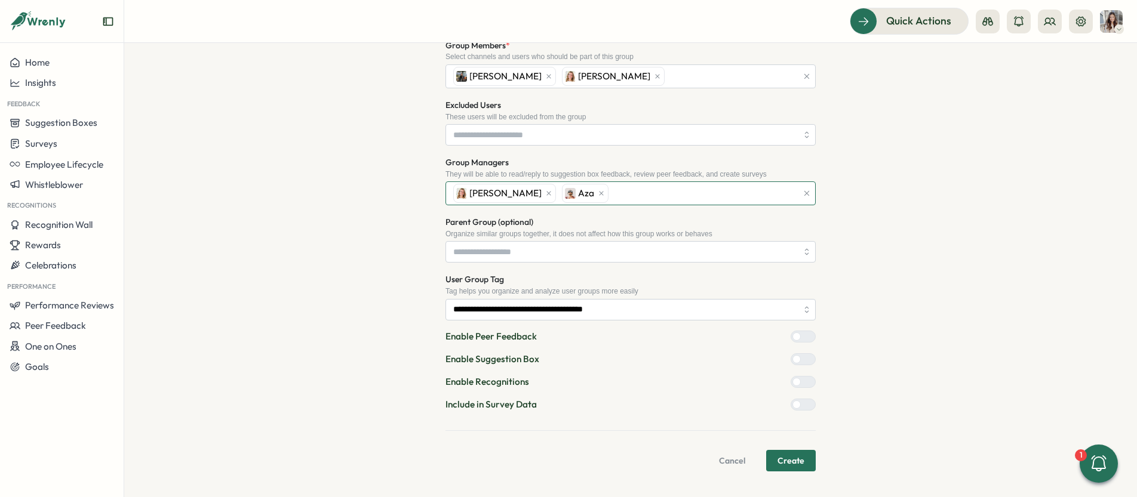
scroll to position [382, 0]
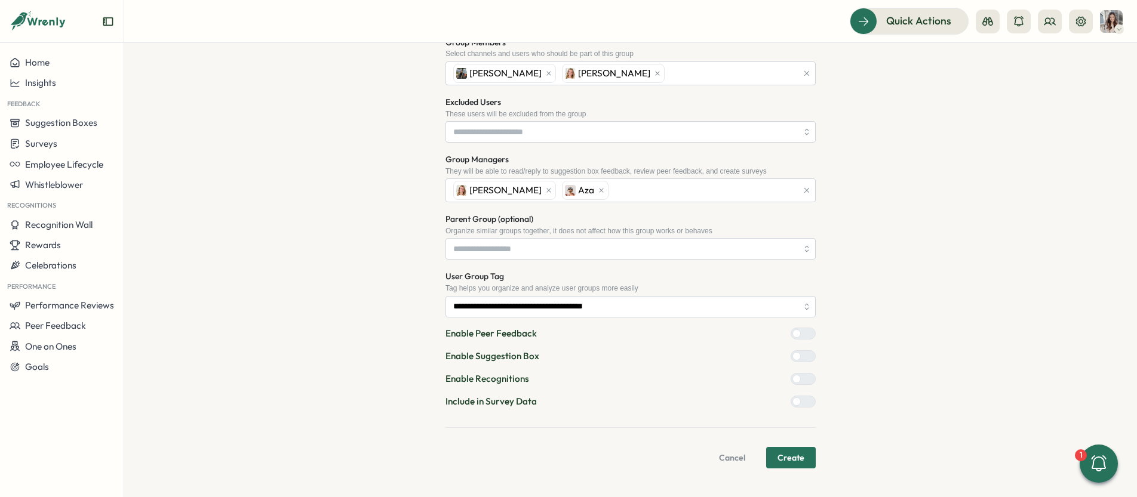
click at [804, 335] on div at bounding box center [808, 333] width 14 height 11
click at [801, 378] on div at bounding box center [808, 379] width 14 height 11
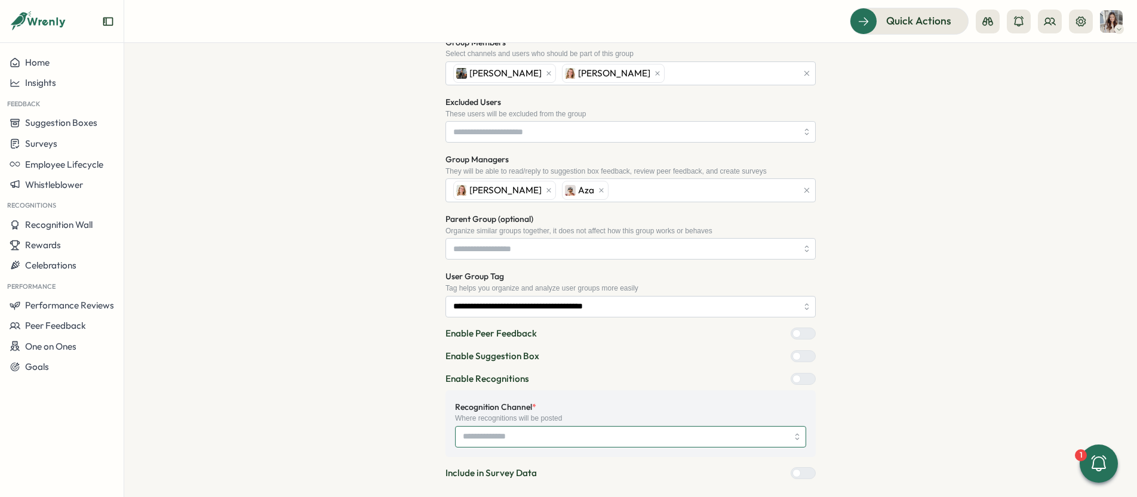
click at [767, 441] on input "Recognition Channel *" at bounding box center [630, 436] width 351 height 21
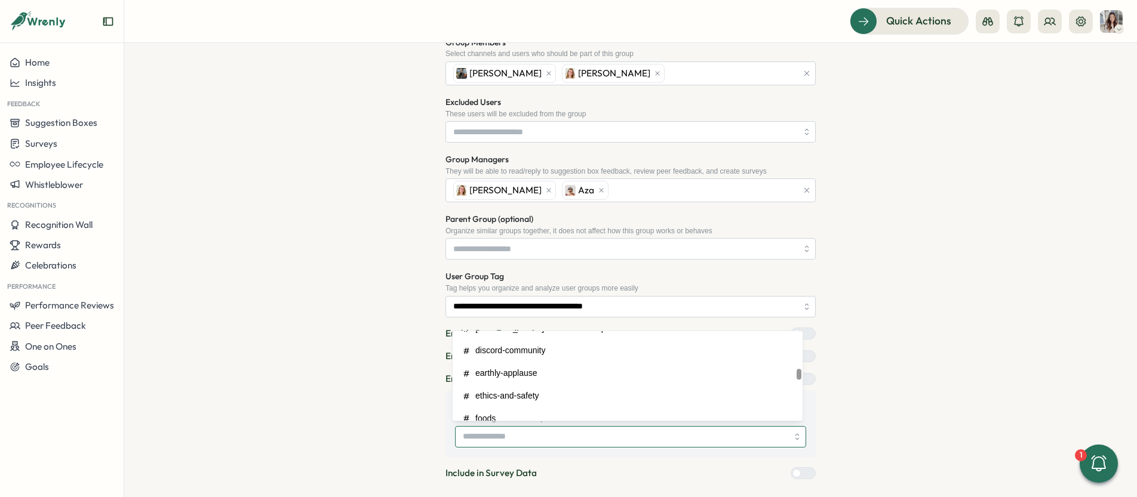
scroll to position [466, 0]
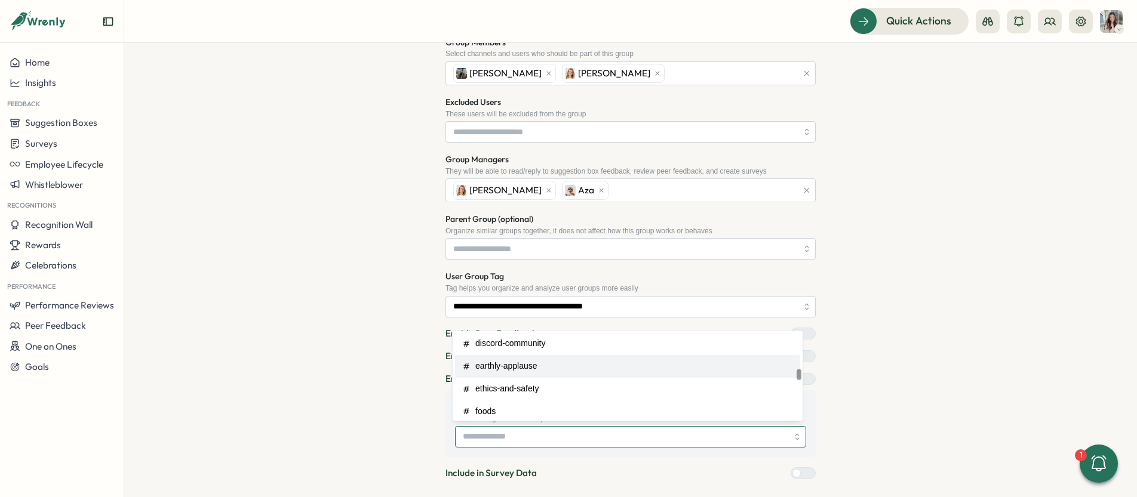
type input "**********"
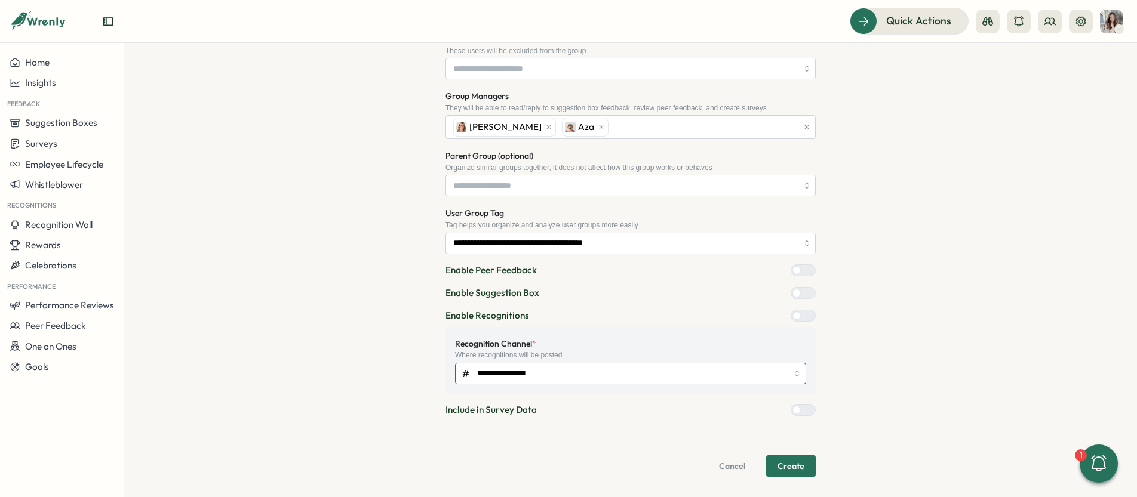
scroll to position [453, 0]
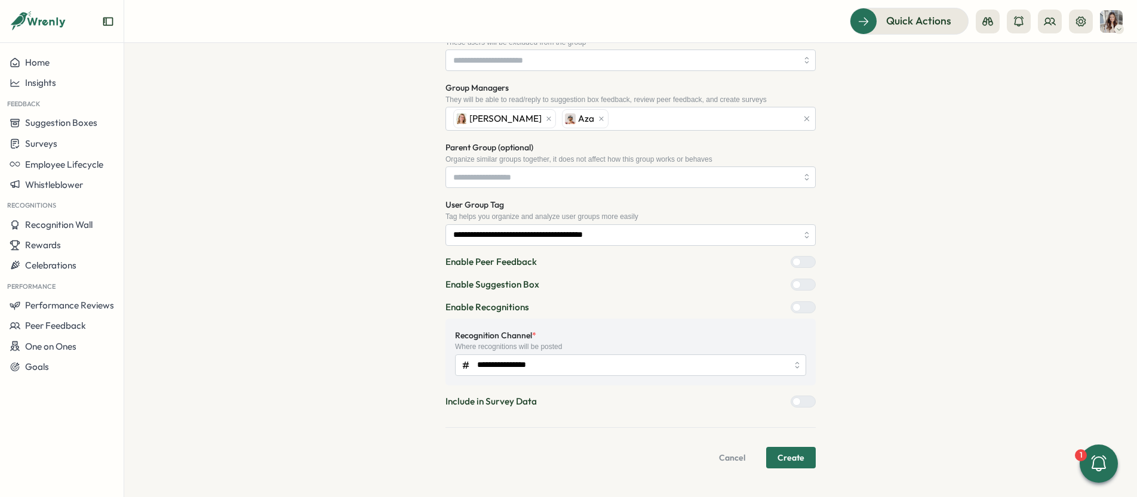
click at [797, 456] on span "Create" at bounding box center [790, 458] width 27 height 20
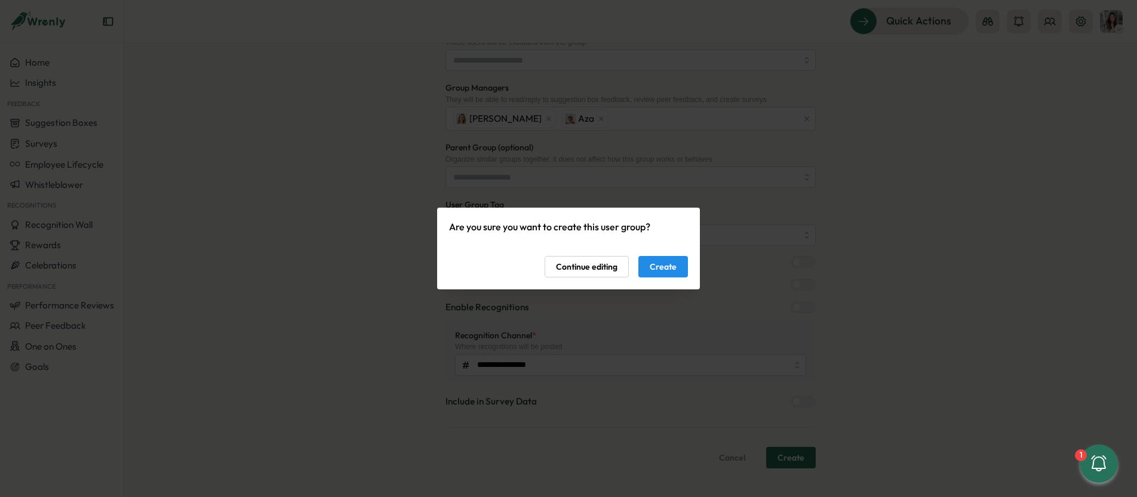
click at [657, 260] on span "Create" at bounding box center [663, 267] width 27 height 20
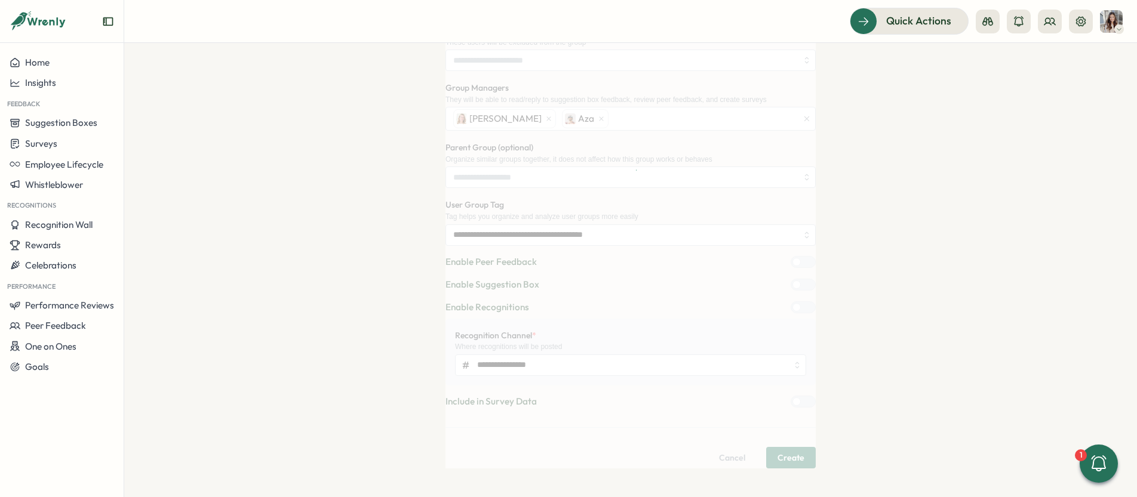
scroll to position [0, 0]
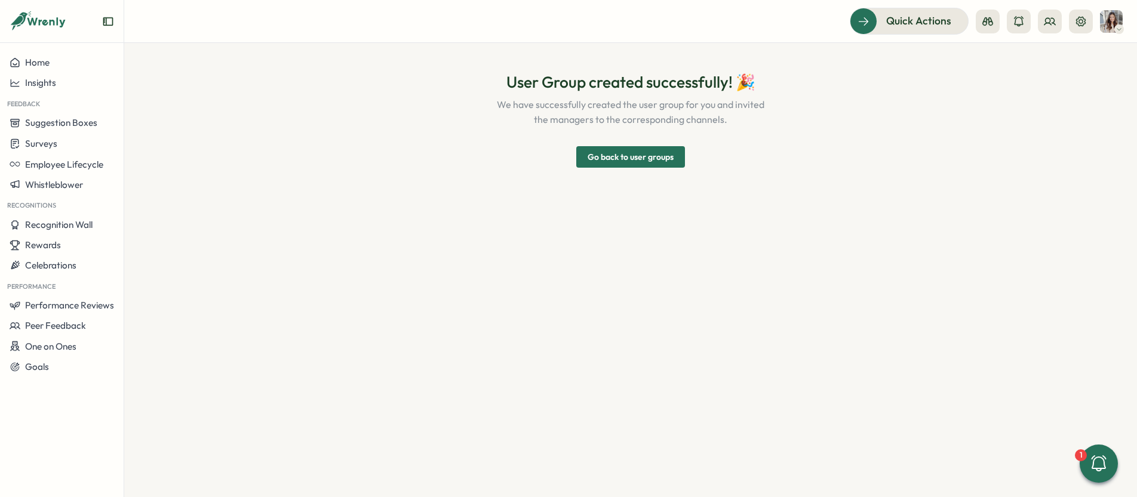
click at [654, 158] on span "Go back to user groups" at bounding box center [631, 157] width 86 height 20
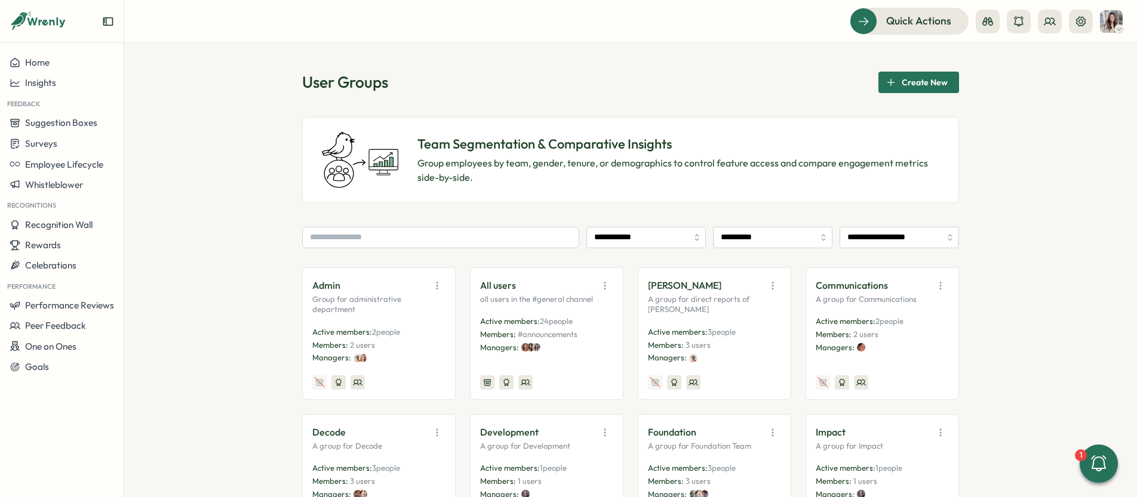
scroll to position [2, 0]
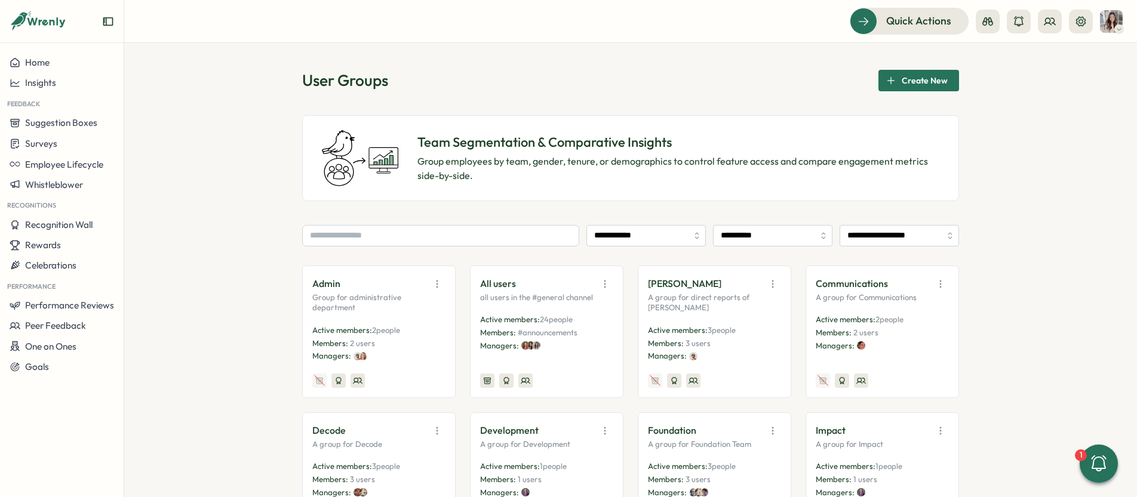
click at [768, 287] on icon "button" at bounding box center [773, 284] width 12 height 12
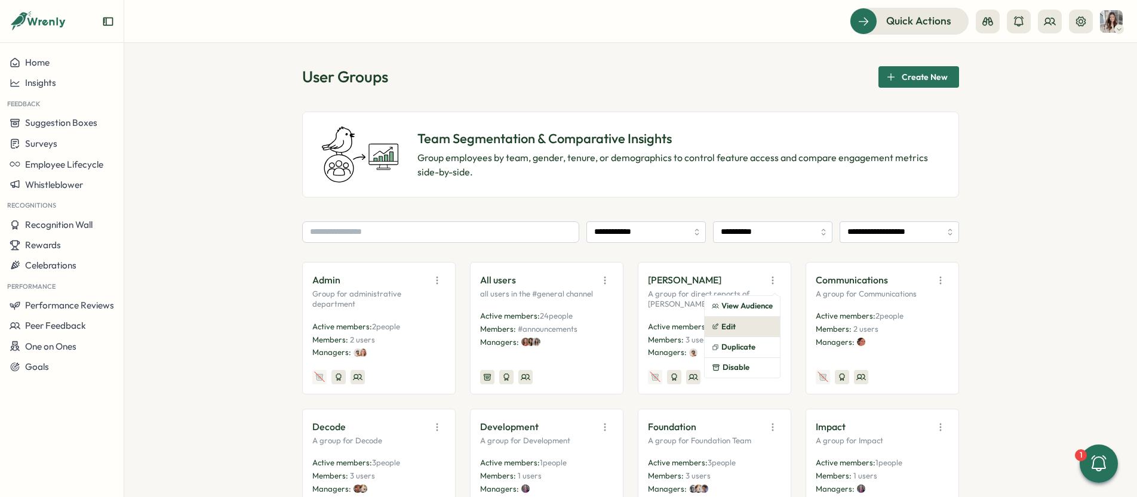
click at [752, 329] on button "Edit" at bounding box center [742, 327] width 75 height 20
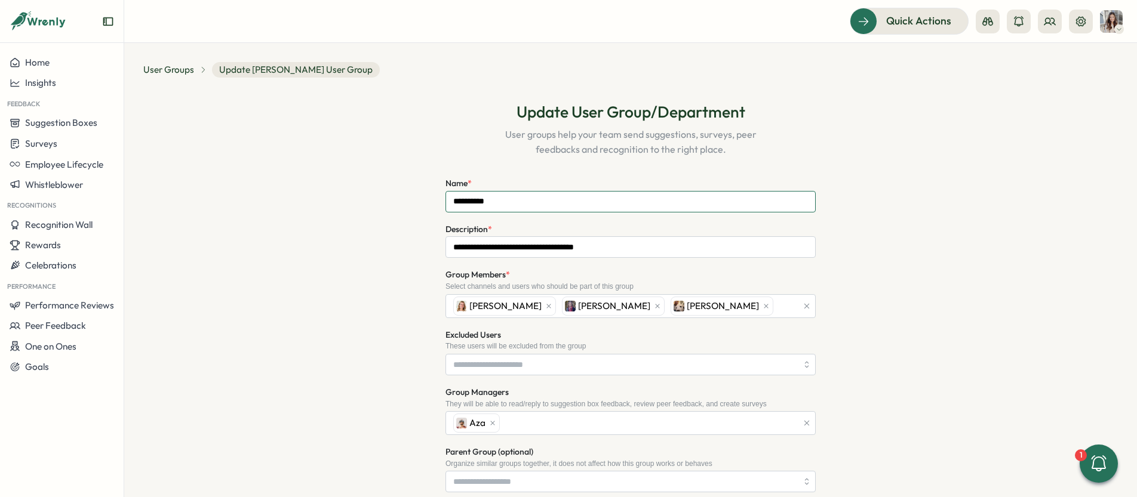
drag, startPoint x: 515, startPoint y: 202, endPoint x: 448, endPoint y: 199, distance: 66.9
click at [448, 199] on input "**********" at bounding box center [630, 201] width 370 height 21
click at [177, 68] on span "User Groups" at bounding box center [168, 69] width 51 height 13
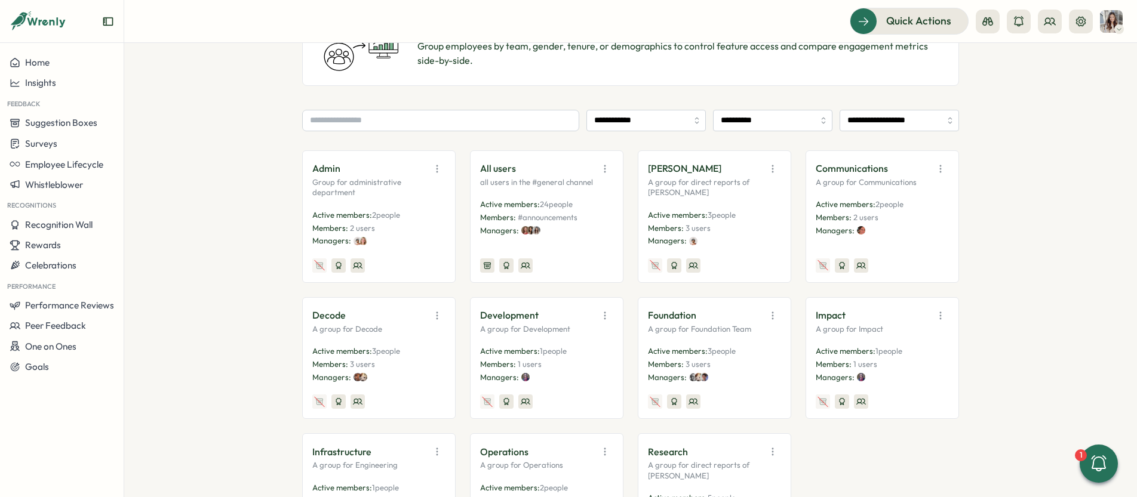
scroll to position [130, 0]
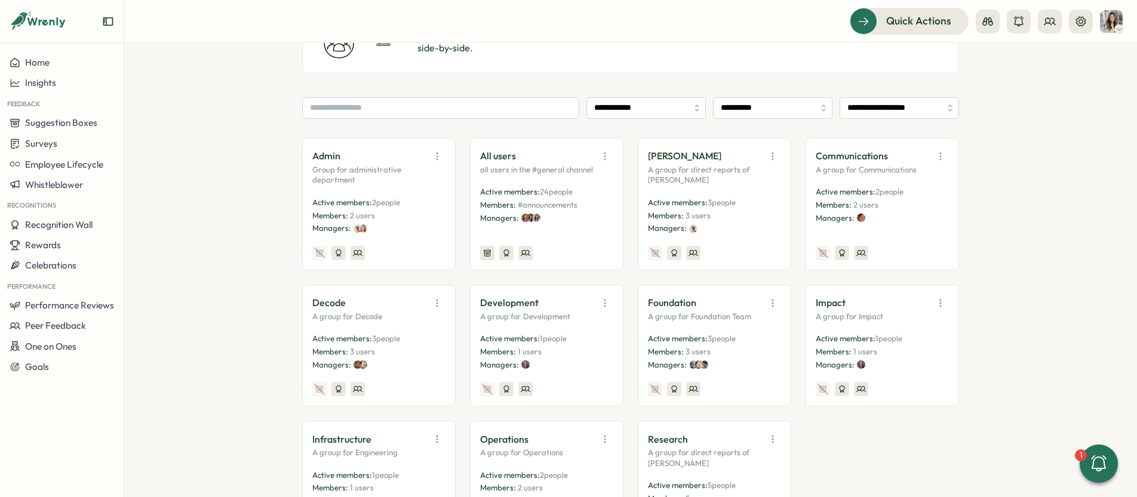
click at [436, 156] on icon "button" at bounding box center [436, 156] width 1 height 7
click at [404, 198] on button "Edit" at bounding box center [406, 203] width 75 height 20
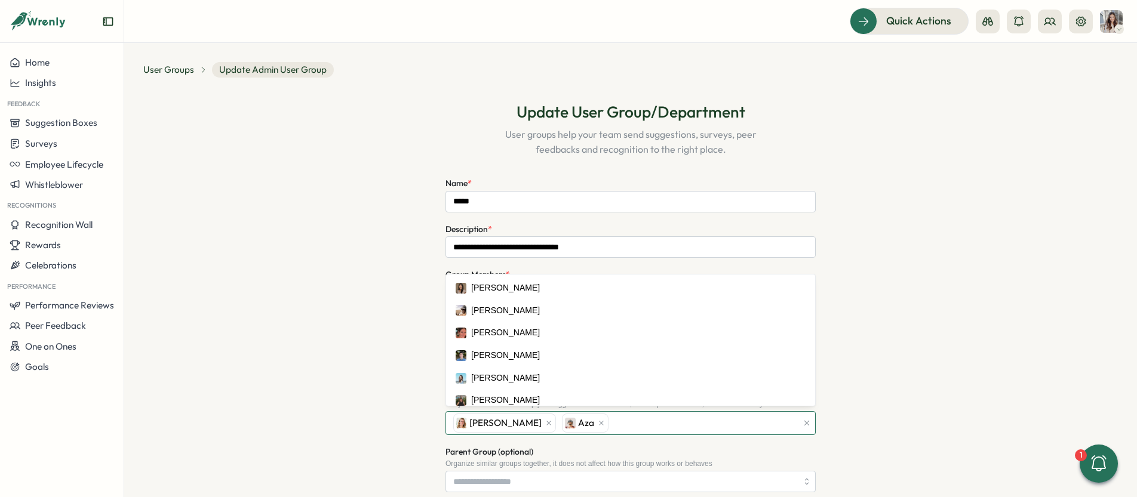
click at [628, 423] on div "[PERSON_NAME] Aza" at bounding box center [623, 423] width 347 height 23
click at [723, 420] on div "[PERSON_NAME] [PERSON_NAME]" at bounding box center [623, 423] width 347 height 23
type input "***"
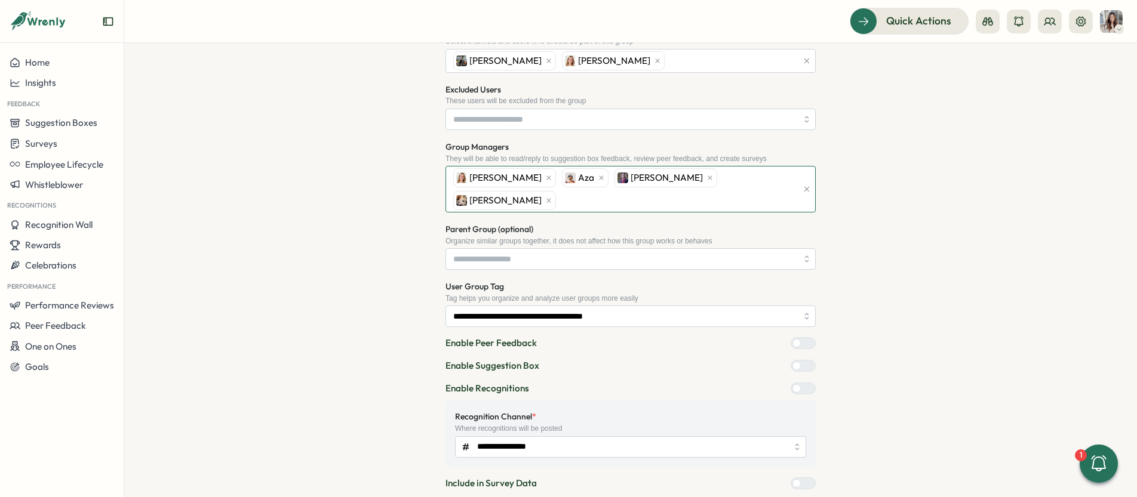
scroll to position [295, 0]
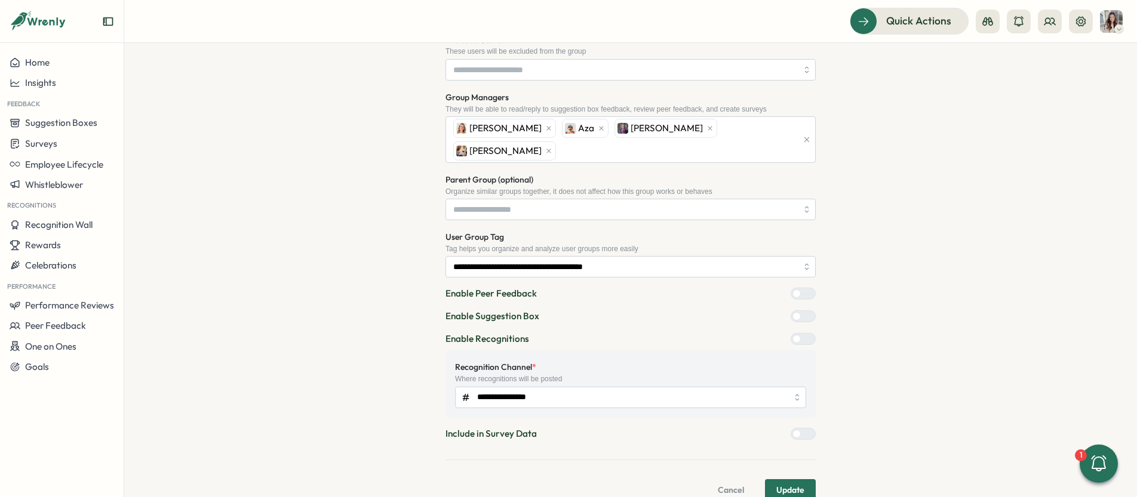
click at [781, 480] on span "Update" at bounding box center [790, 490] width 28 height 20
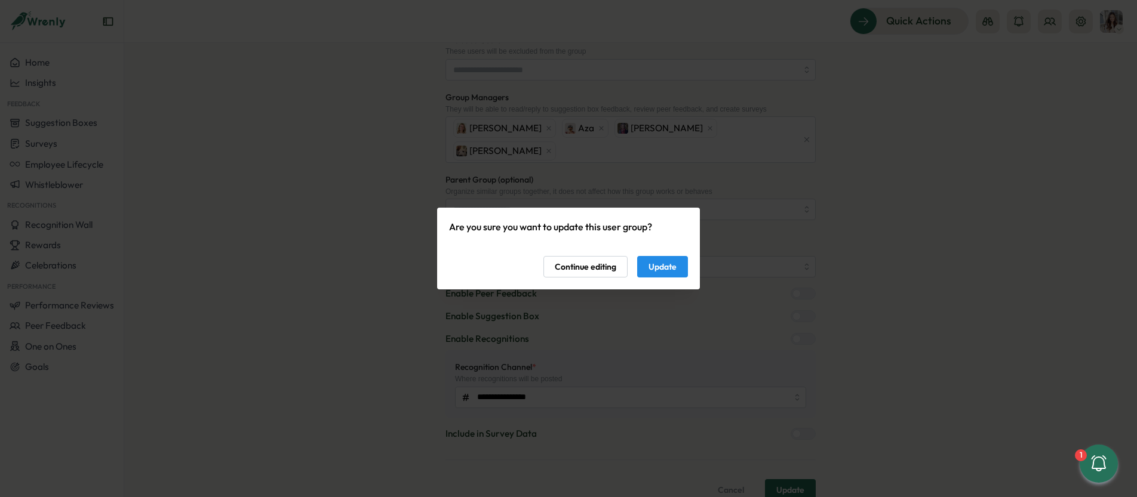
click at [676, 267] on button "Update" at bounding box center [662, 266] width 51 height 21
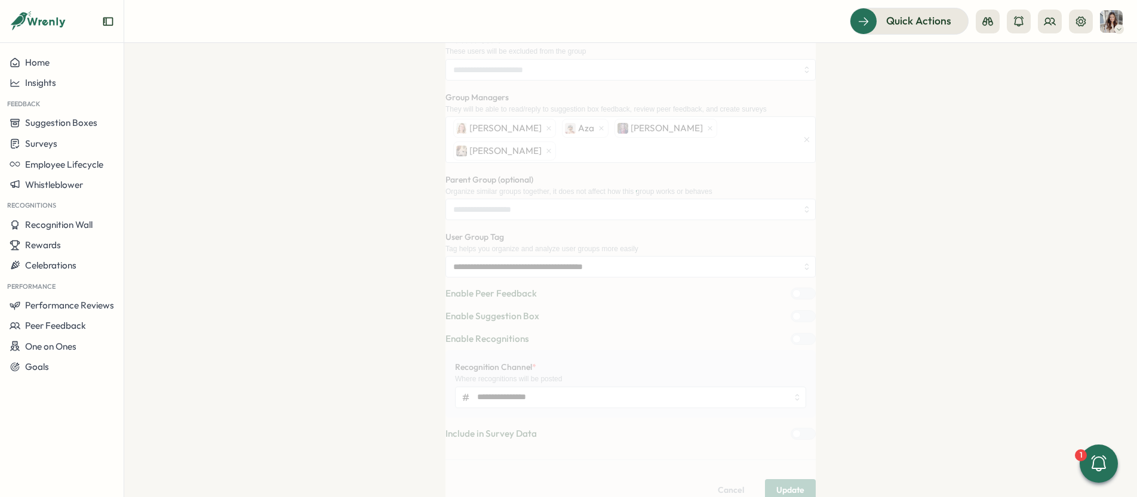
scroll to position [0, 0]
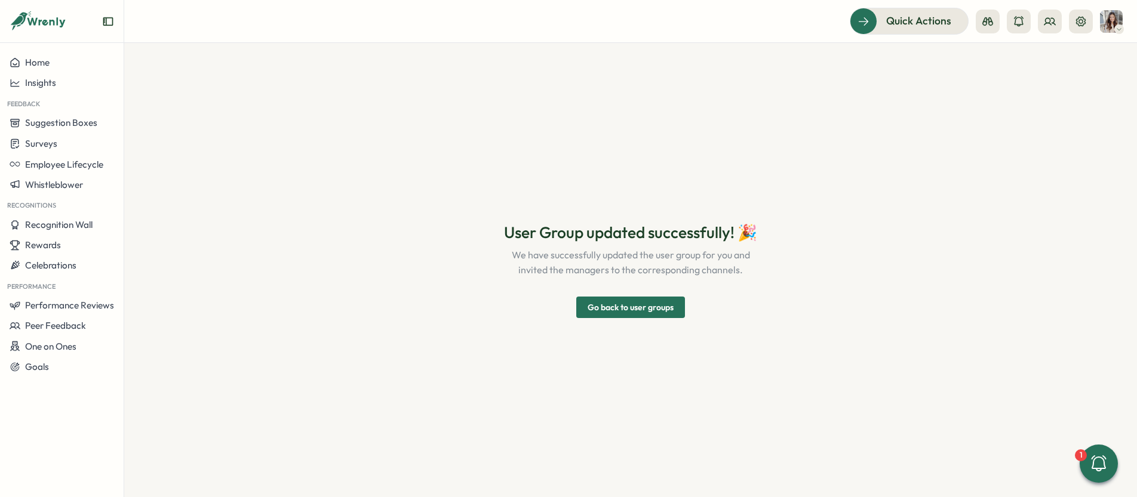
click at [664, 305] on span "Go back to user groups" at bounding box center [631, 307] width 86 height 20
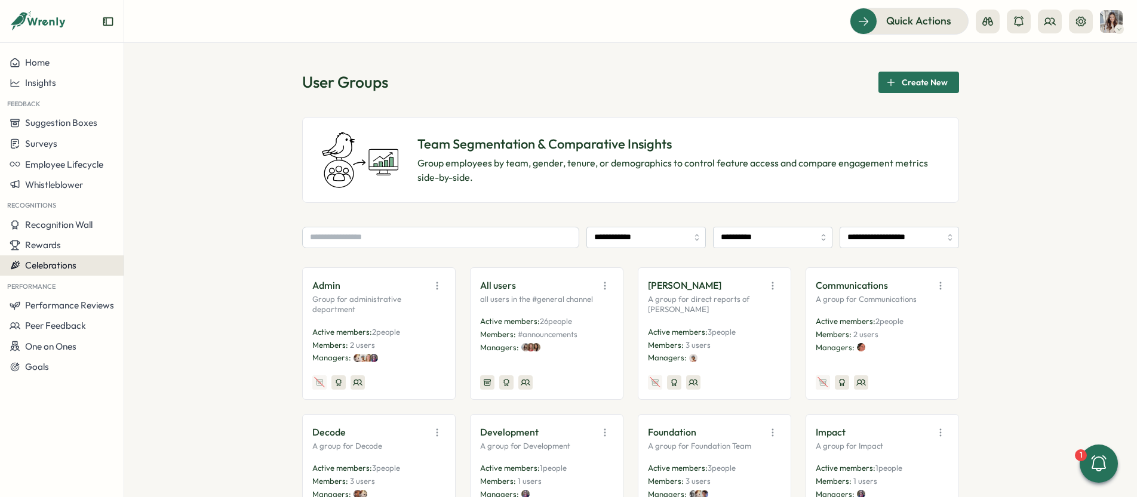
click at [80, 264] on div "Celebrations" at bounding box center [62, 265] width 104 height 11
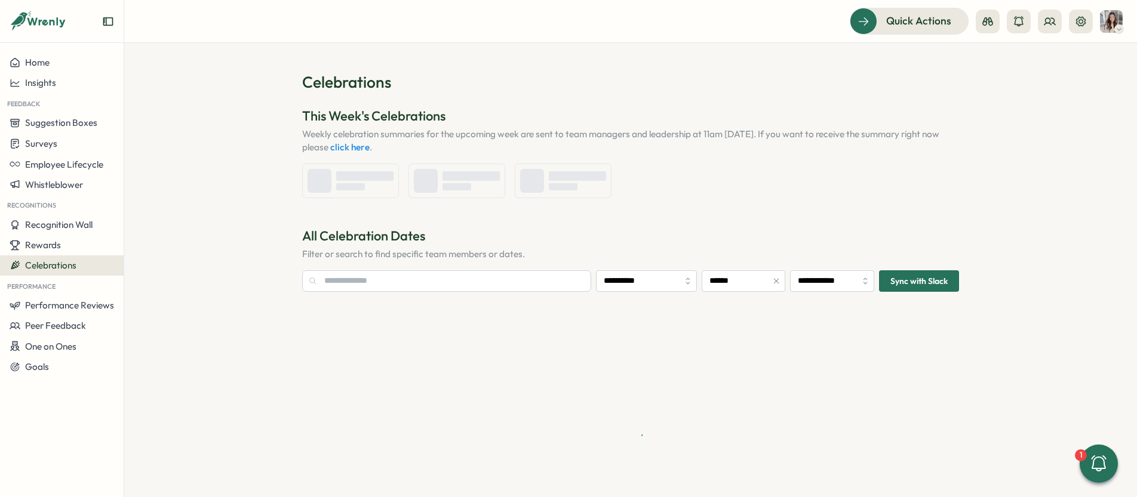
type input "**********"
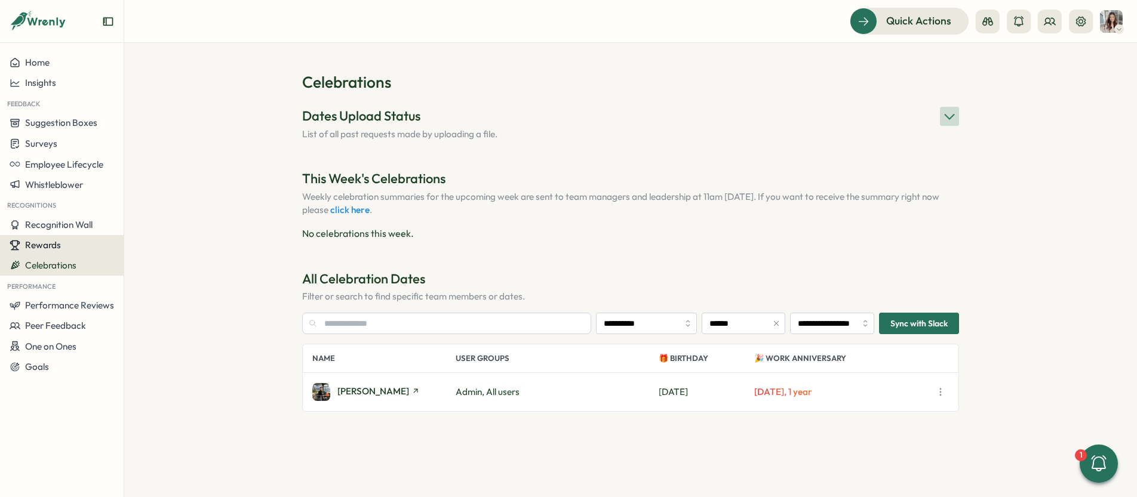
click at [61, 253] on button "Rewards" at bounding box center [62, 245] width 124 height 20
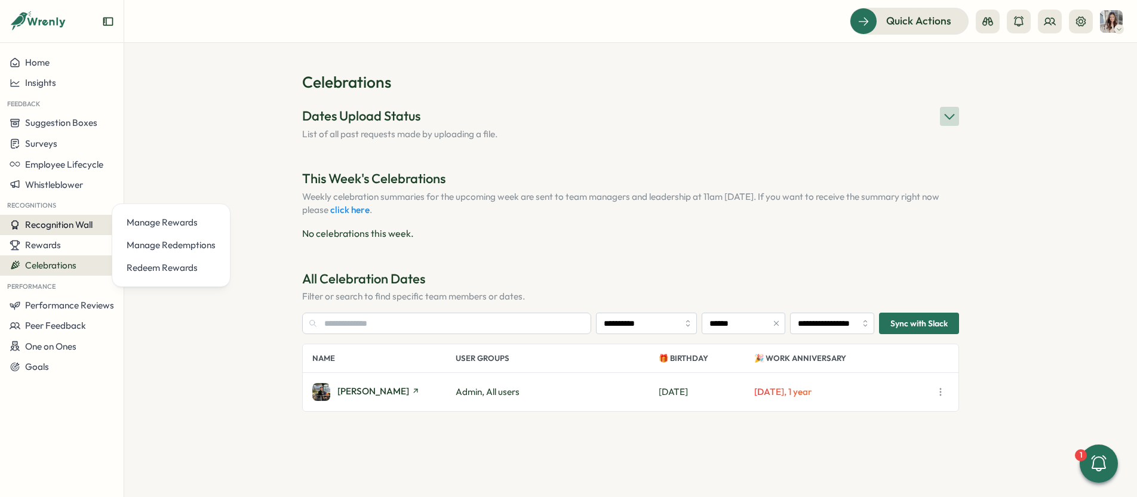
click at [76, 222] on span "Recognition Wall" at bounding box center [58, 224] width 67 height 11
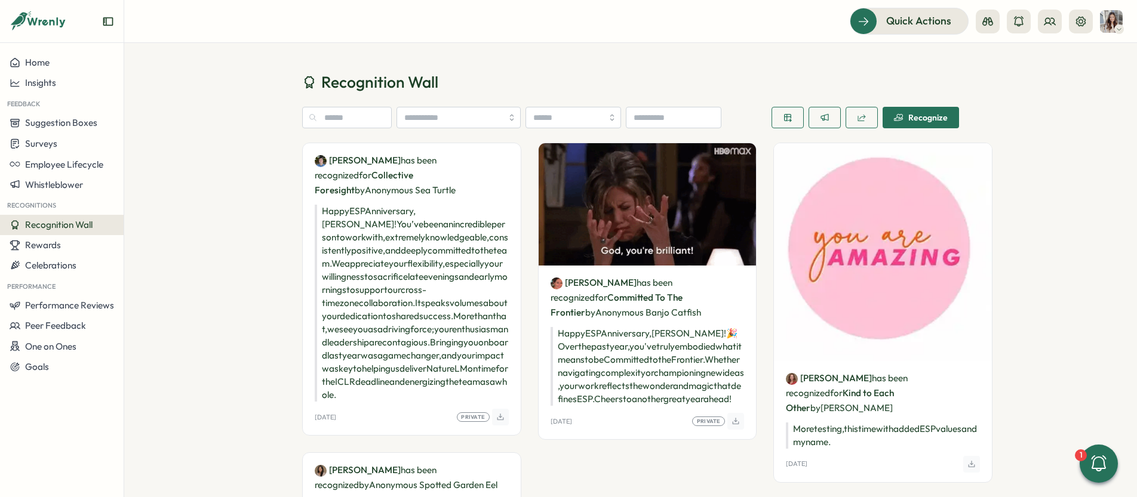
click at [933, 120] on div "Recognize" at bounding box center [921, 118] width 54 height 10
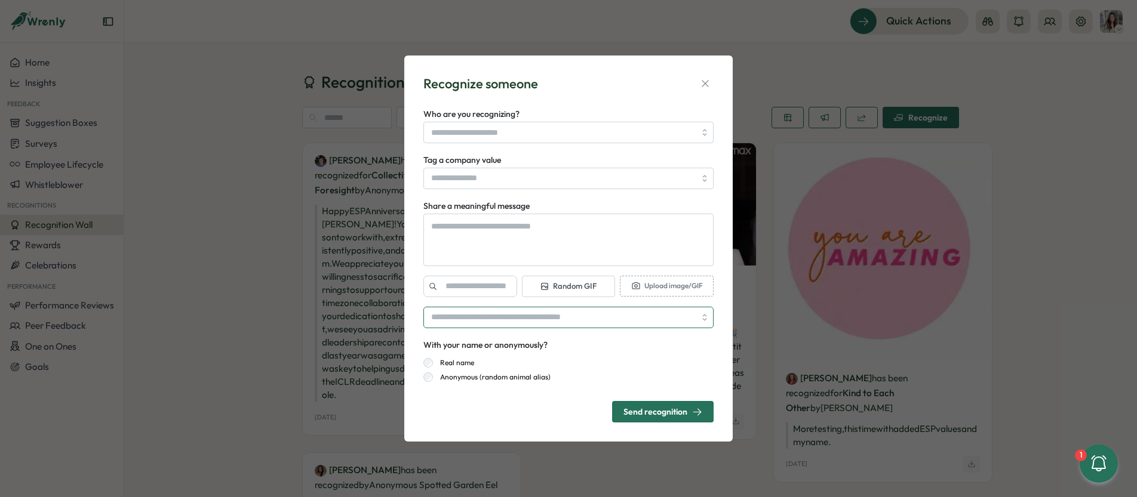
type textarea "*"
click at [595, 312] on input "search" at bounding box center [568, 317] width 290 height 21
click at [725, 206] on div "Recognize someone Who are you recognizing? Tag a company value Share a meaningf…" at bounding box center [568, 249] width 328 height 387
click at [707, 81] on icon "button" at bounding box center [705, 83] width 7 height 7
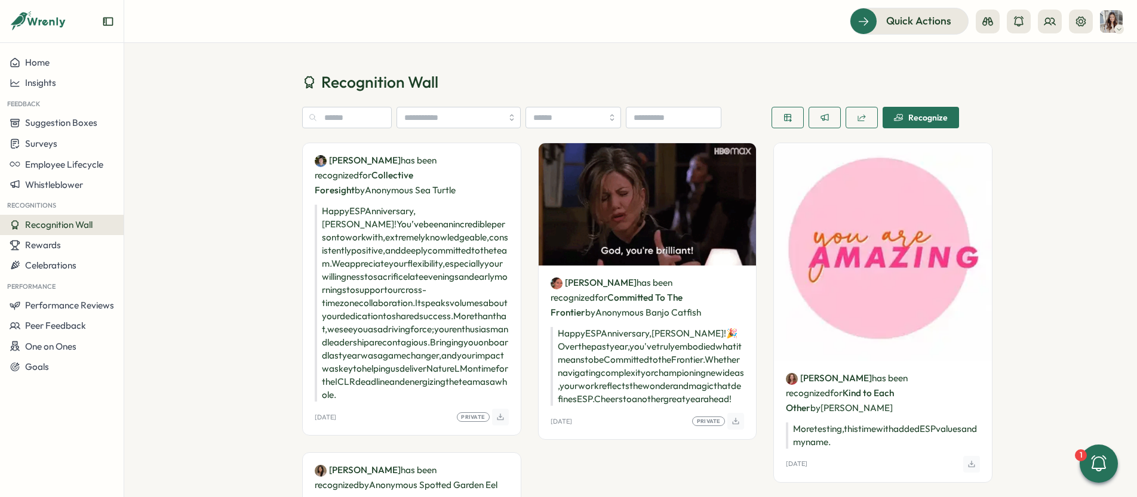
click at [399, 384] on p "Happy ESP Anniversary, [PERSON_NAME]! You’ve been an incredible person to work …" at bounding box center [412, 303] width 194 height 197
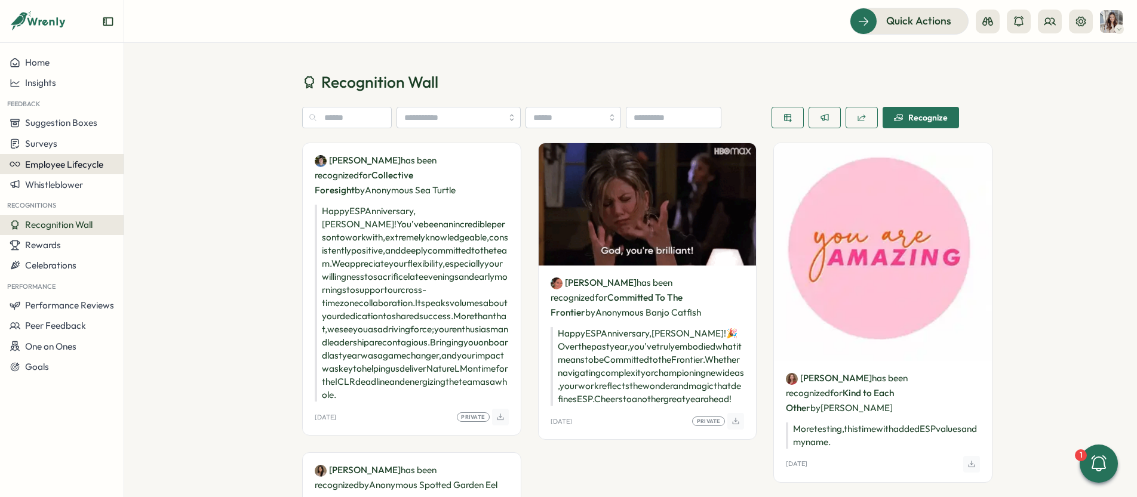
click at [94, 165] on span "Employee Lifecycle" at bounding box center [64, 164] width 78 height 11
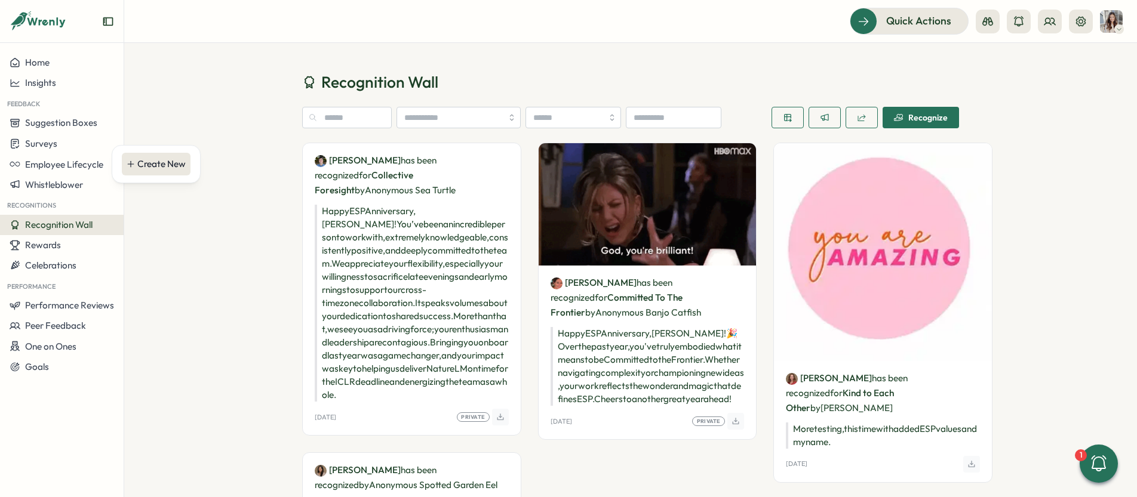
click at [164, 165] on div "Create New" at bounding box center [161, 164] width 48 height 13
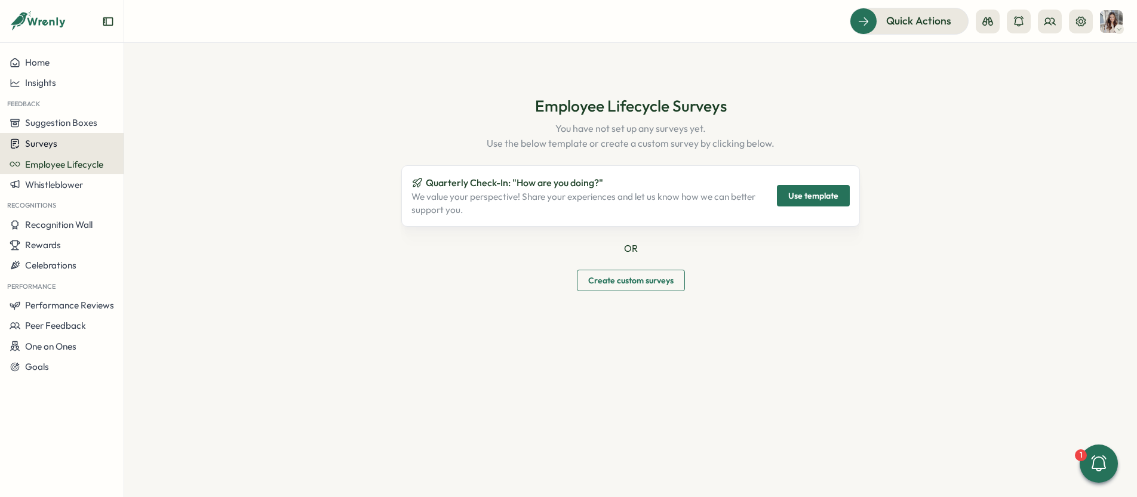
click at [69, 147] on div "Surveys" at bounding box center [62, 143] width 104 height 11
click at [389, 131] on div "Employee Lifecycle Surveys You have not set up any surveys yet. Use the below t…" at bounding box center [630, 194] width 657 height 244
click at [103, 306] on span "Performance Reviews" at bounding box center [69, 305] width 89 height 11
click at [97, 327] on div "Peer Feedback" at bounding box center [62, 326] width 104 height 11
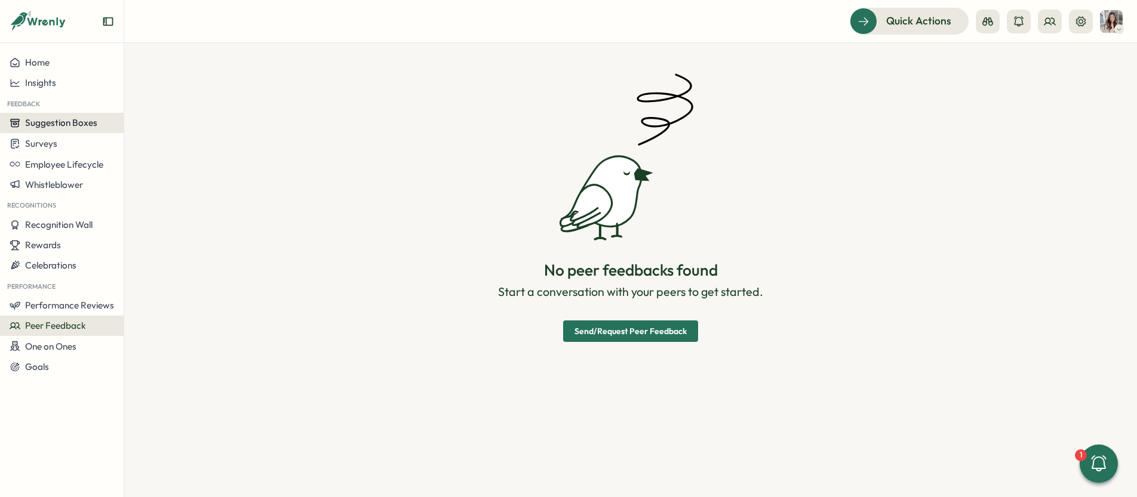
click at [88, 128] on span "Suggestion Boxes" at bounding box center [61, 122] width 72 height 11
click at [193, 112] on div "ESP Suggestion Box" at bounding box center [167, 111] width 81 height 13
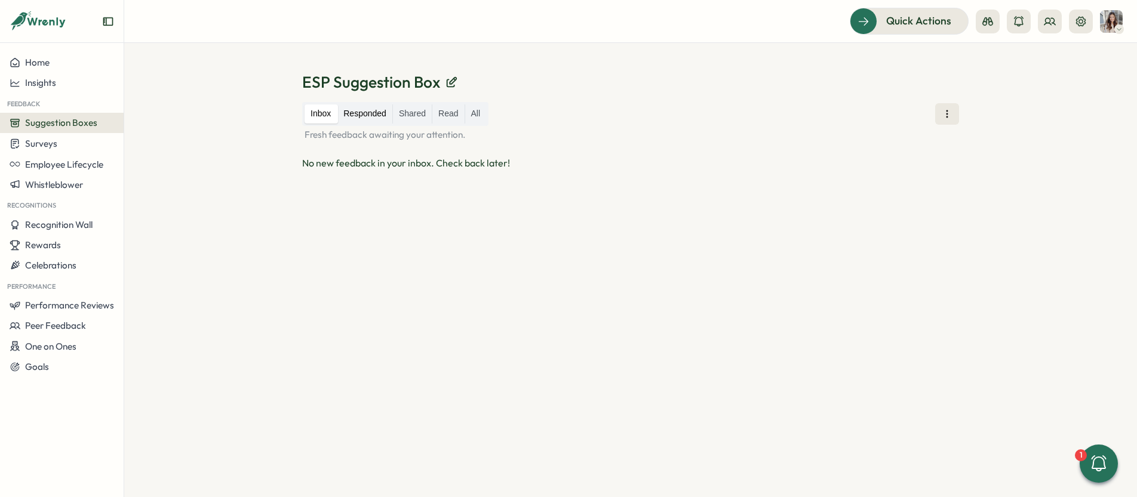
click at [360, 105] on label "Responded" at bounding box center [364, 113] width 55 height 19
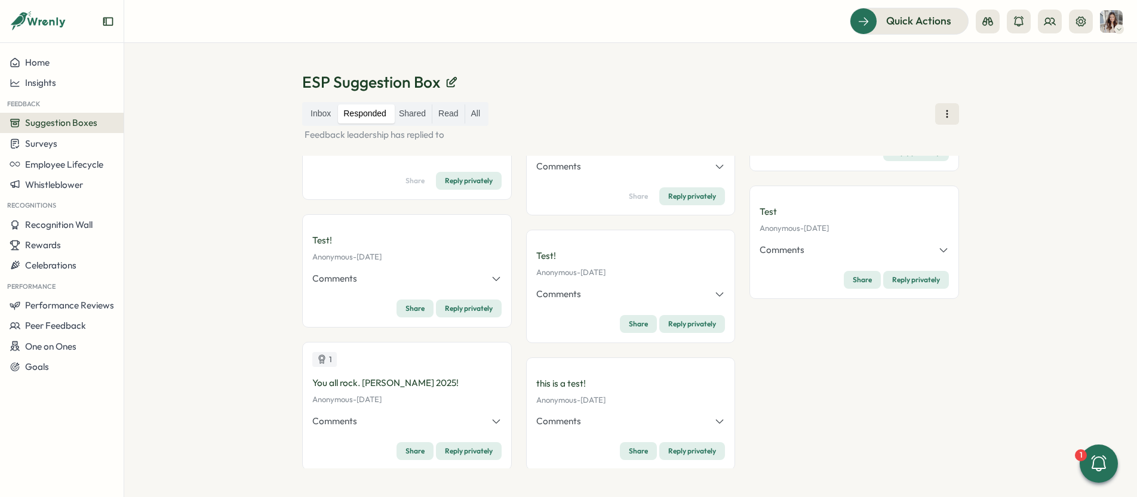
scroll to position [208, 0]
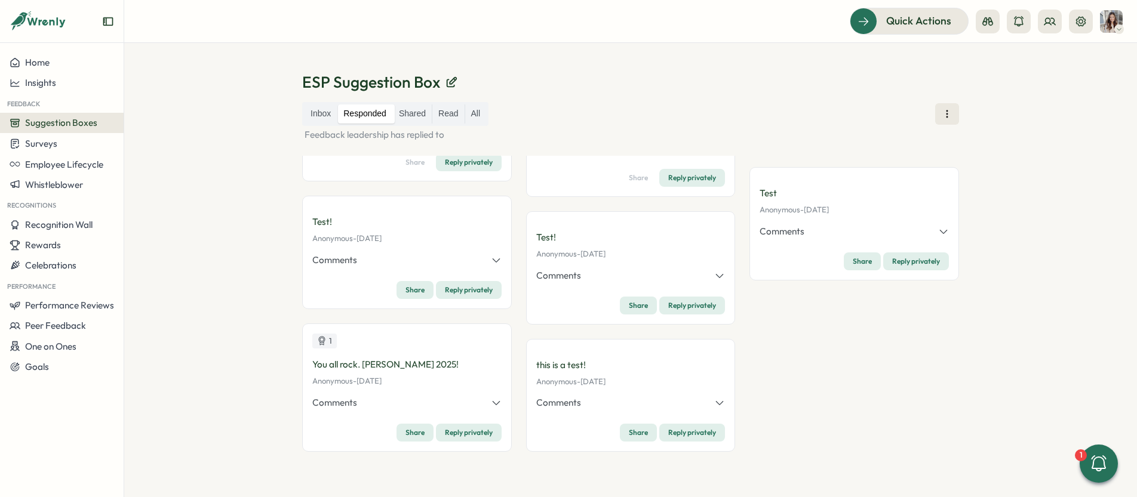
click at [496, 259] on icon "button" at bounding box center [496, 260] width 11 height 11
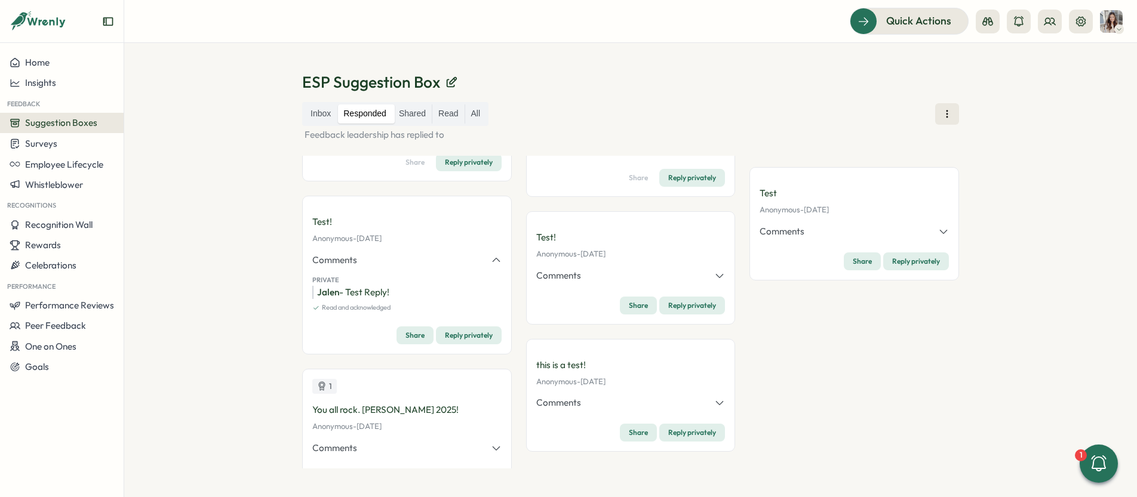
click at [496, 259] on icon "button" at bounding box center [496, 260] width 11 height 11
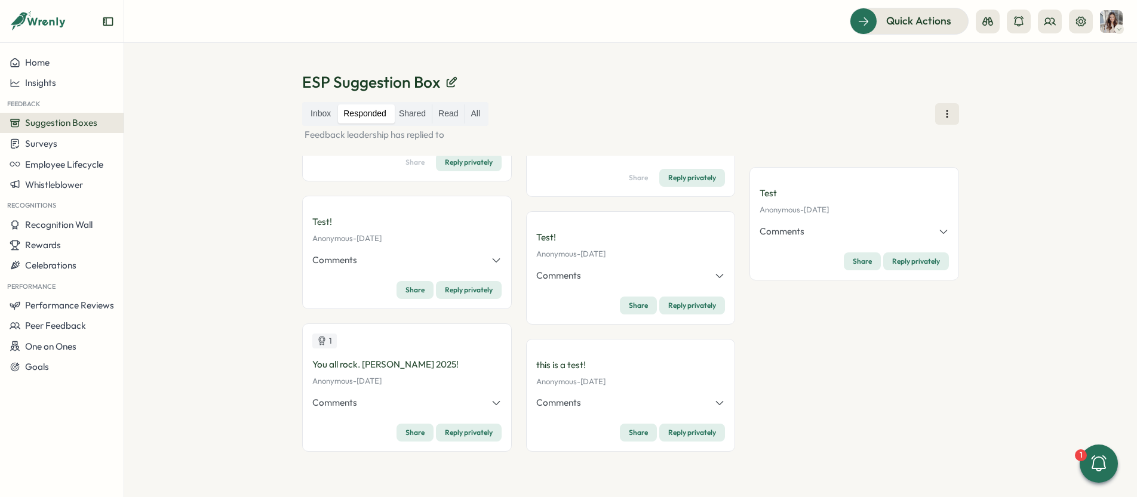
click at [715, 270] on icon "button" at bounding box center [719, 275] width 11 height 11
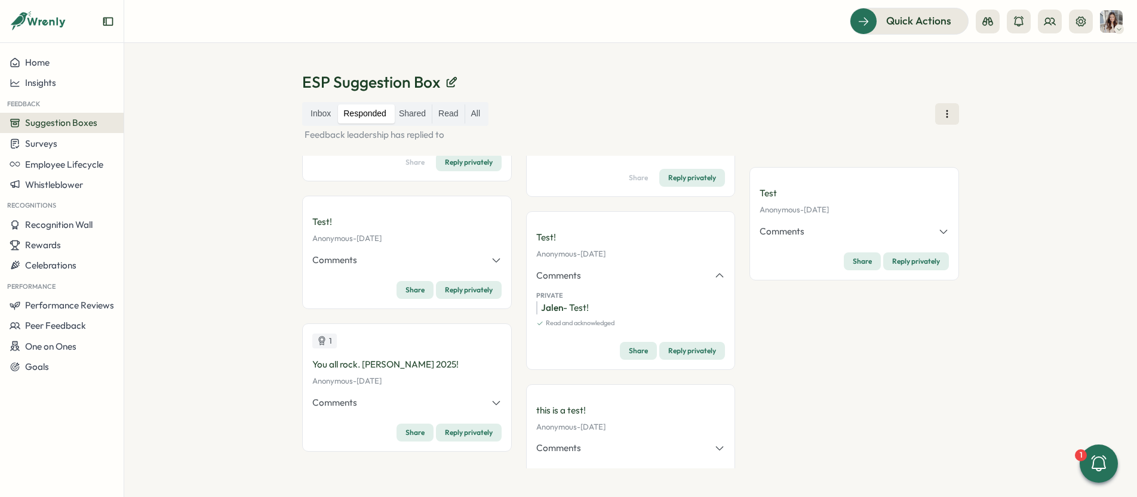
click at [715, 270] on icon "button" at bounding box center [719, 275] width 11 height 11
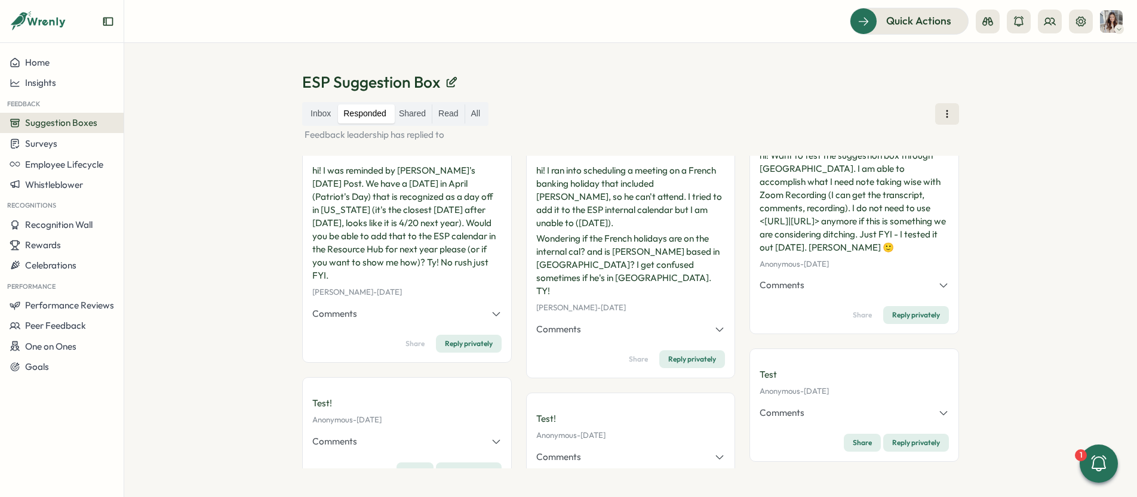
scroll to position [0, 0]
